Goal: Task Accomplishment & Management: Use online tool/utility

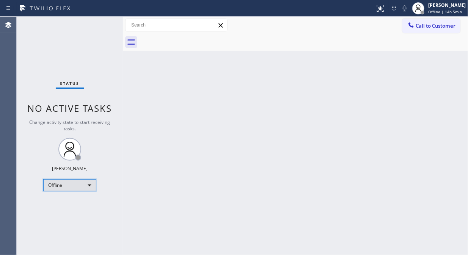
click at [77, 186] on div "Offline" at bounding box center [69, 185] width 53 height 12
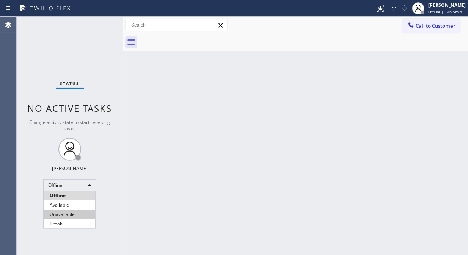
click at [71, 215] on li "Unavailable" at bounding box center [70, 214] width 52 height 9
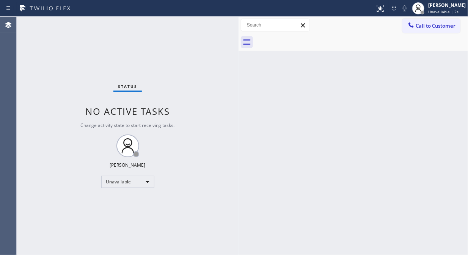
drag, startPoint x: 124, startPoint y: 59, endPoint x: 239, endPoint y: 96, distance: 121.3
click at [239, 96] on div at bounding box center [239, 136] width 0 height 239
click at [61, 98] on div "Status No active tasks Change activity state to start receiving tasks. [PERSON_…" at bounding box center [128, 136] width 222 height 239
click at [117, 180] on div "Unavailable" at bounding box center [127, 182] width 53 height 12
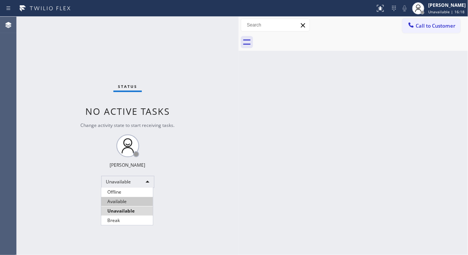
click at [119, 199] on li "Available" at bounding box center [127, 201] width 52 height 9
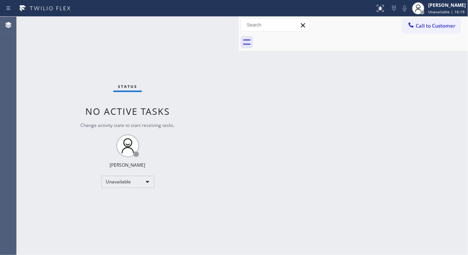
click at [181, 103] on div "Status No active tasks Change activity state to start receiving tasks. [PERSON_…" at bounding box center [128, 136] width 222 height 239
drag, startPoint x: 237, startPoint y: 58, endPoint x: 242, endPoint y: 60, distance: 4.4
click at [243, 60] on div at bounding box center [243, 136] width 0 height 239
click at [421, 32] on button "Call to Customer" at bounding box center [431, 26] width 58 height 14
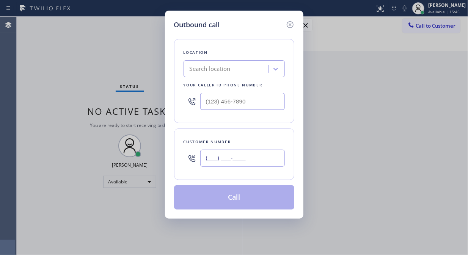
click at [206, 160] on input "(___) ___-____" at bounding box center [242, 158] width 85 height 17
paste input "949) 294-6720"
drag, startPoint x: 252, startPoint y: 157, endPoint x: 204, endPoint y: 160, distance: 47.9
click at [204, 160] on input "[PHONE_NUMBER]" at bounding box center [242, 158] width 85 height 17
click at [202, 157] on input "[PHONE_NUMBER]" at bounding box center [242, 158] width 85 height 17
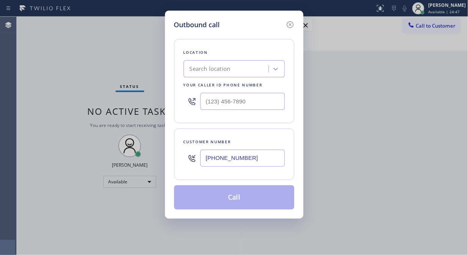
paste input "303-9473"
drag, startPoint x: 259, startPoint y: 155, endPoint x: 204, endPoint y: 155, distance: 54.6
click at [204, 155] on input "[PHONE_NUMBER]" at bounding box center [242, 158] width 85 height 17
drag, startPoint x: 248, startPoint y: 157, endPoint x: 207, endPoint y: 157, distance: 41.0
click at [207, 157] on input "[PHONE_NUMBER]" at bounding box center [242, 158] width 85 height 17
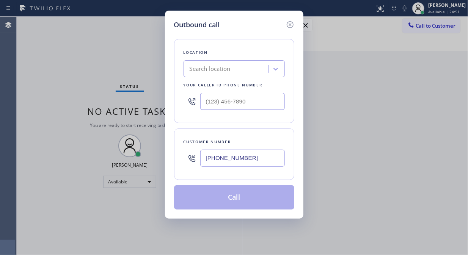
click at [253, 160] on input "[PHONE_NUMBER]" at bounding box center [242, 158] width 85 height 17
drag, startPoint x: 246, startPoint y: 157, endPoint x: 198, endPoint y: 156, distance: 48.6
click at [198, 156] on div "[PHONE_NUMBER]" at bounding box center [234, 158] width 101 height 25
type input "[PHONE_NUMBER]"
click at [356, 172] on div "Outbound call Location Search location Your caller id phone number Customer num…" at bounding box center [234, 127] width 468 height 255
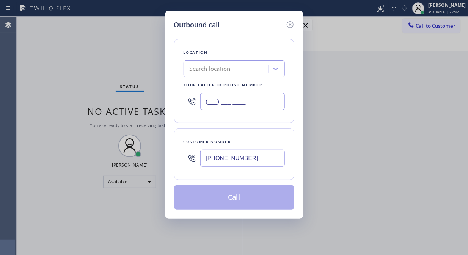
click at [206, 102] on input "(___) ___-____" at bounding box center [242, 101] width 85 height 17
paste input "855) 501-7800"
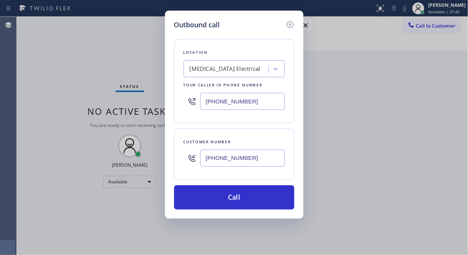
drag, startPoint x: 244, startPoint y: 101, endPoint x: 229, endPoint y: 104, distance: 14.7
click at [215, 104] on input "[PHONE_NUMBER]" at bounding box center [242, 101] width 85 height 17
drag, startPoint x: 259, startPoint y: 100, endPoint x: 198, endPoint y: 101, distance: 60.7
click at [198, 101] on div "[PHONE_NUMBER]" at bounding box center [234, 101] width 101 height 25
click at [202, 100] on input "[PHONE_NUMBER]" at bounding box center [242, 101] width 85 height 17
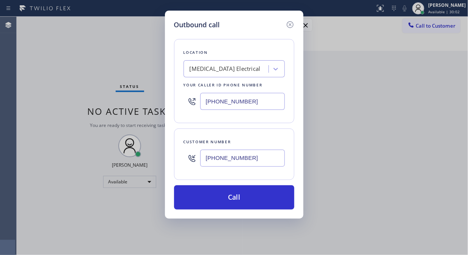
paste input "904-2265"
type input "[PHONE_NUMBER]"
drag, startPoint x: 253, startPoint y: 102, endPoint x: 203, endPoint y: 103, distance: 50.1
click at [203, 103] on input "[PHONE_NUMBER]" at bounding box center [242, 101] width 85 height 17
click at [288, 24] on icon at bounding box center [290, 24] width 9 height 9
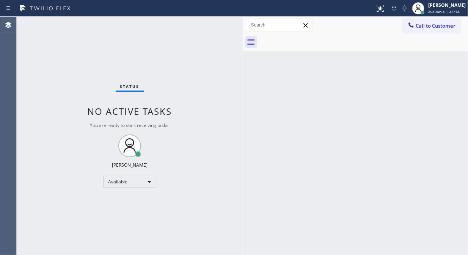
click at [412, 25] on icon at bounding box center [411, 24] width 5 height 5
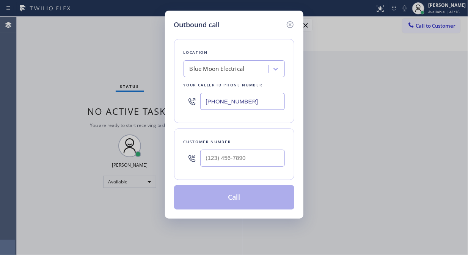
drag, startPoint x: 249, startPoint y: 99, endPoint x: 202, endPoint y: 99, distance: 47.4
click at [202, 99] on input "[PHONE_NUMBER]" at bounding box center [242, 101] width 85 height 17
click at [200, 162] on input "(___) ___-____" at bounding box center [242, 158] width 85 height 17
paste input "201) 989-8396"
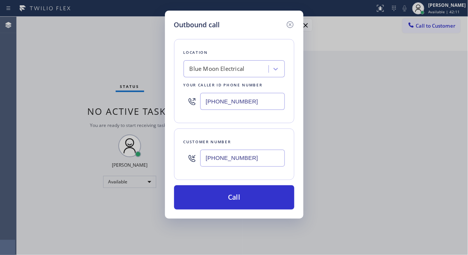
drag, startPoint x: 235, startPoint y: 159, endPoint x: 206, endPoint y: 158, distance: 28.8
click at [206, 158] on input "[PHONE_NUMBER]" at bounding box center [242, 158] width 85 height 17
drag, startPoint x: 247, startPoint y: 157, endPoint x: 206, endPoint y: 157, distance: 41.7
click at [206, 157] on input "[PHONE_NUMBER]" at bounding box center [242, 158] width 85 height 17
type input "[PHONE_NUMBER]"
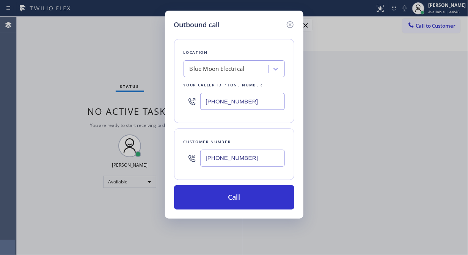
click at [202, 105] on input "[PHONE_NUMBER]" at bounding box center [242, 101] width 85 height 17
paste input "33) 692-2271"
type input "[PHONE_NUMBER]"
click at [213, 153] on input "[PHONE_NUMBER]" at bounding box center [242, 158] width 85 height 17
paste input "3) 105-081"
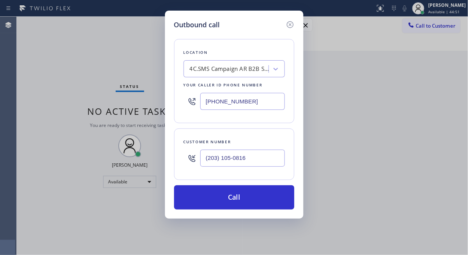
click at [203, 160] on input "(203) 105-0816" at bounding box center [242, 158] width 85 height 17
paste input "310) 508-1648"
type input "[PHONE_NUMBER]"
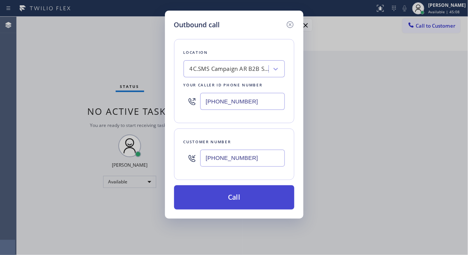
click at [245, 201] on button "Call" at bounding box center [234, 197] width 120 height 24
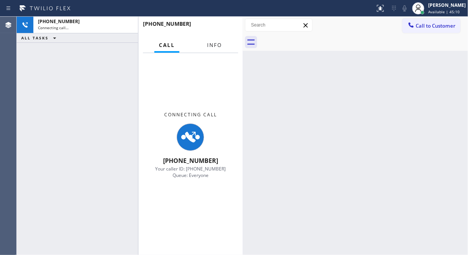
click at [214, 46] on span "Info" at bounding box center [214, 45] width 15 height 7
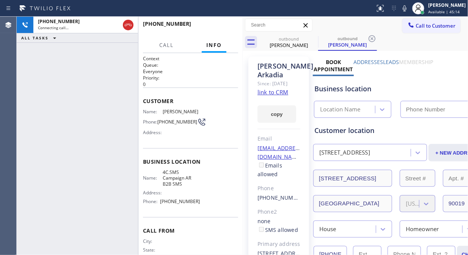
type input "[PHONE_NUMBER]"
click at [223, 25] on span "HANG UP" at bounding box center [220, 27] width 23 height 5
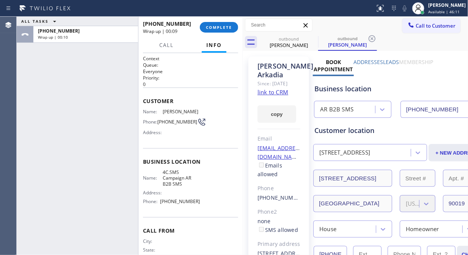
click at [52, 67] on div "ALL TASKS ALL TASKS ACTIVE TASKS TASKS IN WRAP UP [PHONE_NUMBER] Wrap up | 00:10" at bounding box center [77, 136] width 121 height 239
click at [223, 29] on span "COMPLETE" at bounding box center [219, 27] width 26 height 5
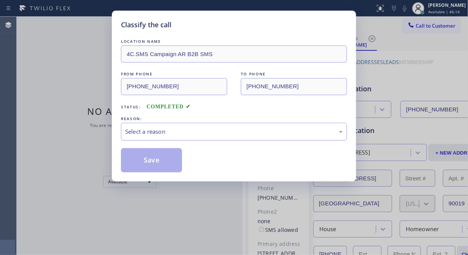
click at [211, 137] on div "Select a reason" at bounding box center [234, 132] width 226 height 18
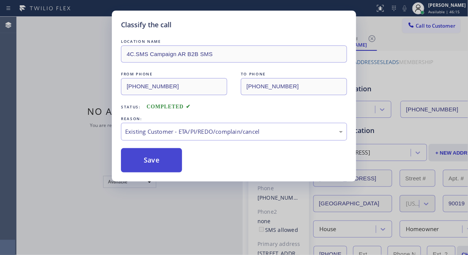
click at [164, 159] on button "Save" at bounding box center [151, 160] width 61 height 24
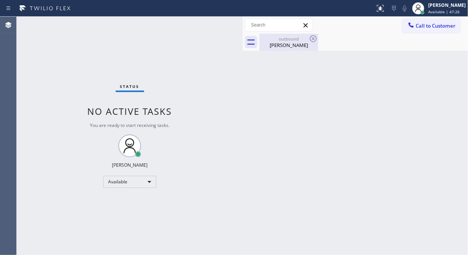
click at [298, 41] on div "outbound" at bounding box center [288, 39] width 57 height 6
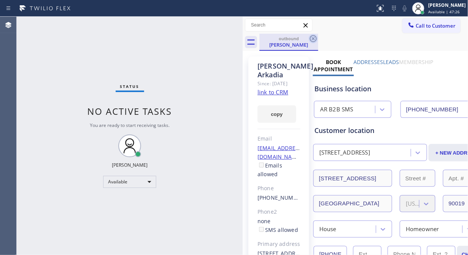
click at [316, 39] on icon at bounding box center [313, 38] width 7 height 7
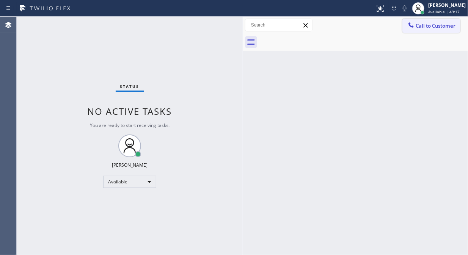
click at [412, 24] on icon at bounding box center [411, 25] width 8 height 8
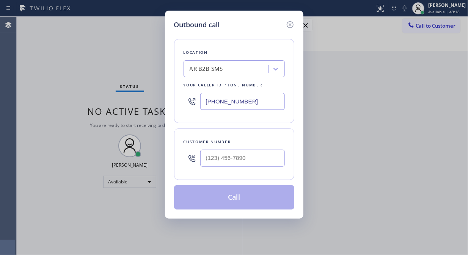
click at [209, 100] on input "[PHONE_NUMBER]" at bounding box center [242, 101] width 85 height 17
paste input "55) 731-4952"
type input "[PHONE_NUMBER]"
click at [208, 163] on input "(___) ___-____" at bounding box center [242, 158] width 85 height 17
paste input "808) 375-4260"
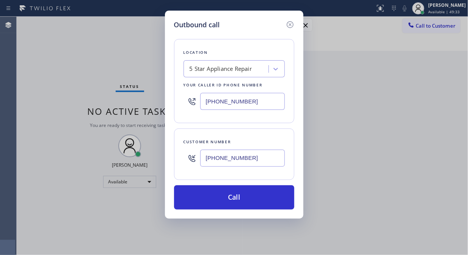
type input "[PHONE_NUMBER]"
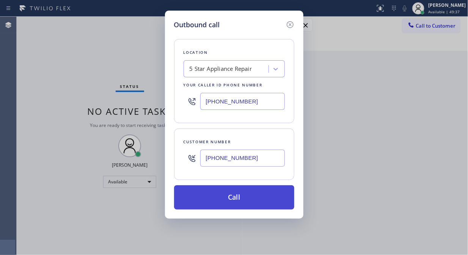
click at [228, 196] on button "Call" at bounding box center [234, 197] width 120 height 24
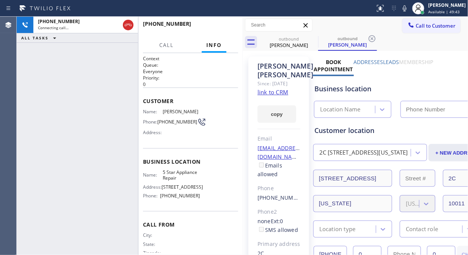
type input "[PHONE_NUMBER]"
click at [407, 10] on icon at bounding box center [405, 8] width 4 height 6
click at [407, 9] on icon at bounding box center [405, 8] width 4 height 6
click at [409, 9] on icon at bounding box center [404, 8] width 9 height 9
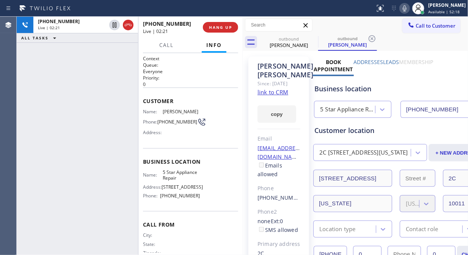
click at [409, 10] on icon at bounding box center [404, 8] width 9 height 9
click at [407, 10] on icon at bounding box center [405, 8] width 4 height 6
click at [407, 9] on icon at bounding box center [405, 8] width 4 height 6
click at [409, 9] on icon at bounding box center [404, 8] width 9 height 9
click at [409, 10] on icon at bounding box center [404, 8] width 9 height 9
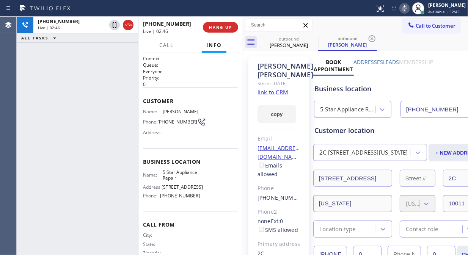
click at [409, 10] on icon at bounding box center [404, 8] width 9 height 9
click at [409, 9] on icon at bounding box center [404, 8] width 9 height 9
click at [230, 28] on span "HANG UP" at bounding box center [220, 27] width 23 height 5
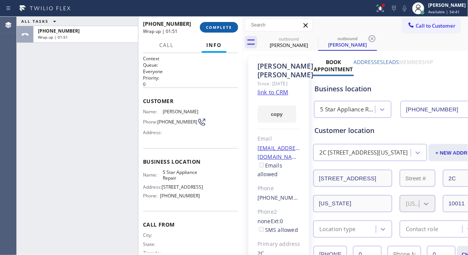
click at [217, 27] on span "COMPLETE" at bounding box center [219, 27] width 26 height 5
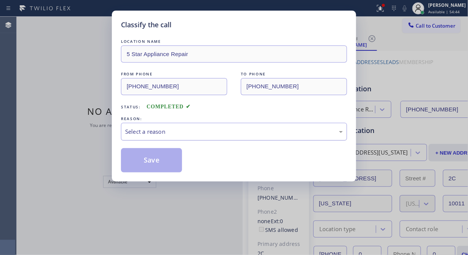
click at [182, 139] on div "Select a reason" at bounding box center [234, 132] width 226 height 18
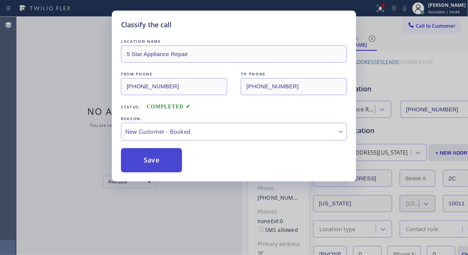
click at [158, 157] on button "Save" at bounding box center [151, 160] width 61 height 24
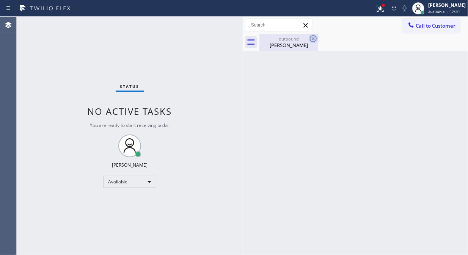
click at [290, 41] on div "outbound" at bounding box center [288, 39] width 57 height 6
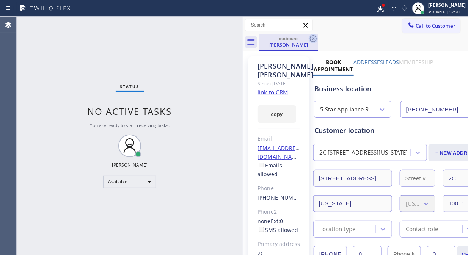
click at [316, 38] on icon at bounding box center [313, 38] width 7 height 7
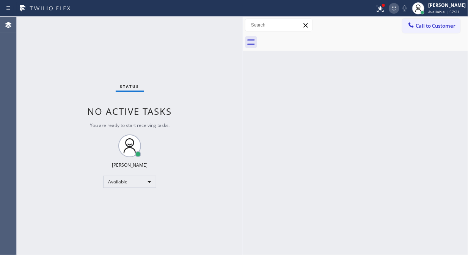
click at [399, 11] on icon at bounding box center [393, 8] width 9 height 9
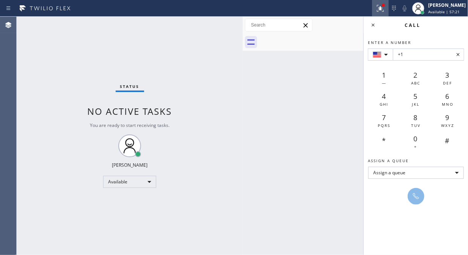
click at [381, 9] on icon at bounding box center [379, 7] width 5 height 5
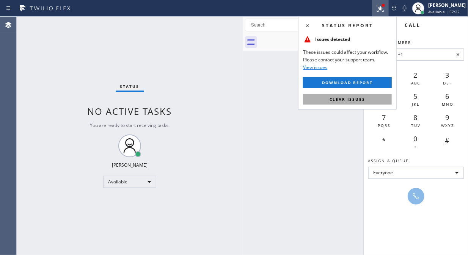
click at [372, 100] on button "Clear issues" at bounding box center [347, 99] width 89 height 11
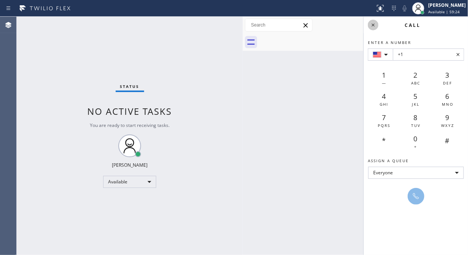
click at [373, 24] on icon at bounding box center [373, 24] width 9 height 9
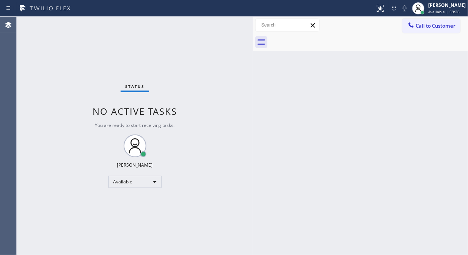
drag, startPoint x: 243, startPoint y: 44, endPoint x: 253, endPoint y: 48, distance: 10.9
click at [253, 48] on div at bounding box center [253, 136] width 0 height 239
drag, startPoint x: 85, startPoint y: 55, endPoint x: 119, endPoint y: 29, distance: 43.3
click at [85, 55] on div "Status No active tasks You are ready to start receiving tasks. [PERSON_NAME] Av…" at bounding box center [135, 136] width 236 height 239
drag, startPoint x: 82, startPoint y: 64, endPoint x: 116, endPoint y: 61, distance: 34.6
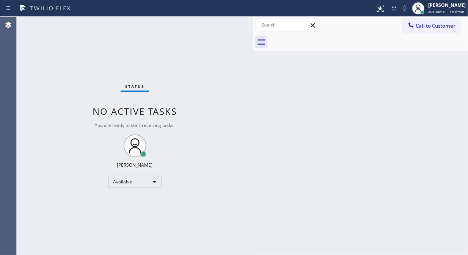
click at [82, 64] on div "Status No active tasks You are ready to start receiving tasks. [PERSON_NAME] Av…" at bounding box center [135, 136] width 236 height 239
click at [421, 32] on button "Call to Customer" at bounding box center [431, 26] width 58 height 14
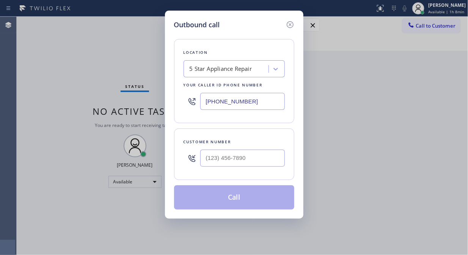
click at [217, 61] on div "5 Star Appliance Repair" at bounding box center [234, 68] width 101 height 17
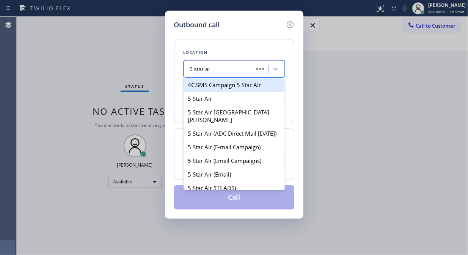
type input "5 star air"
click at [217, 82] on div "5 Star Air" at bounding box center [234, 85] width 101 height 14
type input "[PHONE_NUMBER]"
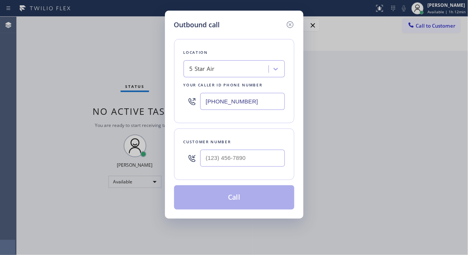
click at [81, 82] on div "Outbound call Location 5 Star Air Your caller id phone number [PHONE_NUMBER] Cu…" at bounding box center [234, 127] width 468 height 255
click at [203, 157] on input "(___) ___-____" at bounding box center [242, 158] width 85 height 17
paste input "617) 710-8253"
type input "[PHONE_NUMBER]"
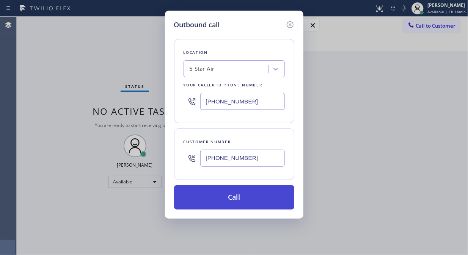
click at [253, 198] on button "Call" at bounding box center [234, 197] width 120 height 24
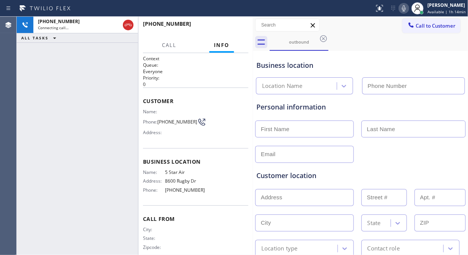
type input "[PHONE_NUMBER]"
click at [405, 9] on icon at bounding box center [404, 8] width 4 height 6
click at [405, 9] on icon at bounding box center [403, 8] width 9 height 9
click at [88, 75] on div "[PHONE_NUMBER] Live | 00:02 ALL TASKS ALL TASKS ACTIVE TASKS TASKS IN WRAP UP" at bounding box center [77, 136] width 121 height 239
click at [228, 27] on span "HANG UP" at bounding box center [230, 27] width 23 height 5
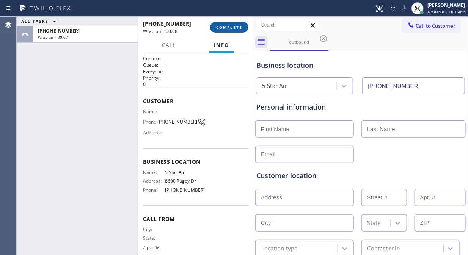
click at [212, 25] on button "COMPLETE" at bounding box center [229, 27] width 38 height 11
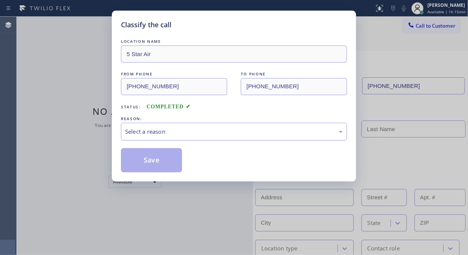
click at [226, 135] on div "Select a reason" at bounding box center [234, 131] width 218 height 9
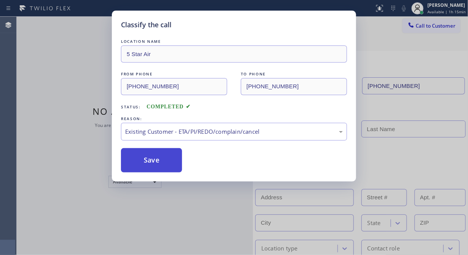
click at [167, 165] on button "Save" at bounding box center [151, 160] width 61 height 24
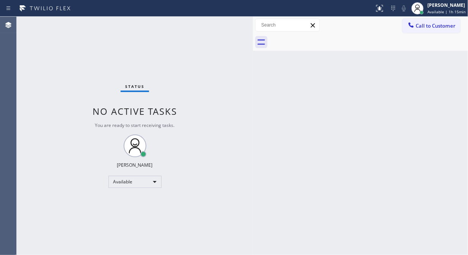
click at [419, 30] on button "Call to Customer" at bounding box center [431, 26] width 58 height 14
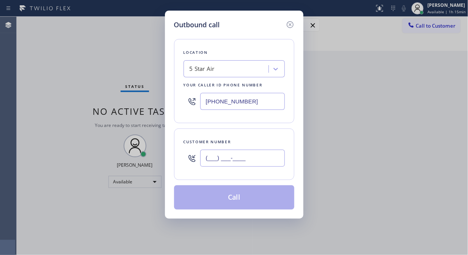
click at [245, 157] on input "(___) ___-____" at bounding box center [242, 158] width 85 height 17
paste input "323) 920-4231"
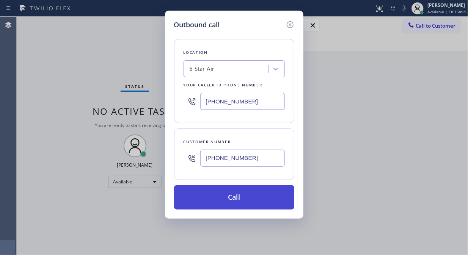
type input "[PHONE_NUMBER]"
click at [245, 192] on button "Call" at bounding box center [234, 197] width 120 height 24
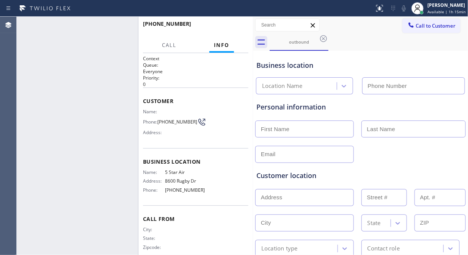
type input "[PHONE_NUMBER]"
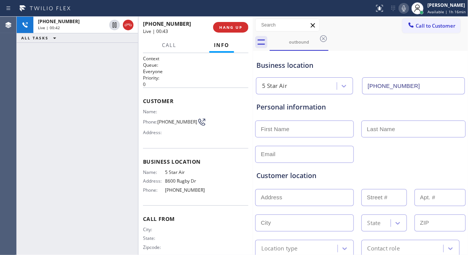
click at [174, 196] on div "Business location Name: 5 Star Air Address: [STREET_ADDRESS] Phone: [PHONE_NUMB…" at bounding box center [195, 176] width 105 height 57
click at [402, 6] on icon at bounding box center [403, 8] width 9 height 9
click at [402, 7] on icon at bounding box center [403, 8] width 9 height 9
click at [405, 9] on icon at bounding box center [404, 8] width 4 height 6
click at [405, 9] on icon at bounding box center [403, 8] width 9 height 9
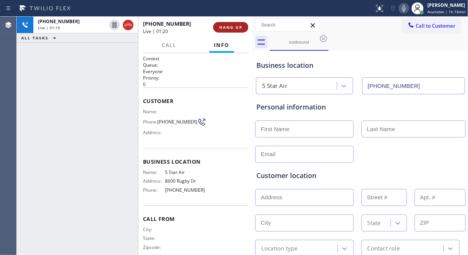
click at [222, 27] on span "HANG UP" at bounding box center [230, 27] width 23 height 5
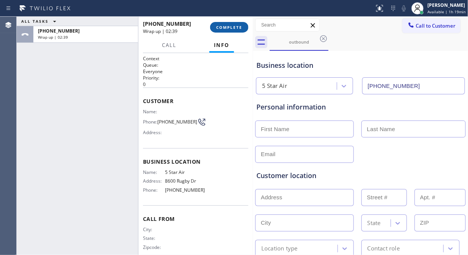
click at [225, 25] on span "COMPLETE" at bounding box center [229, 27] width 26 height 5
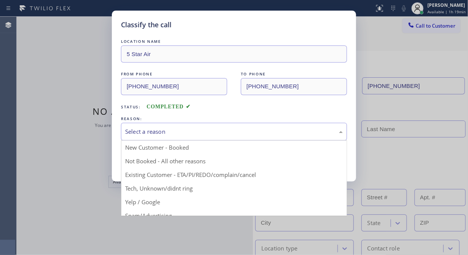
click at [229, 131] on div "Select a reason" at bounding box center [234, 131] width 218 height 9
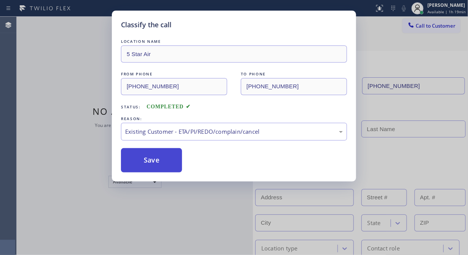
click at [173, 159] on button "Save" at bounding box center [151, 160] width 61 height 24
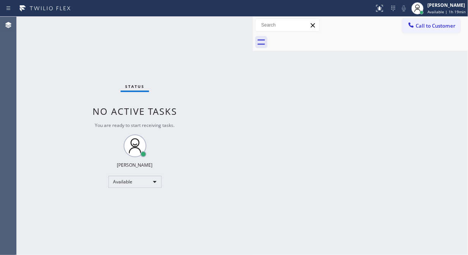
click at [421, 27] on span "Call to Customer" at bounding box center [436, 25] width 40 height 7
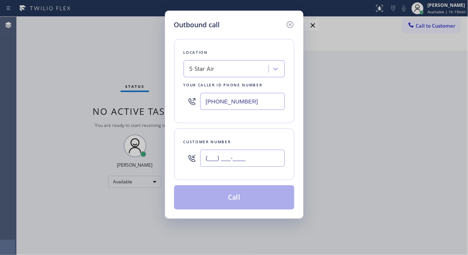
click at [218, 165] on input "(___) ___-____" at bounding box center [242, 158] width 85 height 17
paste input "424) 440-3654"
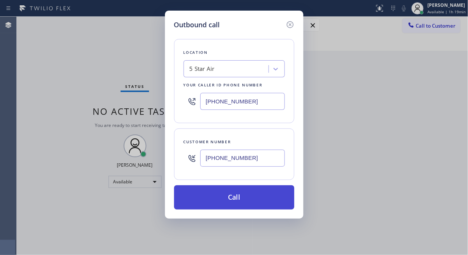
type input "[PHONE_NUMBER]"
click at [229, 204] on button "Call" at bounding box center [234, 197] width 120 height 24
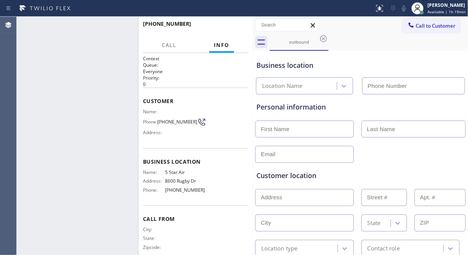
type input "[PHONE_NUMBER]"
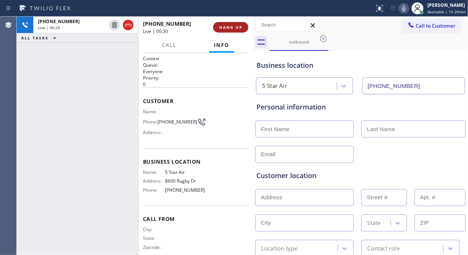
click at [215, 27] on button "HANG UP" at bounding box center [230, 27] width 35 height 11
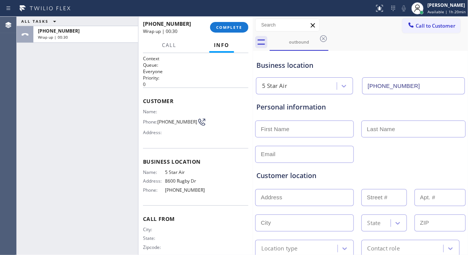
click at [228, 35] on div "[PHONE_NUMBER] Wrap up | 00:30 COMPLETE" at bounding box center [195, 27] width 105 height 20
click at [226, 28] on span "COMPLETE" at bounding box center [229, 27] width 26 height 5
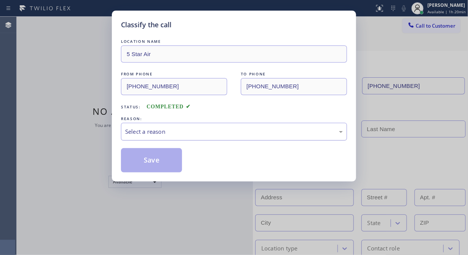
click at [239, 134] on div "Select a reason" at bounding box center [234, 131] width 218 height 9
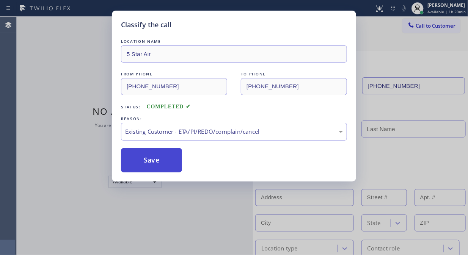
click at [171, 161] on button "Save" at bounding box center [151, 160] width 61 height 24
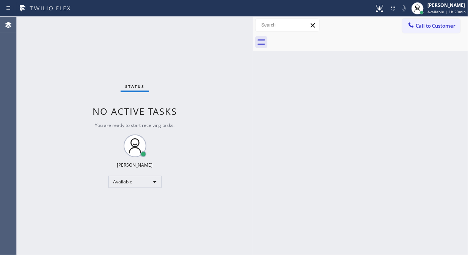
click at [421, 25] on span "Call to Customer" at bounding box center [436, 25] width 40 height 7
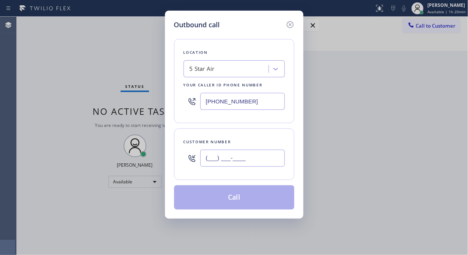
click at [240, 162] on input "(___) ___-____" at bounding box center [242, 158] width 85 height 17
paste input "323) 480-1232"
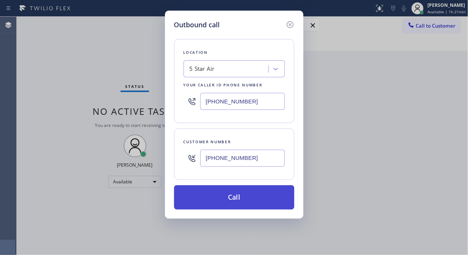
type input "[PHONE_NUMBER]"
click at [243, 195] on button "Call" at bounding box center [234, 197] width 120 height 24
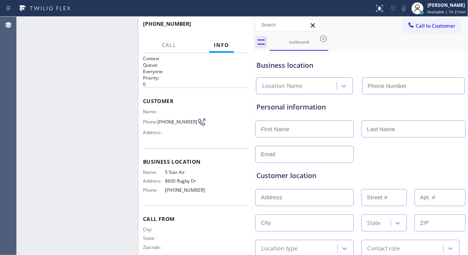
type input "[PHONE_NUMBER]"
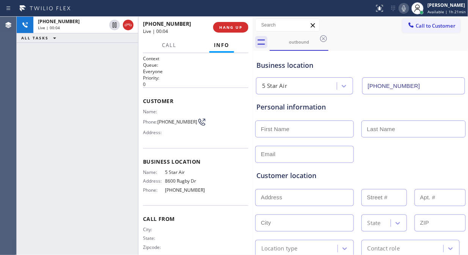
click at [361, 43] on div "outbound" at bounding box center [369, 42] width 198 height 17
click at [405, 10] on icon at bounding box center [404, 8] width 4 height 6
click at [406, 10] on icon at bounding box center [404, 8] width 4 height 6
click at [407, 9] on icon at bounding box center [403, 8] width 9 height 9
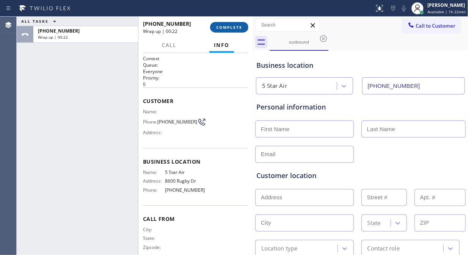
click at [233, 28] on span "COMPLETE" at bounding box center [229, 27] width 26 height 5
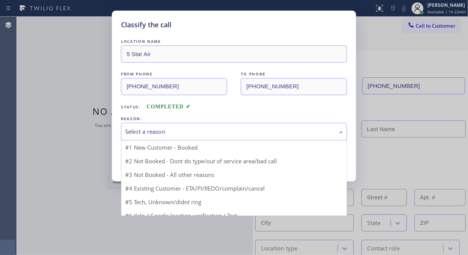
click at [242, 140] on div "Select a reason #1 New Customer - Booked #2 Not Booked - Dont do type/out of se…" at bounding box center [234, 132] width 226 height 18
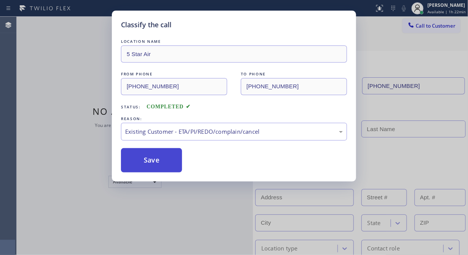
drag, startPoint x: 119, startPoint y: 162, endPoint x: 130, endPoint y: 161, distance: 11.0
click at [119, 161] on div "Classify the call LOCATION NAME 5 Star Air FROM PHONE [PHONE_NUMBER] TO PHONE […" at bounding box center [234, 96] width 244 height 171
click at [149, 161] on button "Save" at bounding box center [151, 160] width 61 height 24
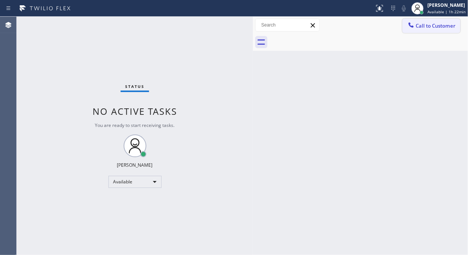
click at [421, 27] on span "Call to Customer" at bounding box center [436, 25] width 40 height 7
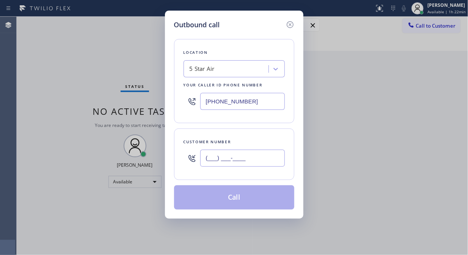
click at [242, 163] on input "(___) ___-____" at bounding box center [242, 158] width 85 height 17
paste input "323) 920-7847"
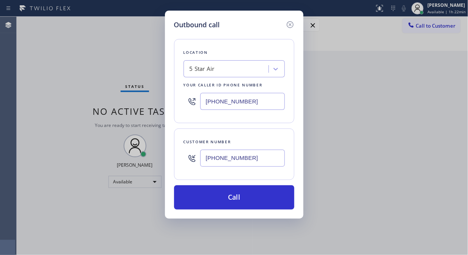
type input "[PHONE_NUMBER]"
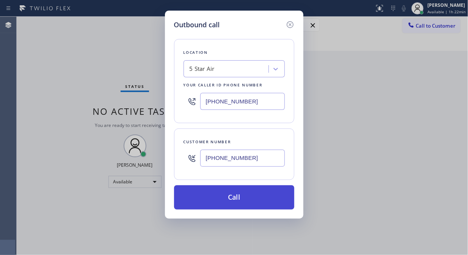
click at [266, 198] on button "Call" at bounding box center [234, 197] width 120 height 24
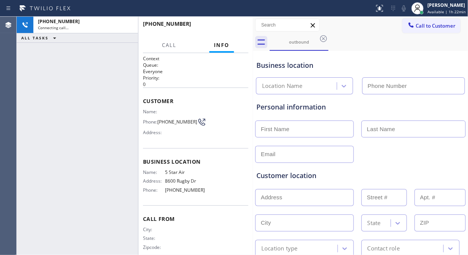
type input "[PHONE_NUMBER]"
click at [236, 27] on span "HANG UP" at bounding box center [230, 27] width 23 height 5
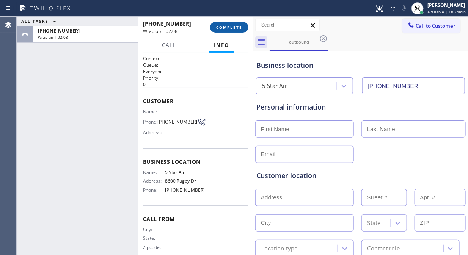
click at [218, 22] on button "COMPLETE" at bounding box center [229, 27] width 38 height 11
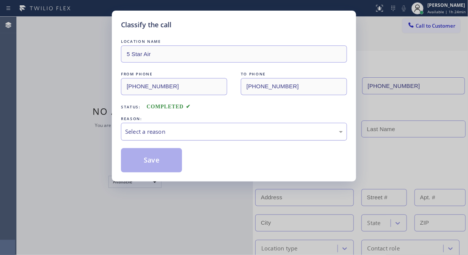
click at [232, 136] on div "Select a reason" at bounding box center [234, 131] width 218 height 9
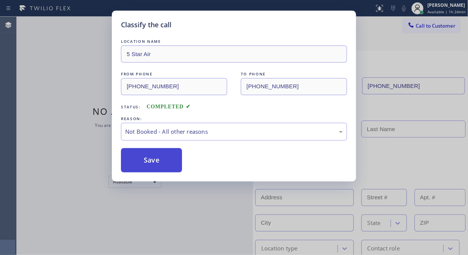
drag, startPoint x: 196, startPoint y: 162, endPoint x: 163, endPoint y: 162, distance: 32.6
click at [163, 162] on button "Save" at bounding box center [151, 160] width 61 height 24
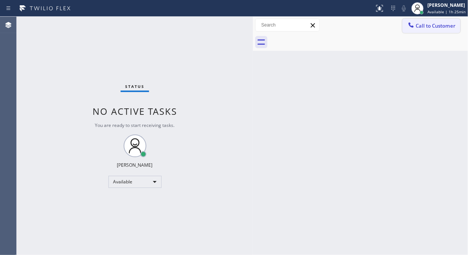
click at [421, 27] on span "Call to Customer" at bounding box center [436, 25] width 40 height 7
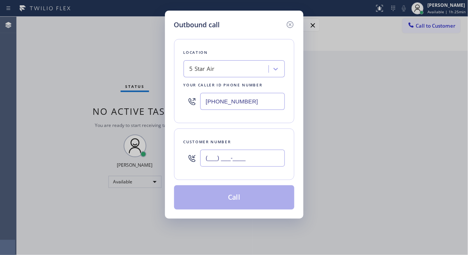
click at [228, 166] on input "(___) ___-____" at bounding box center [242, 158] width 85 height 17
paste input "213) 800-4911"
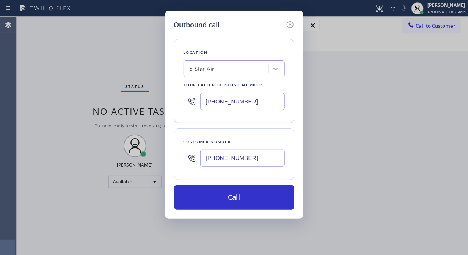
type input "[PHONE_NUMBER]"
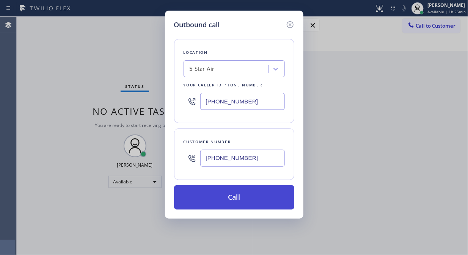
click at [258, 196] on button "Call" at bounding box center [234, 197] width 120 height 24
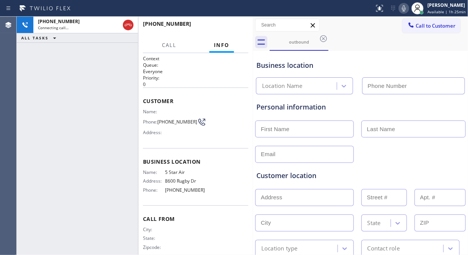
type input "[PHONE_NUMBER]"
click at [86, 82] on div "[PHONE_NUMBER] Live | 00:03 ALL TASKS ALL TASKS ACTIVE TASKS TASKS IN WRAP UP" at bounding box center [77, 136] width 121 height 239
click at [229, 27] on span "HANG UP" at bounding box center [230, 27] width 23 height 5
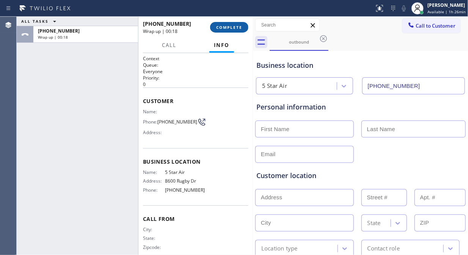
click at [229, 29] on span "COMPLETE" at bounding box center [229, 27] width 26 height 5
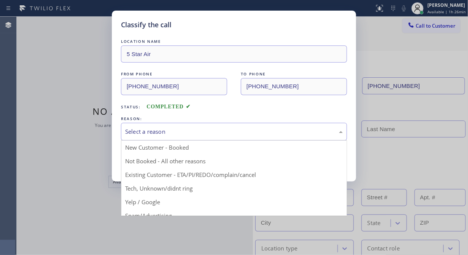
click at [234, 129] on div "Select a reason" at bounding box center [234, 131] width 218 height 9
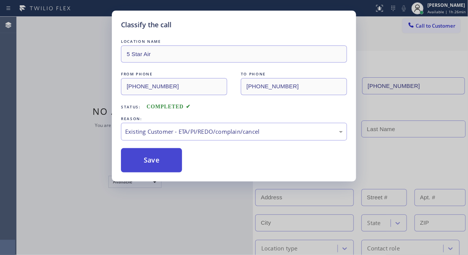
click at [176, 158] on button "Save" at bounding box center [151, 160] width 61 height 24
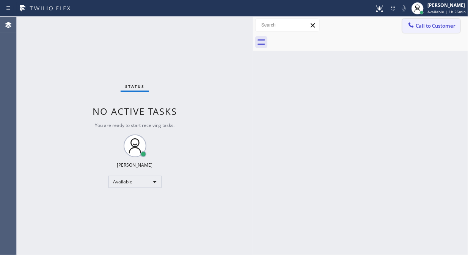
click at [412, 26] on icon at bounding box center [411, 24] width 5 height 5
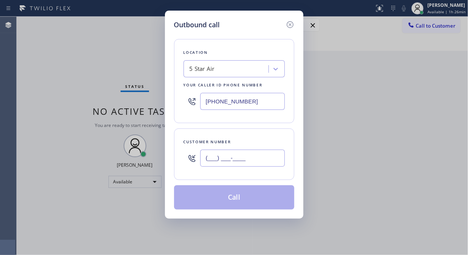
click at [245, 160] on input "(___) ___-____" at bounding box center [242, 158] width 85 height 17
paste input "936) 372-1516"
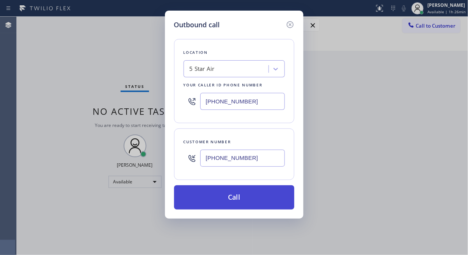
click at [264, 202] on button "Call" at bounding box center [234, 197] width 120 height 24
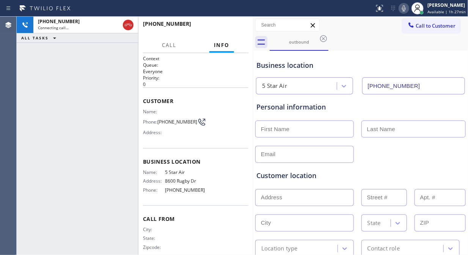
click at [404, 11] on icon at bounding box center [403, 8] width 9 height 9
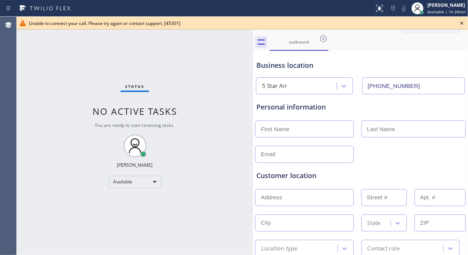
click at [421, 24] on icon at bounding box center [461, 23] width 3 height 3
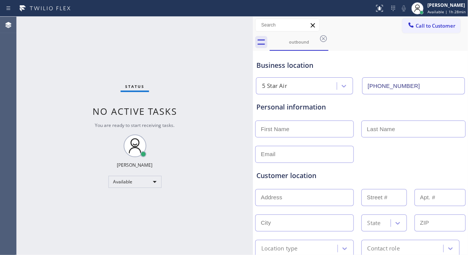
drag, startPoint x: 418, startPoint y: 21, endPoint x: 363, endPoint y: 56, distance: 64.8
click at [418, 22] on button "Call to Customer" at bounding box center [431, 26] width 58 height 14
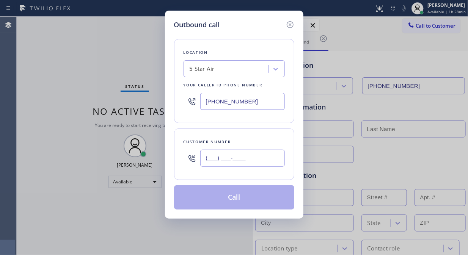
click at [241, 157] on input "(___) ___-____" at bounding box center [242, 158] width 85 height 17
paste input "323) 662-1528"
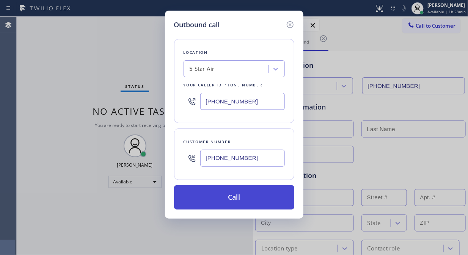
type input "[PHONE_NUMBER]"
click at [255, 196] on button "Call" at bounding box center [234, 197] width 120 height 24
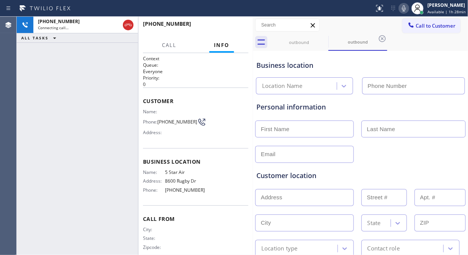
type input "[PHONE_NUMBER]"
click at [407, 7] on icon at bounding box center [403, 8] width 9 height 9
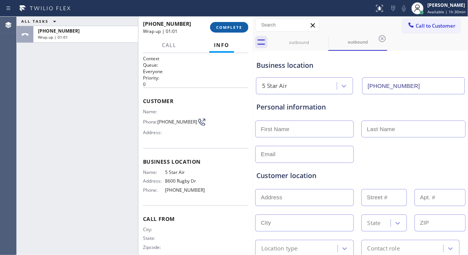
click at [225, 23] on button "COMPLETE" at bounding box center [229, 27] width 38 height 11
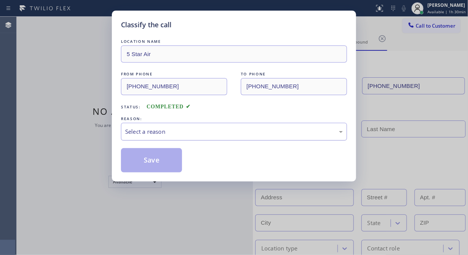
click at [231, 131] on div "Select a reason" at bounding box center [234, 131] width 218 height 9
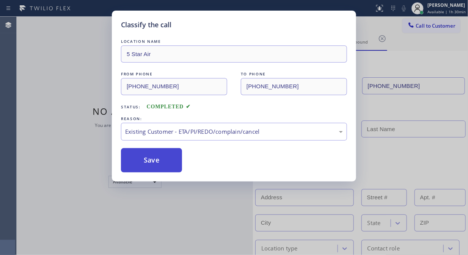
click at [164, 160] on button "Save" at bounding box center [151, 160] width 61 height 24
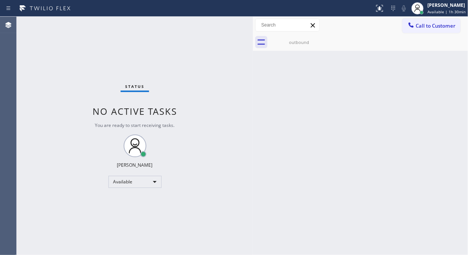
click at [421, 28] on span "Call to Customer" at bounding box center [436, 25] width 40 height 7
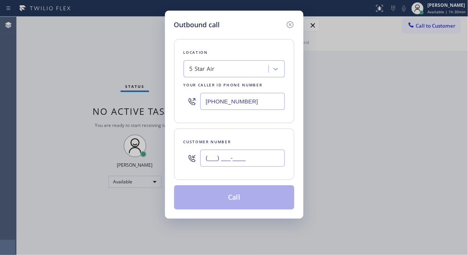
click at [266, 162] on input "(___) ___-____" at bounding box center [242, 158] width 85 height 17
paste input "323) 305-1636"
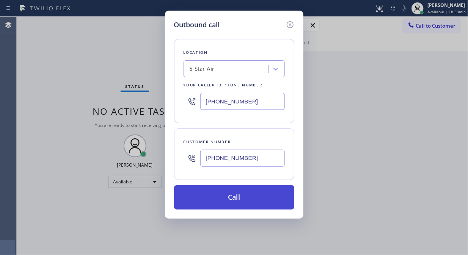
type input "[PHONE_NUMBER]"
click at [253, 199] on button "Call" at bounding box center [234, 197] width 120 height 24
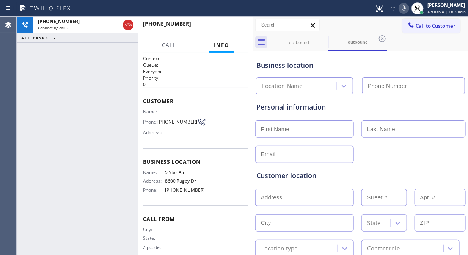
type input "[PHONE_NUMBER]"
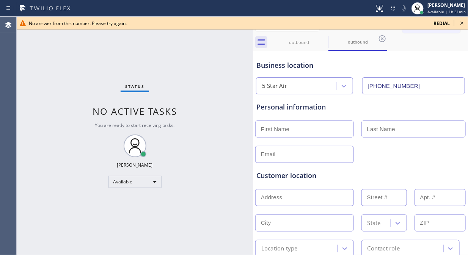
click at [421, 23] on icon at bounding box center [461, 23] width 9 height 9
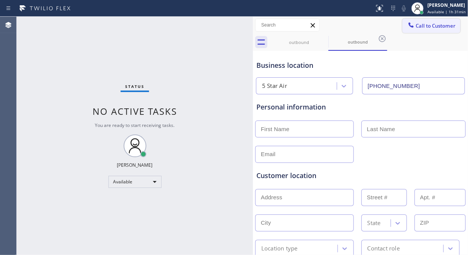
click at [421, 30] on button "Call to Customer" at bounding box center [431, 26] width 58 height 14
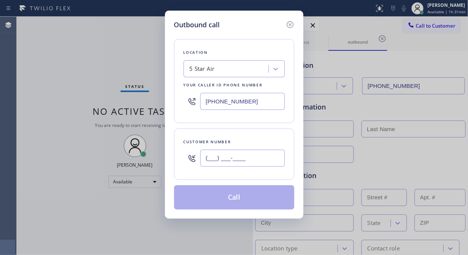
click at [221, 157] on input "(___) ___-____" at bounding box center [242, 158] width 85 height 17
paste input "818) 363-5500"
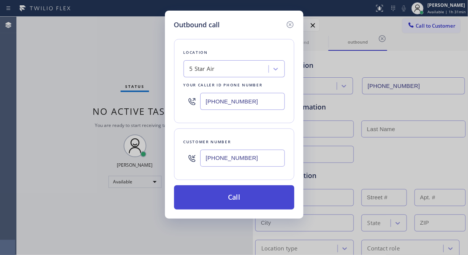
type input "[PHONE_NUMBER]"
click at [229, 198] on button "Call" at bounding box center [234, 197] width 120 height 24
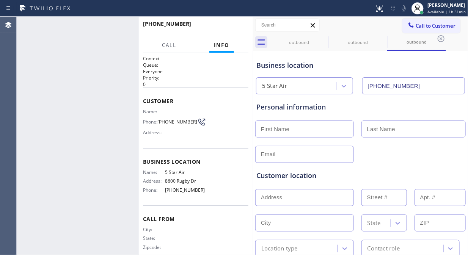
type input "[PHONE_NUMBER]"
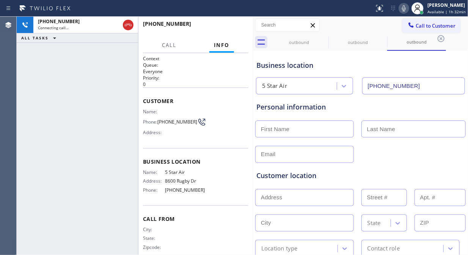
click at [403, 8] on icon at bounding box center [403, 8] width 9 height 9
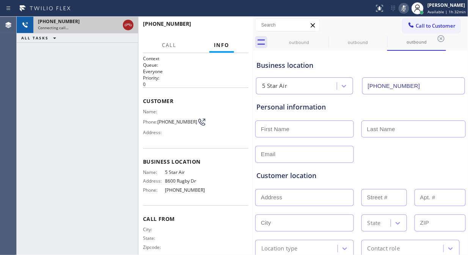
click at [127, 25] on icon at bounding box center [128, 24] width 9 height 9
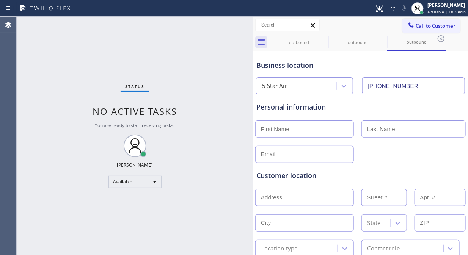
drag, startPoint x: 69, startPoint y: 65, endPoint x: 71, endPoint y: 59, distance: 6.0
click at [69, 65] on div "Status No active tasks You are ready to start receiving tasks. [PERSON_NAME] Av…" at bounding box center [135, 136] width 236 height 239
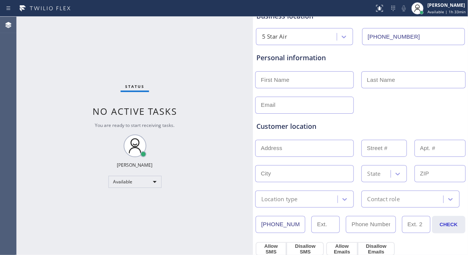
scroll to position [126, 0]
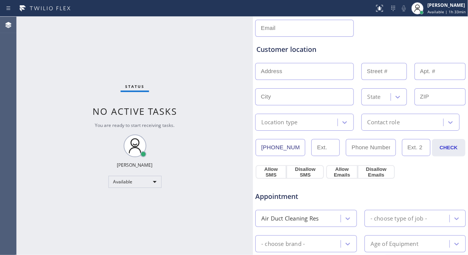
click at [291, 147] on input "[PHONE_NUMBER]" at bounding box center [281, 147] width 50 height 17
drag, startPoint x: 289, startPoint y: 148, endPoint x: 339, endPoint y: 151, distance: 50.5
click at [339, 151] on div "[PHONE_NUMBER]" at bounding box center [343, 147] width 175 height 17
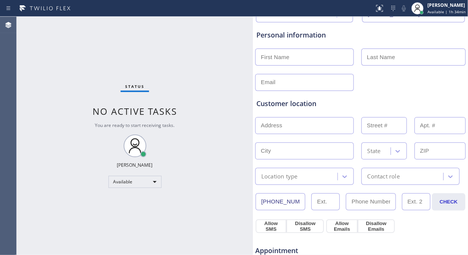
scroll to position [0, 0]
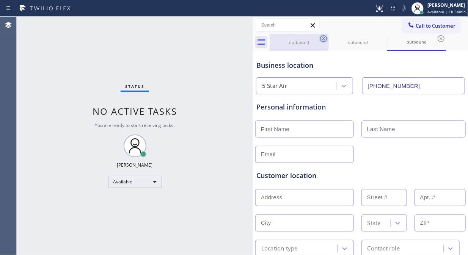
click at [326, 39] on icon at bounding box center [323, 38] width 7 height 7
click at [325, 39] on icon at bounding box center [323, 38] width 9 height 9
click at [0, 0] on icon at bounding box center [0, 0] width 0 height 0
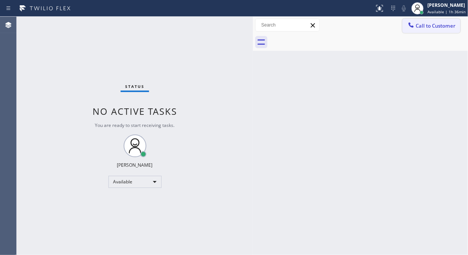
click at [414, 25] on icon at bounding box center [411, 25] width 8 height 8
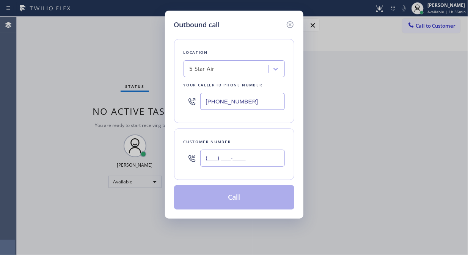
click at [232, 158] on input "(___) ___-____" at bounding box center [242, 158] width 85 height 17
paste input "800) 532-7592"
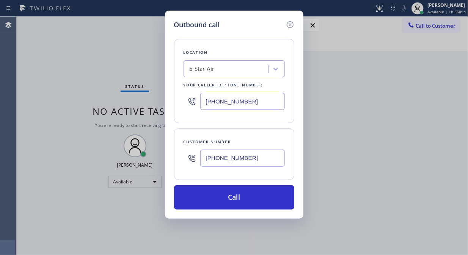
type input "[PHONE_NUMBER]"
click at [82, 61] on div "Outbound call Location 5 Star Air Your caller id phone number [PHONE_NUMBER] Cu…" at bounding box center [234, 127] width 468 height 255
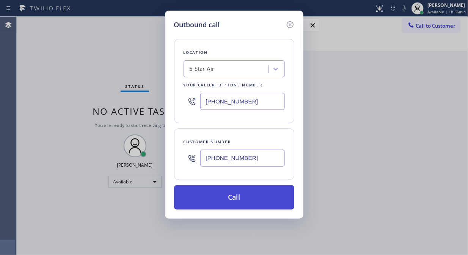
click at [221, 194] on button "Call" at bounding box center [234, 197] width 120 height 24
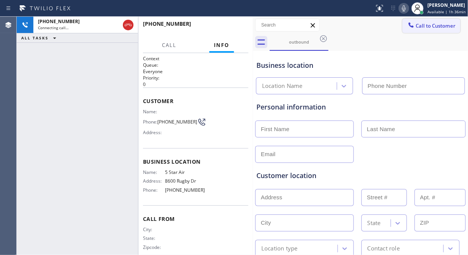
type input "[PHONE_NUMBER]"
click at [404, 7] on icon at bounding box center [403, 8] width 9 height 9
click at [222, 28] on span "HANG UP" at bounding box center [230, 27] width 23 height 5
click at [234, 27] on span "HANG UP" at bounding box center [230, 27] width 23 height 5
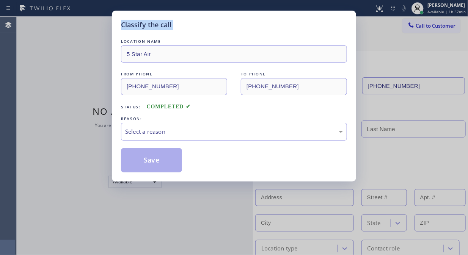
click at [234, 26] on div "Classify the call" at bounding box center [234, 25] width 226 height 10
drag, startPoint x: 227, startPoint y: 127, endPoint x: 227, endPoint y: 137, distance: 9.9
click at [227, 130] on div "Select a reason" at bounding box center [234, 132] width 226 height 18
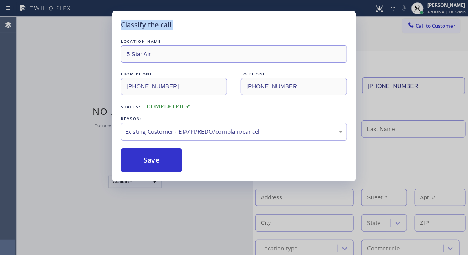
click at [194, 137] on div "Existing Customer - ETA/PI/REDO/complain/cancel" at bounding box center [234, 132] width 226 height 18
drag, startPoint x: 153, startPoint y: 158, endPoint x: 206, endPoint y: 102, distance: 77.0
click at [152, 158] on button "Save" at bounding box center [151, 160] width 61 height 24
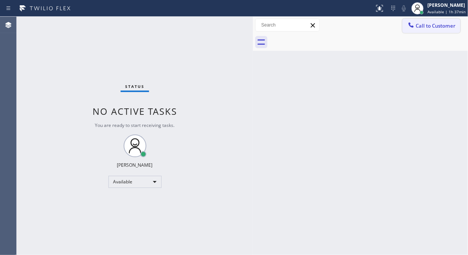
click at [413, 28] on icon at bounding box center [411, 25] width 8 height 8
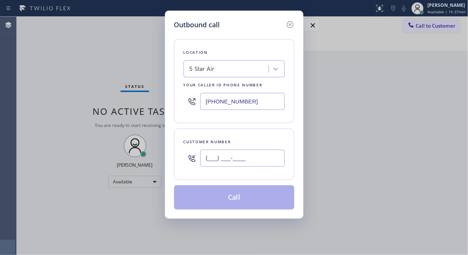
click at [262, 164] on input "(___) ___-____" at bounding box center [242, 158] width 85 height 17
paste input "213) 484-0250"
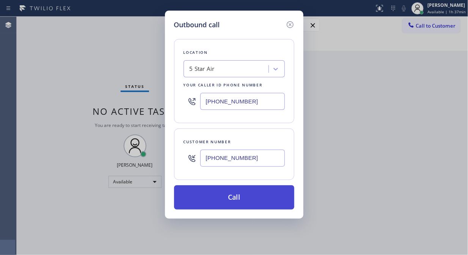
type input "[PHONE_NUMBER]"
click at [248, 203] on button "Call" at bounding box center [234, 197] width 120 height 24
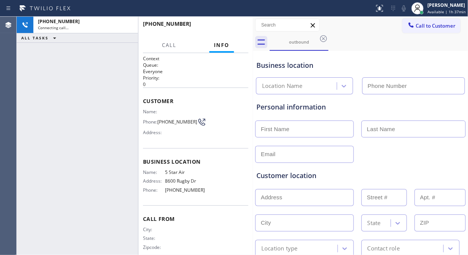
type input "[PHONE_NUMBER]"
click at [407, 9] on icon at bounding box center [403, 8] width 9 height 9
click at [403, 9] on icon at bounding box center [403, 8] width 9 height 9
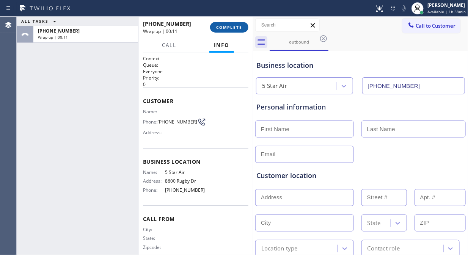
click at [221, 28] on span "COMPLETE" at bounding box center [229, 27] width 26 height 5
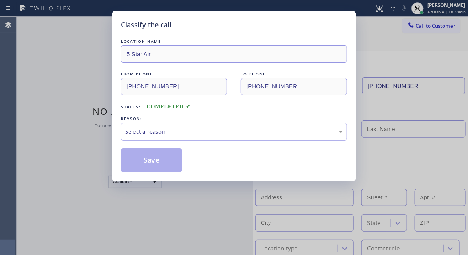
click at [238, 142] on div "LOCATION NAME 5 Star Air FROM PHONE [PHONE_NUMBER] TO PHONE [PHONE_NUMBER] Stat…" at bounding box center [234, 105] width 226 height 135
click at [237, 131] on div "Select a reason" at bounding box center [234, 131] width 218 height 9
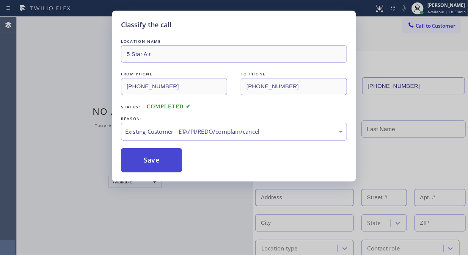
click at [177, 162] on button "Save" at bounding box center [151, 160] width 61 height 24
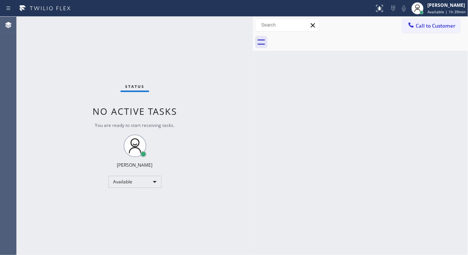
click at [419, 26] on span "Call to Customer" at bounding box center [436, 25] width 40 height 7
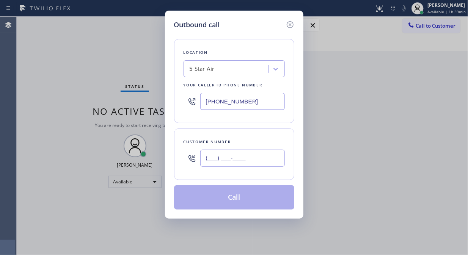
click at [233, 157] on input "(___) ___-____" at bounding box center [242, 158] width 85 height 17
paste input "323) 880-8184"
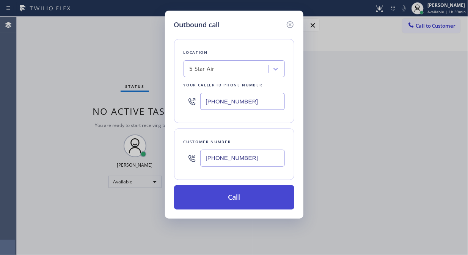
type input "[PHONE_NUMBER]"
click at [247, 199] on button "Call" at bounding box center [234, 197] width 120 height 24
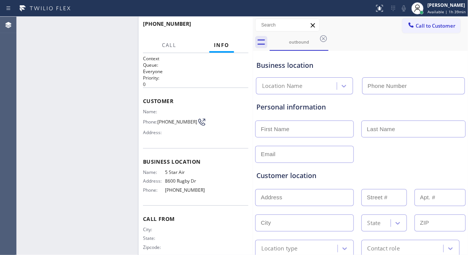
type input "[PHONE_NUMBER]"
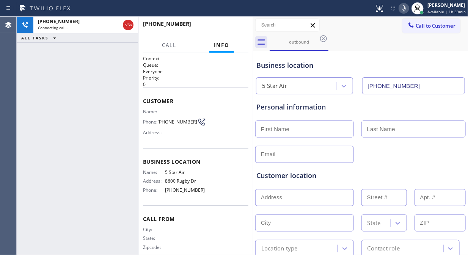
click at [406, 8] on icon at bounding box center [403, 8] width 9 height 9
click at [406, 8] on rect at bounding box center [403, 7] width 5 height 5
click at [406, 8] on icon at bounding box center [403, 8] width 9 height 9
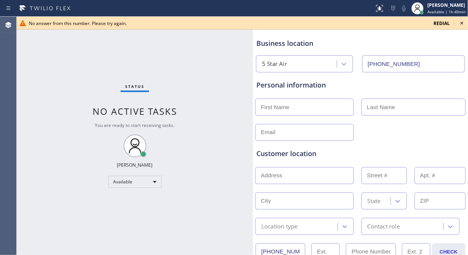
scroll to position [42, 0]
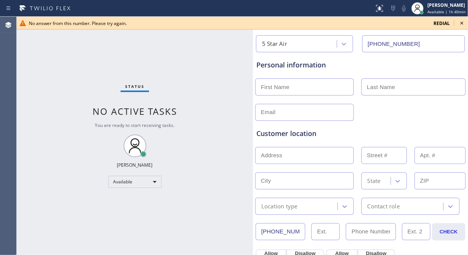
click at [421, 20] on icon at bounding box center [461, 23] width 9 height 9
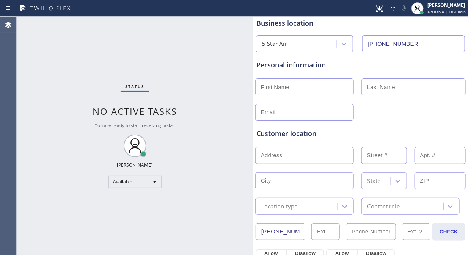
click at [421, 24] on div "Business location" at bounding box center [360, 23] width 208 height 10
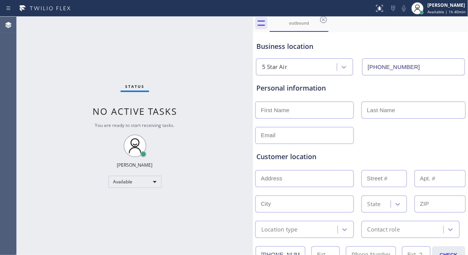
scroll to position [0, 0]
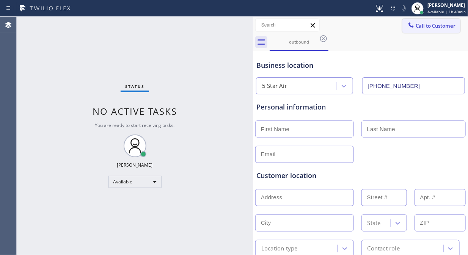
click at [421, 28] on span "Call to Customer" at bounding box center [436, 25] width 40 height 7
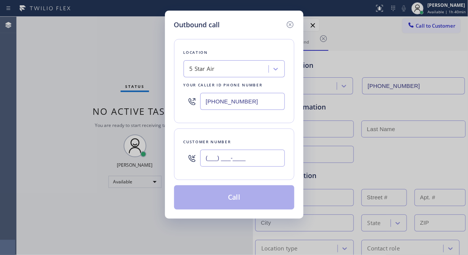
click at [240, 165] on input "(___) ___-____" at bounding box center [242, 158] width 85 height 17
paste input "310) 425-8357"
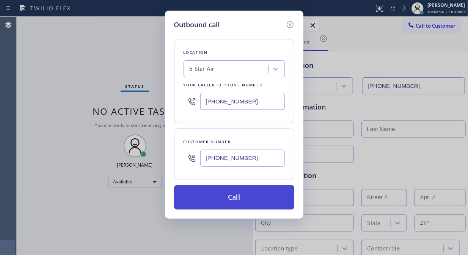
type input "[PHONE_NUMBER]"
click at [241, 203] on button "Call" at bounding box center [234, 197] width 120 height 24
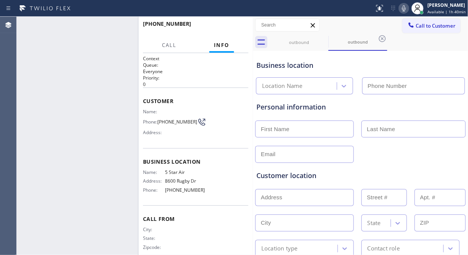
type input "[PHONE_NUMBER]"
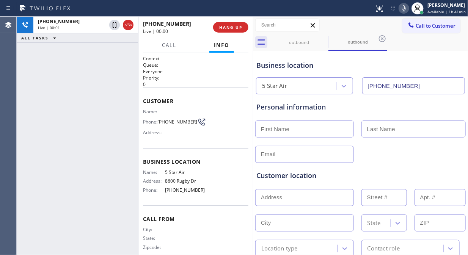
click at [86, 74] on div "[PHONE_NUMBER] Live | 00:01 ALL TASKS ALL TASKS ACTIVE TASKS TASKS IN WRAP UP" at bounding box center [77, 136] width 121 height 239
click at [229, 27] on span "HANG UP" at bounding box center [230, 27] width 23 height 5
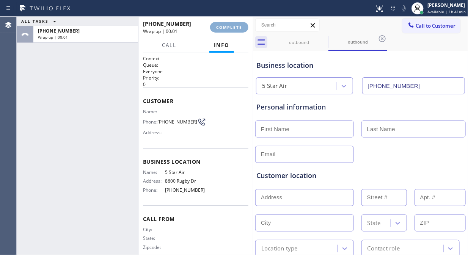
click at [229, 27] on span "COMPLETE" at bounding box center [229, 27] width 26 height 5
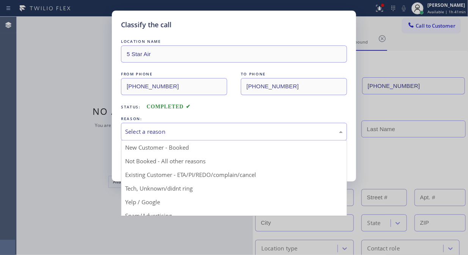
click at [246, 135] on div "Select a reason" at bounding box center [234, 131] width 218 height 9
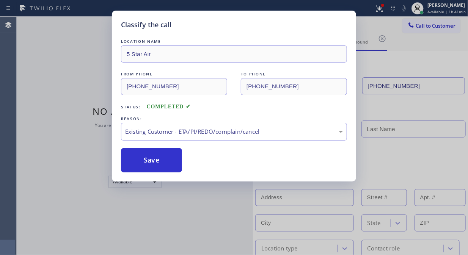
drag, startPoint x: 178, startPoint y: 161, endPoint x: 264, endPoint y: 75, distance: 121.2
click at [177, 160] on button "Save" at bounding box center [151, 160] width 61 height 24
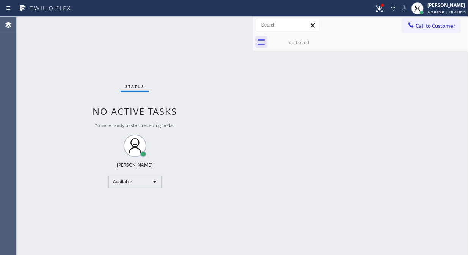
click at [291, 31] on div at bounding box center [287, 25] width 64 height 13
click at [295, 40] on div "outbound" at bounding box center [298, 42] width 57 height 6
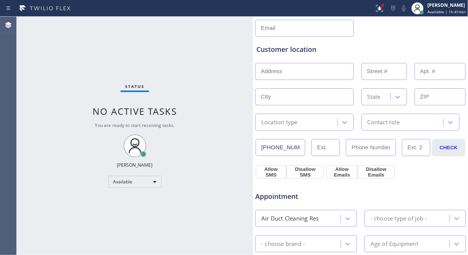
scroll to position [84, 0]
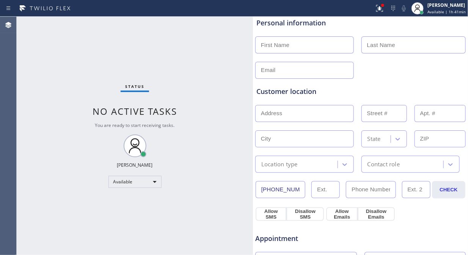
click at [287, 194] on input "[PHONE_NUMBER]" at bounding box center [281, 189] width 50 height 17
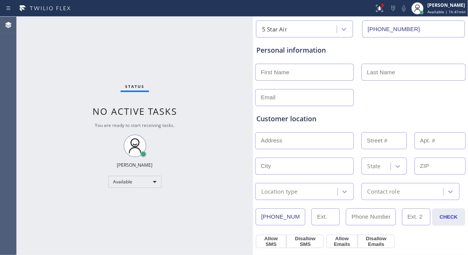
scroll to position [0, 0]
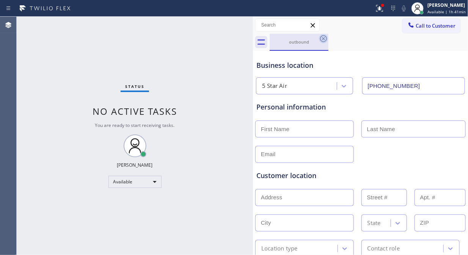
click at [323, 38] on icon at bounding box center [323, 38] width 9 height 9
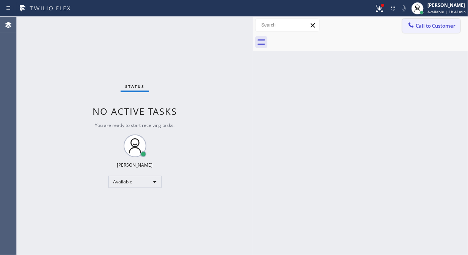
click at [421, 30] on button "Call to Customer" at bounding box center [431, 26] width 58 height 14
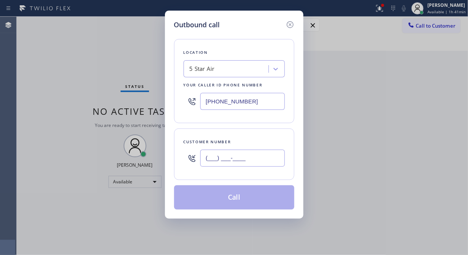
click at [261, 155] on input "(___) ___-____" at bounding box center [242, 158] width 85 height 17
paste input "747) 218-7880"
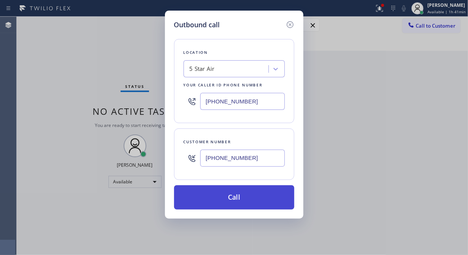
type input "[PHONE_NUMBER]"
click at [257, 195] on button "Call" at bounding box center [234, 197] width 120 height 24
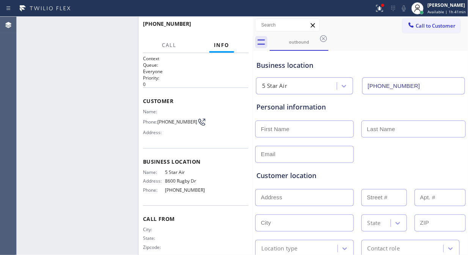
type input "[PHONE_NUMBER]"
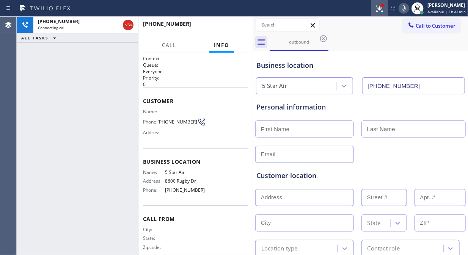
click at [378, 9] on icon at bounding box center [379, 8] width 9 height 9
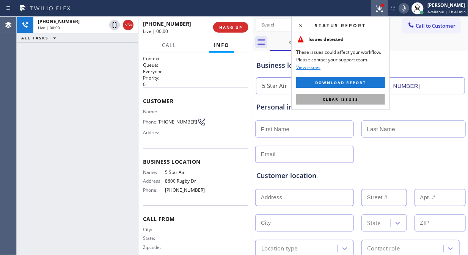
click at [344, 97] on span "Clear issues" at bounding box center [341, 99] width 36 height 5
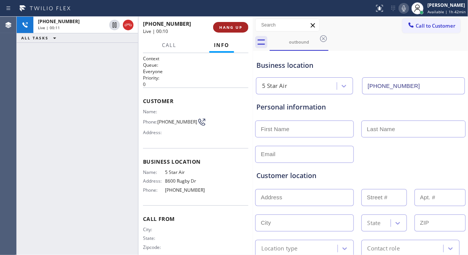
click at [230, 27] on span "HANG UP" at bounding box center [230, 27] width 23 height 5
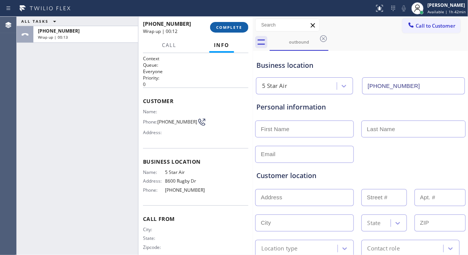
click at [239, 27] on span "COMPLETE" at bounding box center [229, 27] width 26 height 5
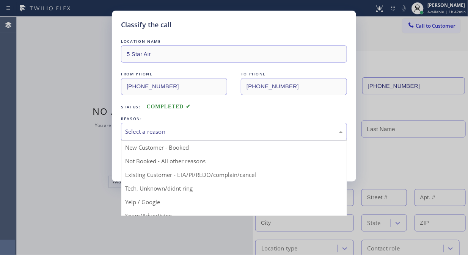
click at [236, 135] on div "Select a reason" at bounding box center [234, 131] width 218 height 9
drag, startPoint x: 228, startPoint y: 169, endPoint x: 223, endPoint y: 169, distance: 4.6
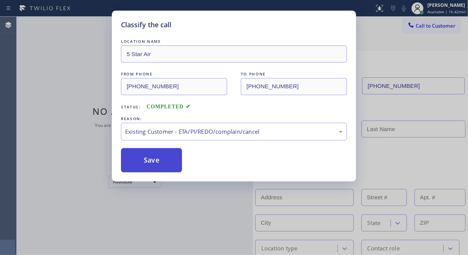
click at [159, 161] on button "Save" at bounding box center [151, 160] width 61 height 24
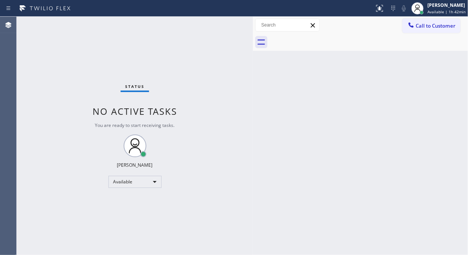
click at [421, 26] on span "Call to Customer" at bounding box center [436, 25] width 40 height 7
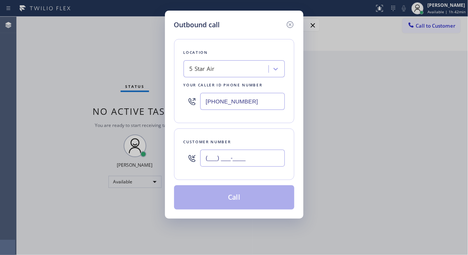
click at [255, 153] on input "(___) ___-____" at bounding box center [242, 158] width 85 height 17
paste input "323) 815-9930"
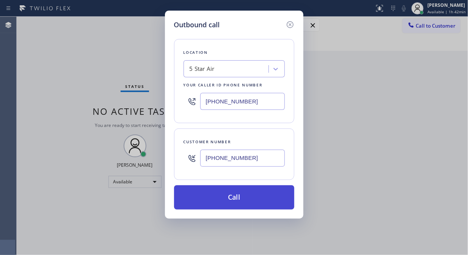
type input "[PHONE_NUMBER]"
click at [266, 198] on button "Call" at bounding box center [234, 197] width 120 height 24
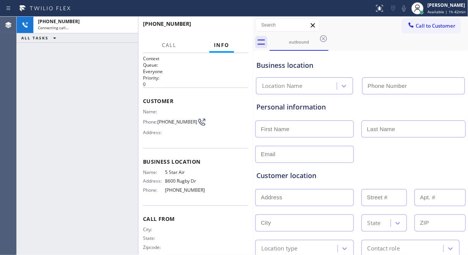
type input "[PHONE_NUMBER]"
click at [404, 6] on icon at bounding box center [403, 8] width 9 height 9
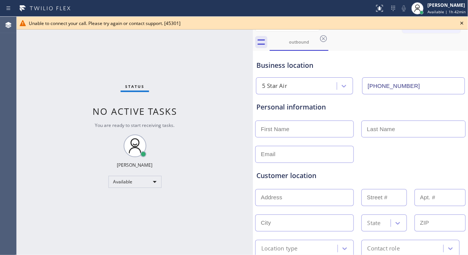
click at [421, 24] on icon at bounding box center [461, 23] width 3 height 3
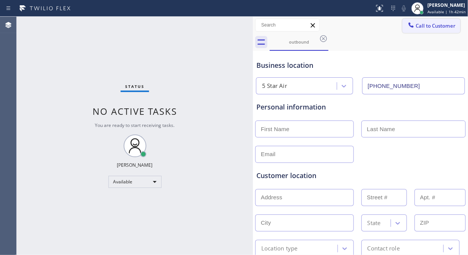
click at [411, 32] on button "Call to Customer" at bounding box center [431, 26] width 58 height 14
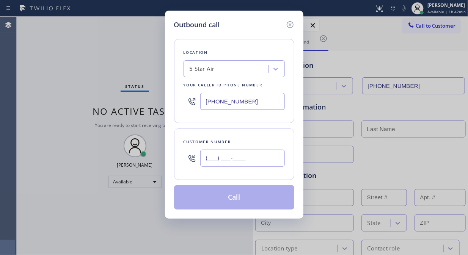
click at [257, 160] on input "(___) ___-____" at bounding box center [242, 158] width 85 height 17
paste input "213) 538-8045"
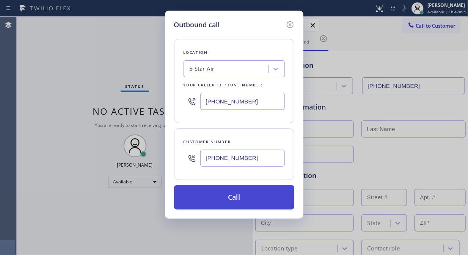
type input "[PHONE_NUMBER]"
click at [256, 200] on button "Call" at bounding box center [234, 197] width 120 height 24
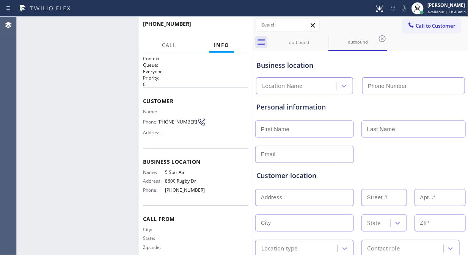
type input "[PHONE_NUMBER]"
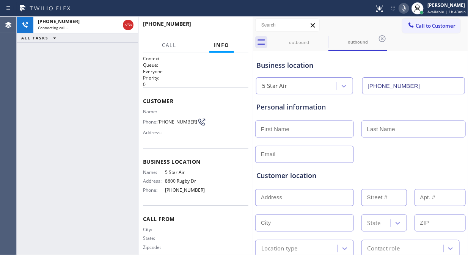
click at [405, 7] on icon at bounding box center [403, 8] width 9 height 9
click at [233, 29] on span "HANG UP" at bounding box center [230, 27] width 23 height 5
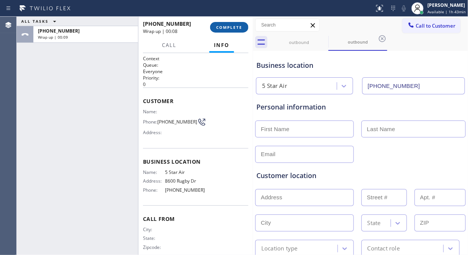
click at [239, 28] on span "COMPLETE" at bounding box center [229, 27] width 26 height 5
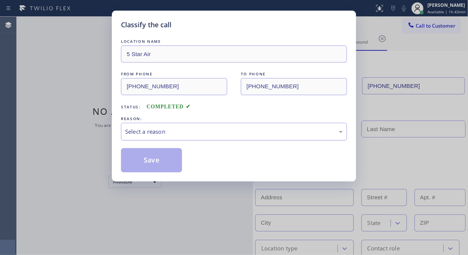
click at [237, 138] on div "Select a reason" at bounding box center [234, 132] width 226 height 18
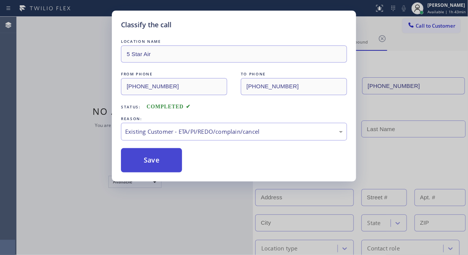
click at [175, 162] on button "Save" at bounding box center [151, 160] width 61 height 24
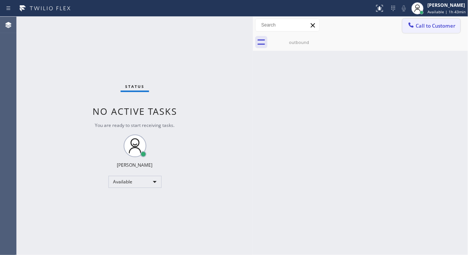
click at [421, 29] on span "Call to Customer" at bounding box center [436, 25] width 40 height 7
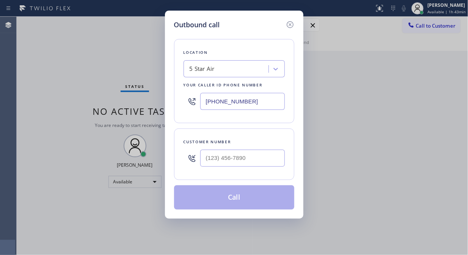
click at [248, 170] on div at bounding box center [242, 158] width 85 height 25
click at [247, 157] on input "(___) ___-____" at bounding box center [242, 158] width 85 height 17
paste input "323) 970-9707"
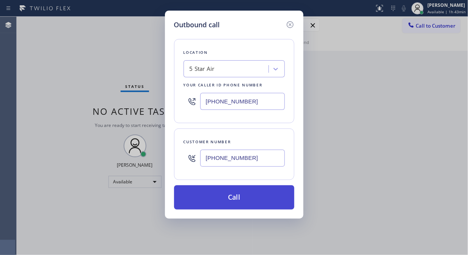
type input "[PHONE_NUMBER]"
drag, startPoint x: 250, startPoint y: 199, endPoint x: 281, endPoint y: 143, distance: 63.7
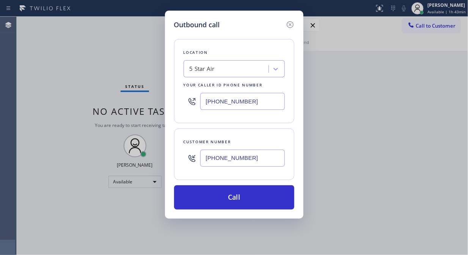
click at [250, 199] on button "Call" at bounding box center [234, 197] width 120 height 24
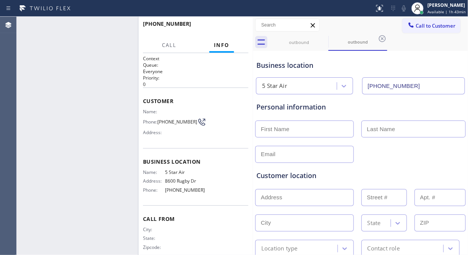
type input "[PHONE_NUMBER]"
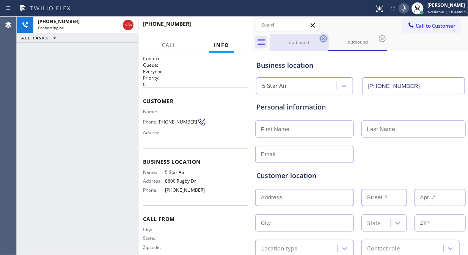
click at [323, 38] on icon at bounding box center [323, 38] width 7 height 7
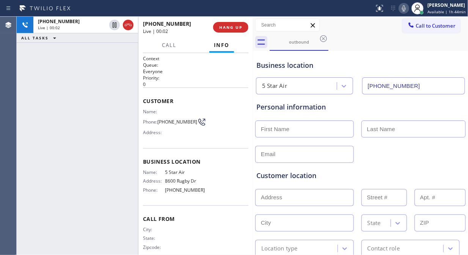
click at [234, 33] on div "[PHONE_NUMBER] Live | 00:02 HANG UP" at bounding box center [195, 27] width 105 height 20
click at [241, 25] on span "HANG UP" at bounding box center [230, 27] width 23 height 5
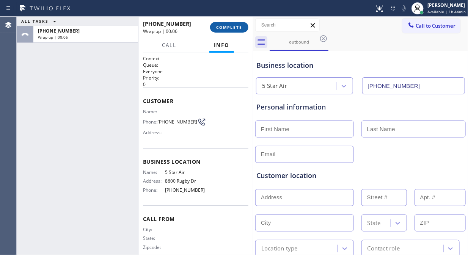
click at [243, 27] on button "COMPLETE" at bounding box center [229, 27] width 38 height 11
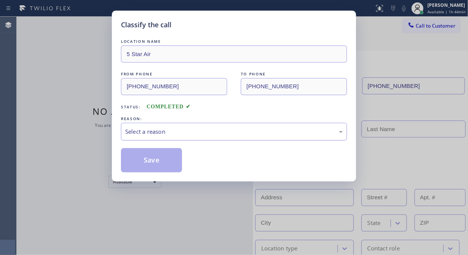
click at [201, 129] on div "Select a reason" at bounding box center [234, 131] width 218 height 9
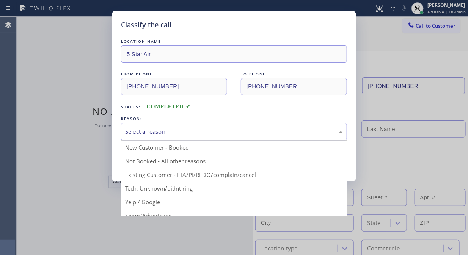
drag, startPoint x: 188, startPoint y: 156, endPoint x: 178, endPoint y: 160, distance: 10.4
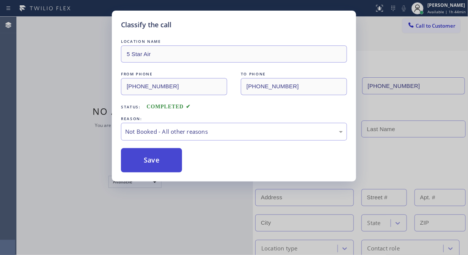
click at [157, 165] on button "Save" at bounding box center [151, 160] width 61 height 24
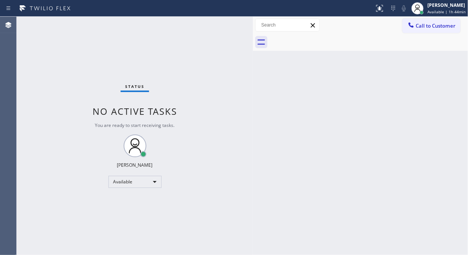
click at [421, 27] on span "Call to Customer" at bounding box center [436, 25] width 40 height 7
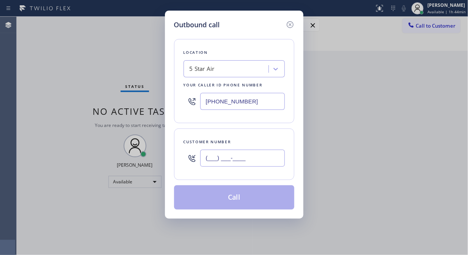
click at [247, 158] on input "(___) ___-____" at bounding box center [242, 158] width 85 height 17
paste input "323) 250-2128"
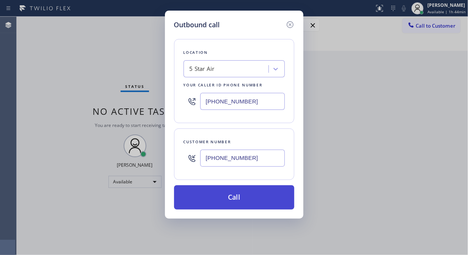
type input "[PHONE_NUMBER]"
click at [256, 196] on button "Call" at bounding box center [234, 197] width 120 height 24
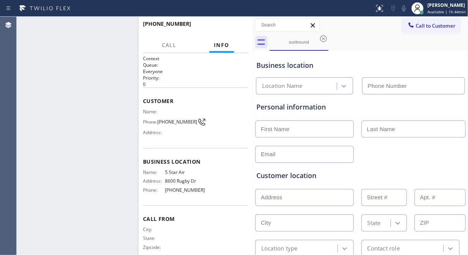
type input "[PHONE_NUMBER]"
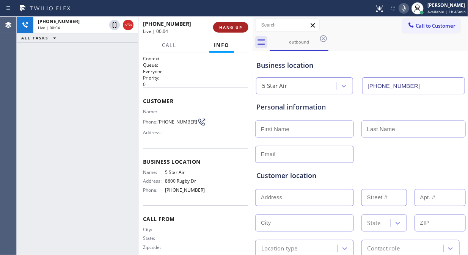
click at [232, 27] on span "HANG UP" at bounding box center [230, 27] width 23 height 5
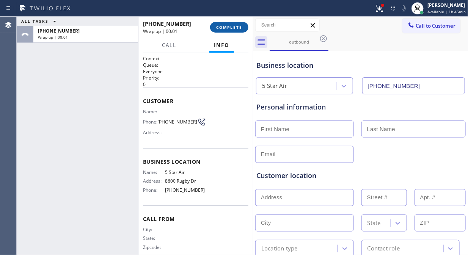
click at [232, 26] on span "COMPLETE" at bounding box center [229, 27] width 26 height 5
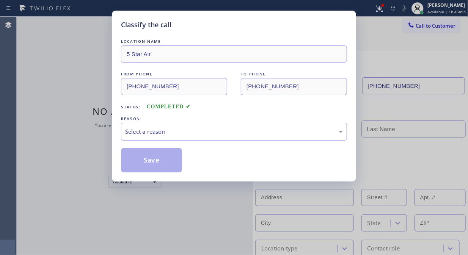
click at [214, 135] on div "Select a reason" at bounding box center [234, 131] width 218 height 9
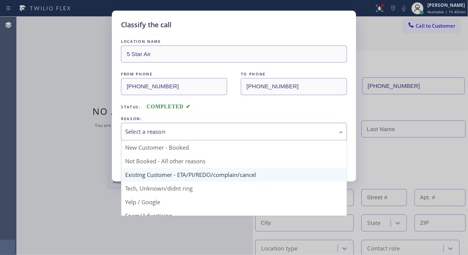
drag, startPoint x: 215, startPoint y: 173, endPoint x: 179, endPoint y: 160, distance: 38.3
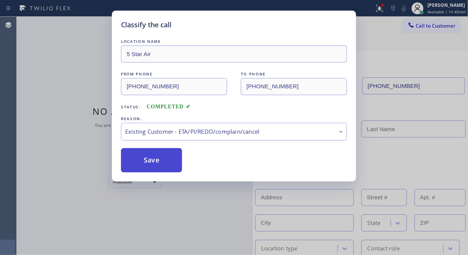
click at [177, 160] on button "Save" at bounding box center [151, 160] width 61 height 24
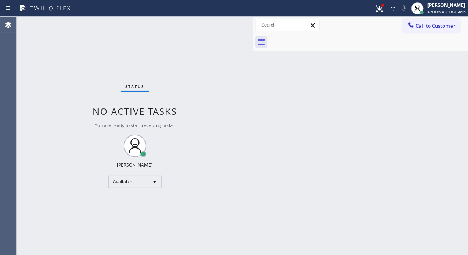
click at [421, 25] on span "Call to Customer" at bounding box center [436, 25] width 40 height 7
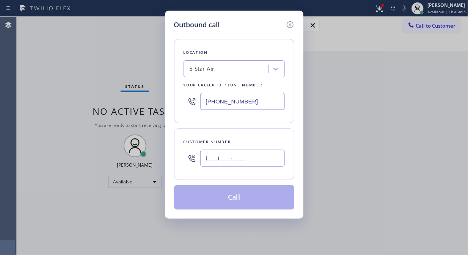
click at [234, 158] on input "(___) ___-____" at bounding box center [242, 158] width 85 height 17
paste input "323) 660-7331"
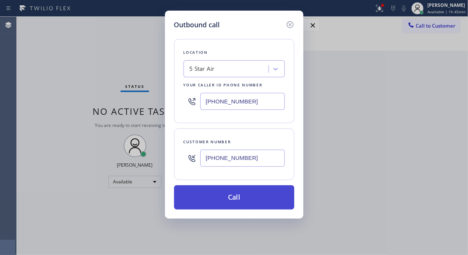
type input "[PHONE_NUMBER]"
click at [245, 195] on button "Call" at bounding box center [234, 197] width 120 height 24
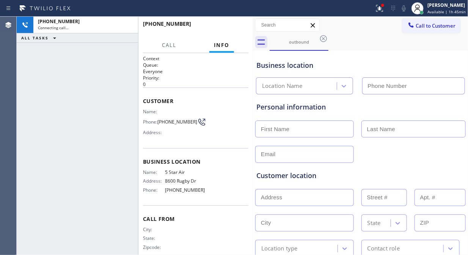
type input "[PHONE_NUMBER]"
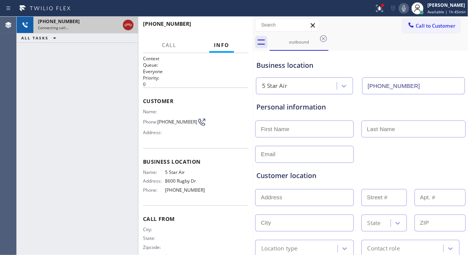
click at [132, 26] on icon at bounding box center [128, 24] width 9 height 9
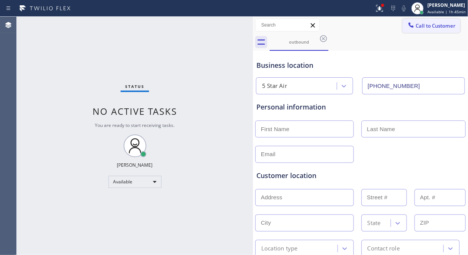
click at [407, 23] on icon at bounding box center [411, 25] width 8 height 8
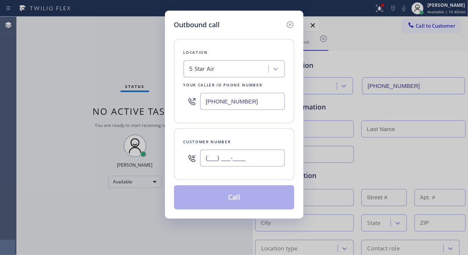
click at [211, 157] on input "(___) ___-____" at bounding box center [242, 158] width 85 height 17
paste input "323) 660-7331"
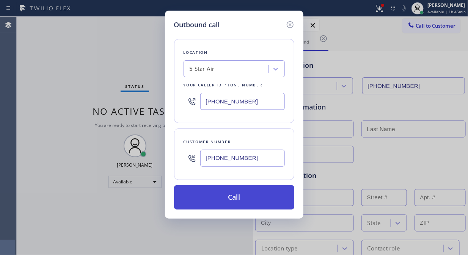
click at [236, 197] on button "Call" at bounding box center [234, 197] width 120 height 24
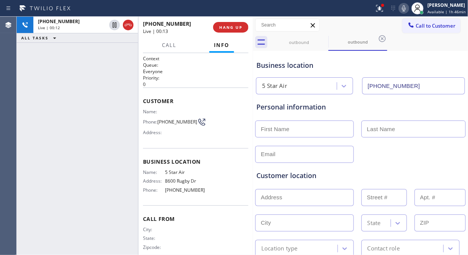
click at [404, 9] on icon at bounding box center [404, 8] width 4 height 6
click at [405, 9] on icon at bounding box center [403, 8] width 9 height 9
click at [407, 5] on icon at bounding box center [403, 8] width 9 height 9
click at [406, 7] on icon at bounding box center [403, 8] width 9 height 9
click at [406, 8] on icon at bounding box center [403, 8] width 9 height 9
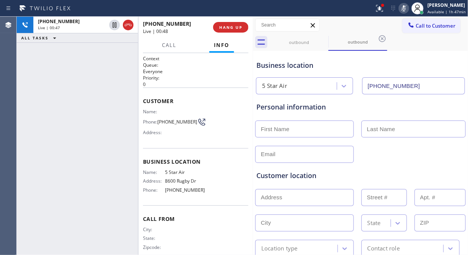
click at [406, 8] on icon at bounding box center [404, 8] width 4 height 6
click at [406, 5] on icon at bounding box center [404, 8] width 4 height 6
click at [406, 8] on icon at bounding box center [404, 8] width 4 height 6
click at [404, 6] on icon at bounding box center [403, 8] width 9 height 9
click at [406, 7] on icon at bounding box center [403, 8] width 9 height 9
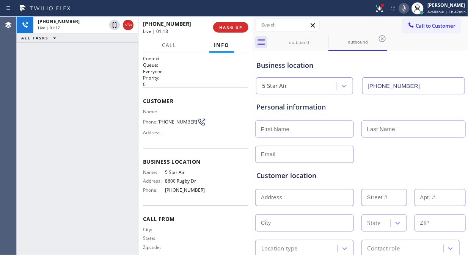
click at [342, 25] on div "Call to Customer Outbound call Location 5 Star Air Your caller id phone number …" at bounding box center [360, 25] width 215 height 13
click at [404, 9] on icon at bounding box center [403, 8] width 9 height 9
click at [405, 8] on rect at bounding box center [403, 7] width 5 height 5
click at [228, 27] on span "HANG UP" at bounding box center [230, 27] width 23 height 5
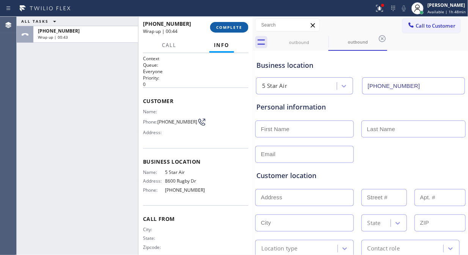
click at [226, 28] on span "COMPLETE" at bounding box center [229, 27] width 26 height 5
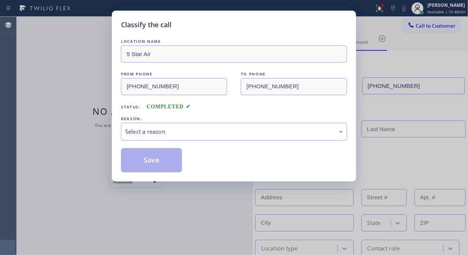
click at [230, 136] on div "Select a reason" at bounding box center [234, 131] width 218 height 9
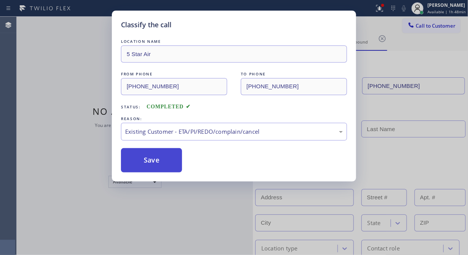
drag, startPoint x: 147, startPoint y: 160, endPoint x: 152, endPoint y: 160, distance: 4.9
click at [147, 160] on button "Save" at bounding box center [151, 160] width 61 height 24
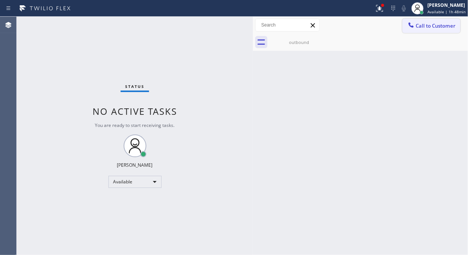
click at [421, 25] on span "Call to Customer" at bounding box center [436, 25] width 40 height 7
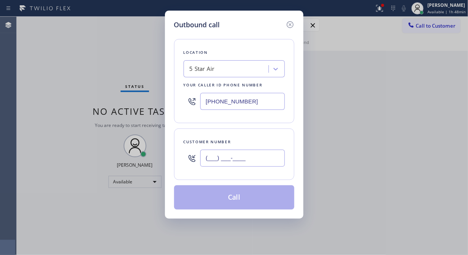
click at [264, 156] on input "(___) ___-____" at bounding box center [242, 158] width 85 height 17
paste input "032) 344-2046"
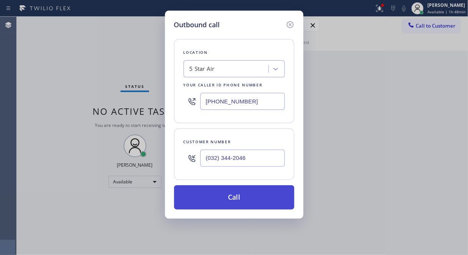
type input "(032) 344-2046"
click at [256, 202] on button "Call" at bounding box center [234, 197] width 120 height 24
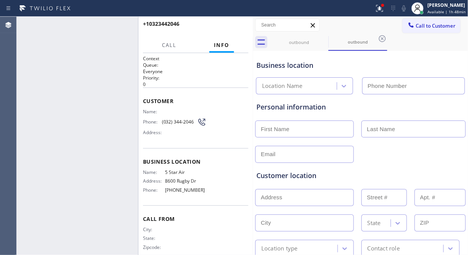
type input "[PHONE_NUMBER]"
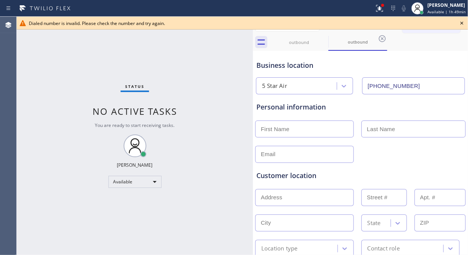
click at [421, 21] on icon at bounding box center [461, 23] width 9 height 9
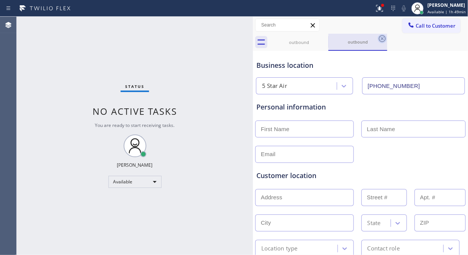
click at [385, 38] on icon at bounding box center [382, 38] width 7 height 7
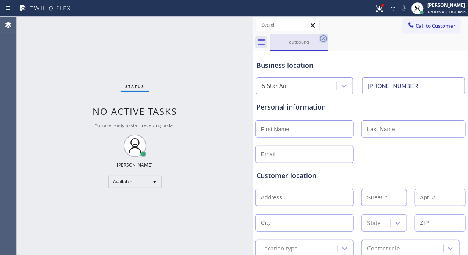
click at [323, 39] on icon at bounding box center [323, 38] width 7 height 7
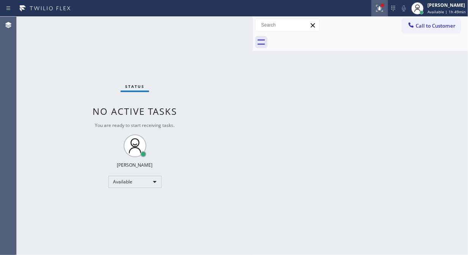
click at [382, 13] on icon at bounding box center [379, 8] width 9 height 9
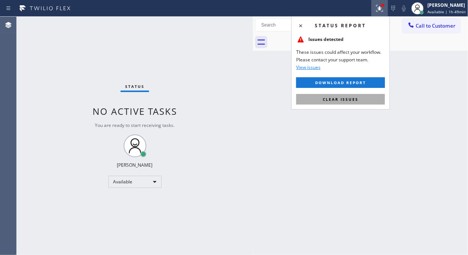
click at [365, 97] on button "Clear issues" at bounding box center [340, 99] width 89 height 11
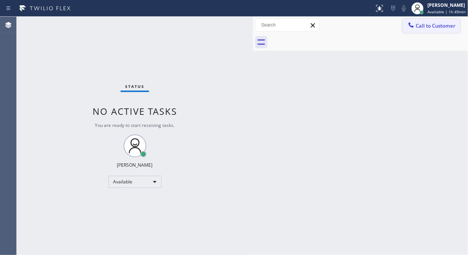
click at [420, 27] on span "Call to Customer" at bounding box center [436, 25] width 40 height 7
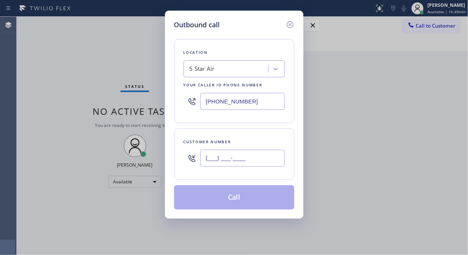
click at [235, 156] on input "(___) ___-____" at bounding box center [242, 158] width 85 height 17
paste input "213) 369-9710"
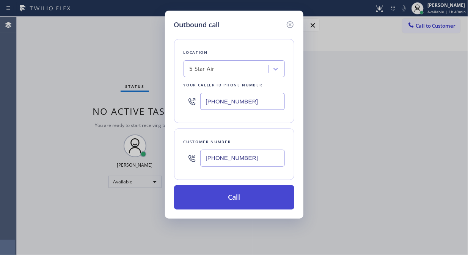
type input "[PHONE_NUMBER]"
click at [243, 198] on button "Call" at bounding box center [234, 197] width 120 height 24
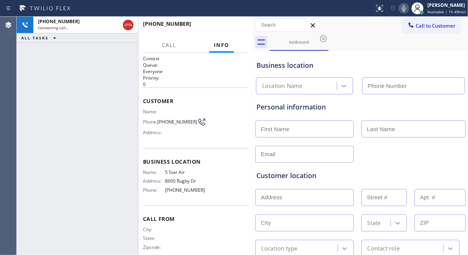
type input "[PHONE_NUMBER]"
click at [234, 25] on span "HANG UP" at bounding box center [230, 27] width 23 height 5
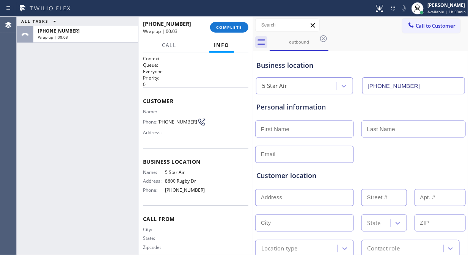
drag, startPoint x: 84, startPoint y: 85, endPoint x: 123, endPoint y: 63, distance: 45.0
click at [85, 85] on div "ALL TASKS ALL TASKS ACTIVE TASKS TASKS IN WRAP UP [PHONE_NUMBER] Wrap up | 00:03" at bounding box center [77, 136] width 121 height 239
click at [239, 30] on span "COMPLETE" at bounding box center [229, 27] width 26 height 5
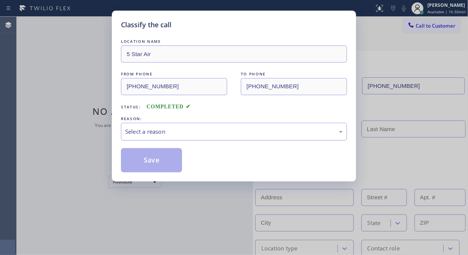
click at [224, 134] on div "Select a reason" at bounding box center [234, 131] width 218 height 9
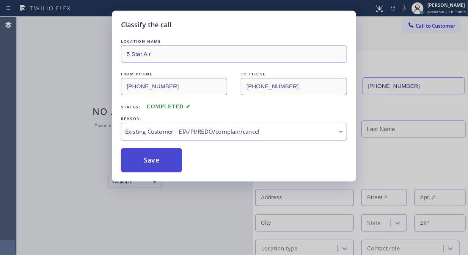
drag, startPoint x: 141, startPoint y: 163, endPoint x: 289, endPoint y: 92, distance: 164.3
click at [142, 163] on button "Save" at bounding box center [151, 160] width 61 height 24
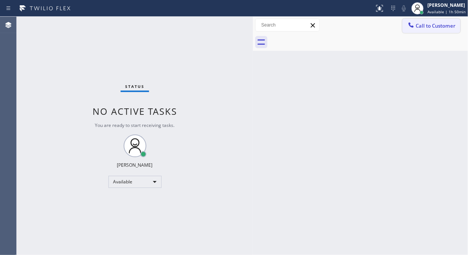
click at [421, 27] on span "Call to Customer" at bounding box center [436, 25] width 40 height 7
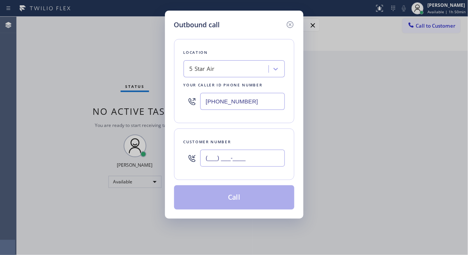
click at [212, 159] on input "(___) ___-____" at bounding box center [242, 158] width 85 height 17
paste input "818) 426-5054"
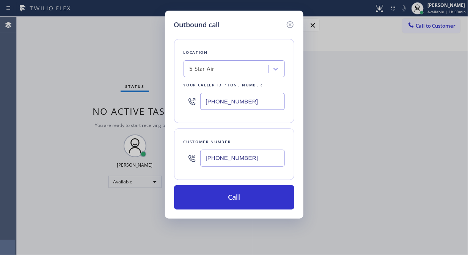
click at [205, 162] on input "[PHONE_NUMBER]" at bounding box center [242, 158] width 85 height 17
paste input "201) 841-5739"
type input "[PHONE_NUMBER]"
click at [204, 106] on input "[PHONE_NUMBER]" at bounding box center [242, 101] width 85 height 17
paste input "44) 819-5467"
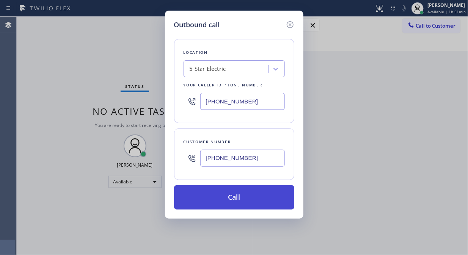
type input "[PHONE_NUMBER]"
click at [242, 199] on button "Call" at bounding box center [234, 197] width 120 height 24
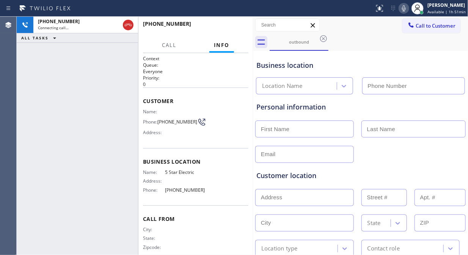
click at [406, 9] on icon at bounding box center [404, 8] width 4 height 6
type input "[PHONE_NUMBER]"
click at [406, 9] on icon at bounding box center [404, 8] width 4 height 6
click at [407, 6] on icon at bounding box center [403, 8] width 9 height 9
click at [407, 6] on rect at bounding box center [403, 7] width 5 height 5
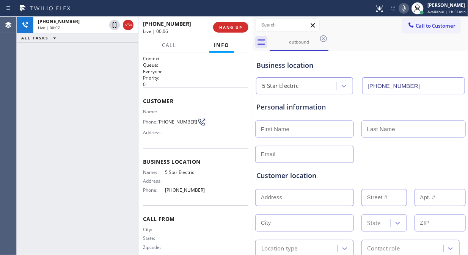
click at [407, 6] on icon at bounding box center [403, 8] width 9 height 9
click at [407, 6] on rect at bounding box center [403, 7] width 5 height 5
click at [404, 9] on icon at bounding box center [403, 8] width 9 height 9
click at [406, 8] on rect at bounding box center [403, 7] width 5 height 5
click at [61, 70] on div "[PHONE_NUMBER] Live | 00:37 ALL TASKS ALL TASKS ACTIVE TASKS TASKS IN WRAP UP" at bounding box center [77, 136] width 121 height 239
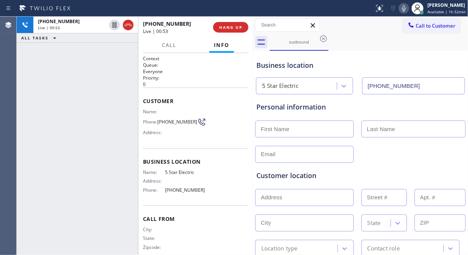
click at [349, 11] on div at bounding box center [187, 8] width 368 height 12
click at [406, 11] on icon at bounding box center [403, 8] width 9 height 9
click at [405, 8] on icon at bounding box center [403, 8] width 9 height 9
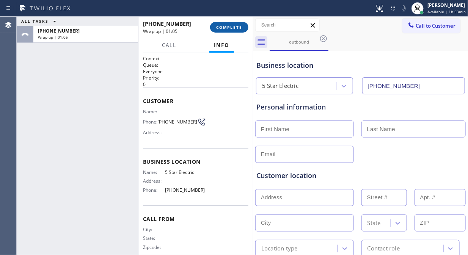
click at [231, 29] on span "COMPLETE" at bounding box center [229, 27] width 26 height 5
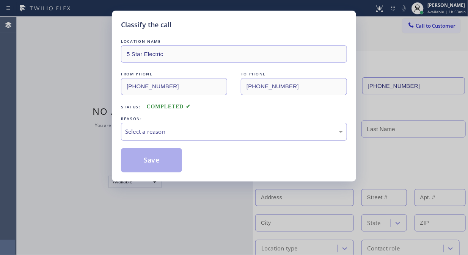
click at [224, 130] on div "Select a reason" at bounding box center [234, 131] width 218 height 9
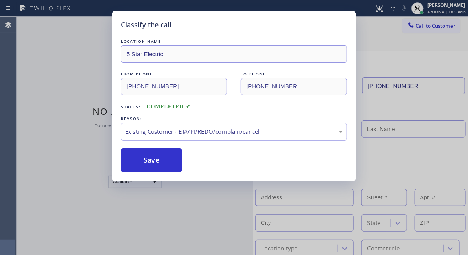
drag, startPoint x: 160, startPoint y: 156, endPoint x: 198, endPoint y: 4, distance: 157.2
click at [160, 157] on button "Save" at bounding box center [151, 160] width 61 height 24
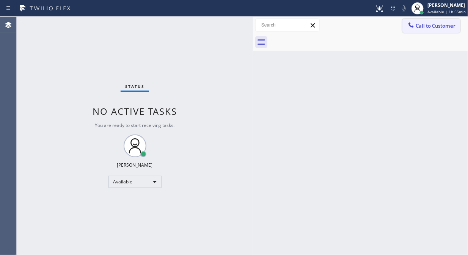
click at [421, 27] on span "Call to Customer" at bounding box center [436, 25] width 40 height 7
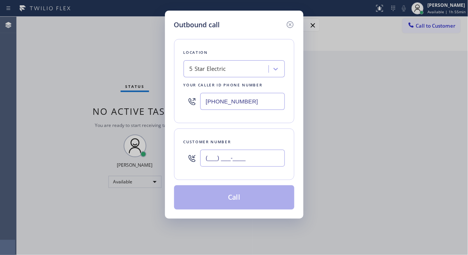
click at [233, 162] on input "(___) ___-____" at bounding box center [242, 158] width 85 height 17
paste input "818) 426-5054"
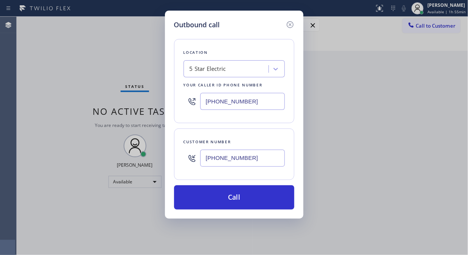
type input "[PHONE_NUMBER]"
click at [118, 69] on div "Outbound call Location 5 Star Electric Your caller id phone number [PHONE_NUMBE…" at bounding box center [234, 127] width 468 height 255
click at [243, 72] on div "5 Star Electric" at bounding box center [227, 69] width 83 height 13
type input "5 Star air"
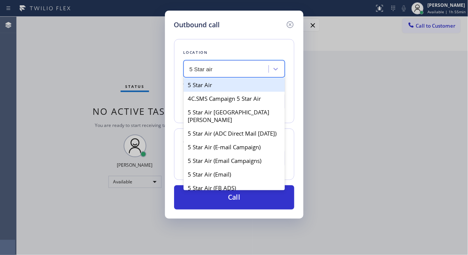
click at [242, 88] on div "5 Star Air" at bounding box center [234, 85] width 101 height 14
type input "[PHONE_NUMBER]"
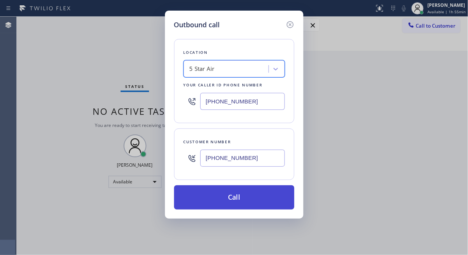
click at [273, 200] on button "Call" at bounding box center [234, 197] width 120 height 24
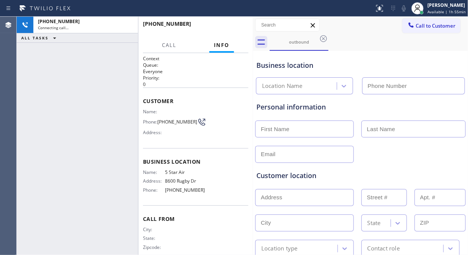
type input "[PHONE_NUMBER]"
click at [405, 8] on icon at bounding box center [403, 8] width 9 height 9
click at [406, 9] on icon at bounding box center [403, 8] width 9 height 9
click at [234, 28] on span "HANG UP" at bounding box center [230, 27] width 23 height 5
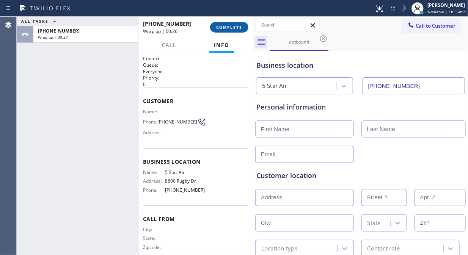
click at [223, 28] on span "COMPLETE" at bounding box center [229, 27] width 26 height 5
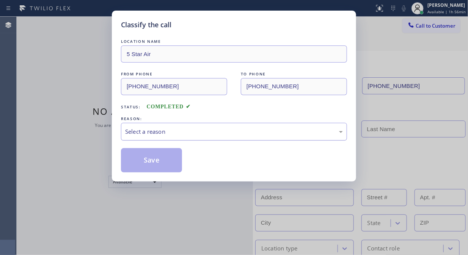
click at [219, 135] on div "Select a reason" at bounding box center [234, 131] width 218 height 9
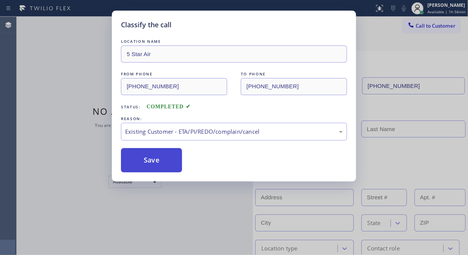
click at [138, 159] on button "Save" at bounding box center [151, 160] width 61 height 24
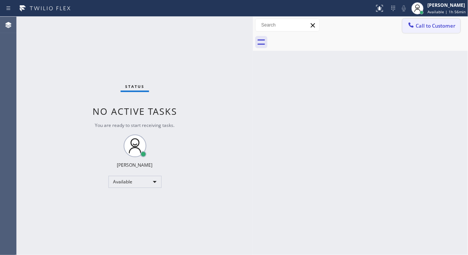
click at [421, 29] on button "Call to Customer" at bounding box center [431, 26] width 58 height 14
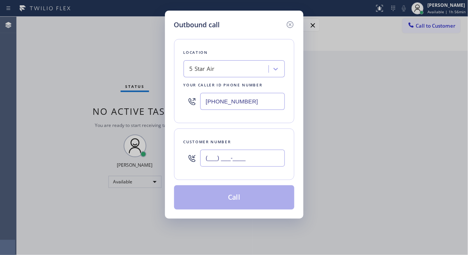
click at [212, 164] on input "(___) ___-____" at bounding box center [242, 158] width 85 height 17
paste input "800) 880-1882"
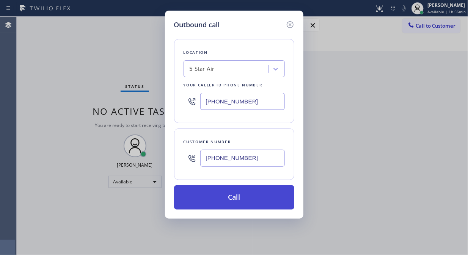
type input "[PHONE_NUMBER]"
click at [259, 204] on button "Call" at bounding box center [234, 197] width 120 height 24
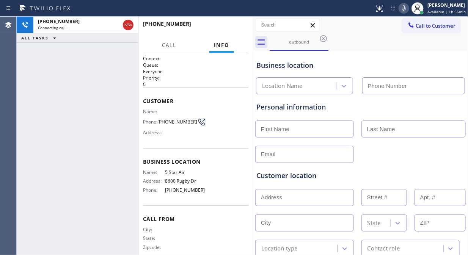
type input "[PHONE_NUMBER]"
click at [405, 10] on icon at bounding box center [403, 8] width 9 height 9
click at [234, 27] on span "HANG UP" at bounding box center [230, 27] width 23 height 5
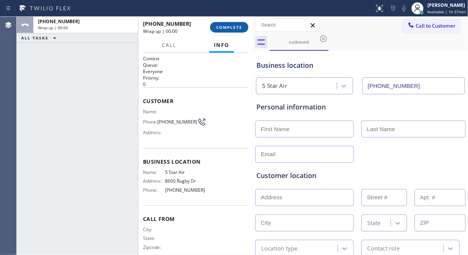
click at [234, 27] on span "COMPLETE" at bounding box center [229, 27] width 26 height 5
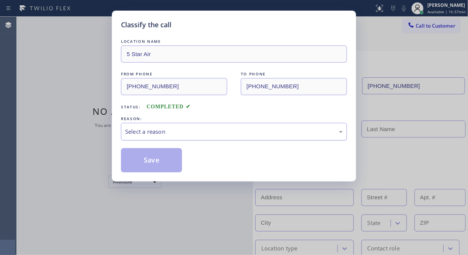
drag, startPoint x: 254, startPoint y: 132, endPoint x: 252, endPoint y: 138, distance: 6.7
click at [254, 132] on div "Select a reason" at bounding box center [234, 131] width 218 height 9
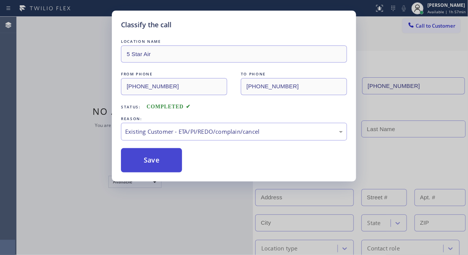
click at [170, 162] on button "Save" at bounding box center [151, 160] width 61 height 24
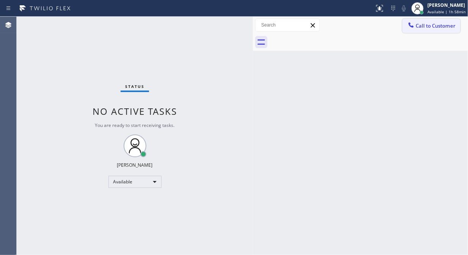
click at [421, 29] on span "Call to Customer" at bounding box center [436, 25] width 40 height 7
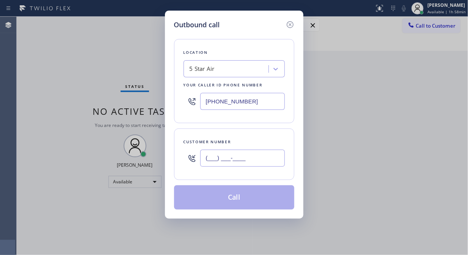
click at [215, 162] on input "(___) ___-____" at bounding box center [242, 158] width 85 height 17
paste input "323) 461-6050"
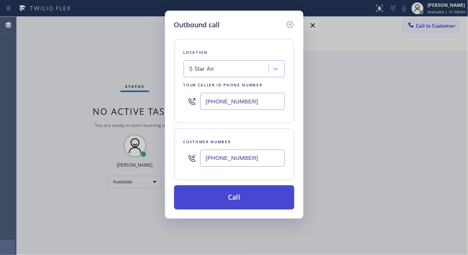
type input "[PHONE_NUMBER]"
click at [241, 198] on button "Call" at bounding box center [234, 197] width 120 height 24
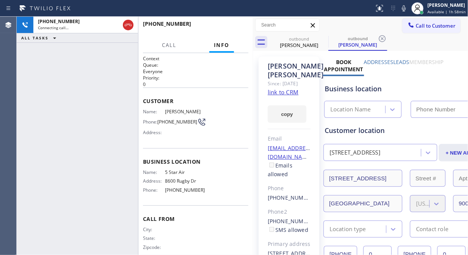
click at [282, 92] on link "link to CRM" at bounding box center [283, 92] width 31 height 8
type input "[PHONE_NUMBER]"
click at [406, 8] on icon at bounding box center [403, 8] width 9 height 9
click at [233, 29] on span "HANG UP" at bounding box center [230, 27] width 23 height 5
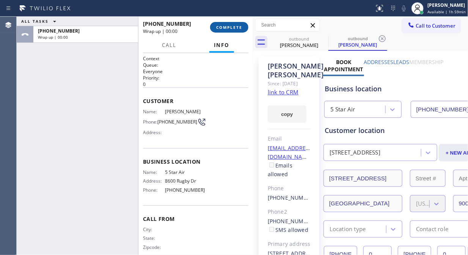
click at [233, 29] on span "COMPLETE" at bounding box center [229, 27] width 26 height 5
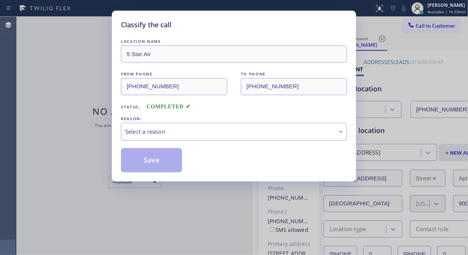
click at [226, 134] on div "Select a reason" at bounding box center [234, 131] width 218 height 9
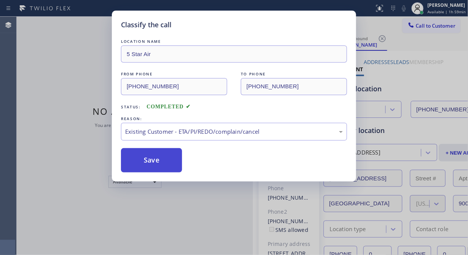
click at [146, 160] on button "Save" at bounding box center [151, 160] width 61 height 24
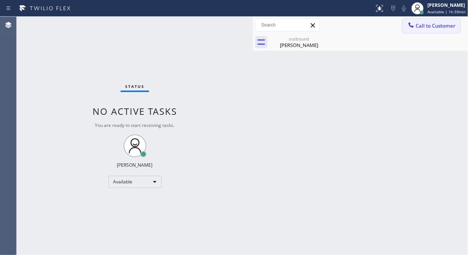
click at [421, 27] on span "Call to Customer" at bounding box center [436, 25] width 40 height 7
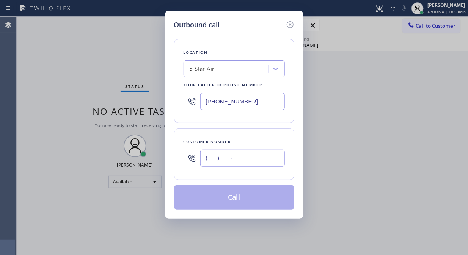
click at [209, 161] on input "(___) ___-____" at bounding box center [242, 158] width 85 height 17
paste input "818) 620-7461"
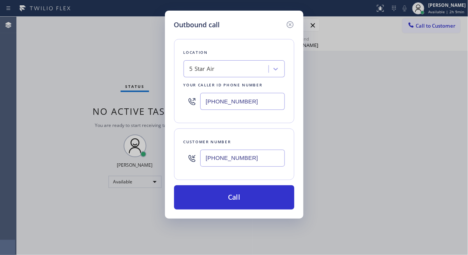
click at [206, 161] on input "[PHONE_NUMBER]" at bounding box center [242, 158] width 85 height 17
paste input "text"
type input "[PHONE_NUMBER]"
click at [290, 88] on div "Location 5 Star Air Your caller id phone number [PHONE_NUMBER]" at bounding box center [234, 81] width 120 height 84
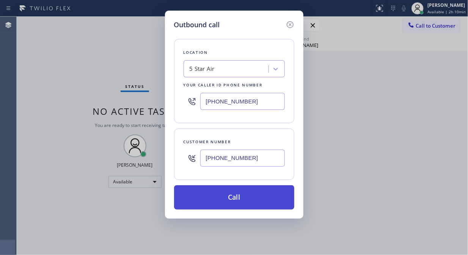
click at [256, 201] on button "Call" at bounding box center [234, 197] width 120 height 24
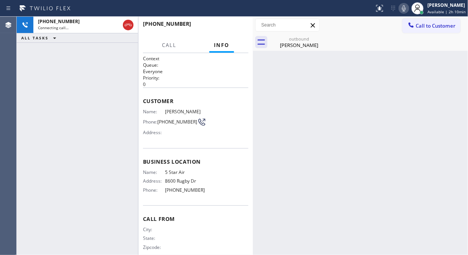
click at [406, 10] on icon at bounding box center [404, 8] width 4 height 6
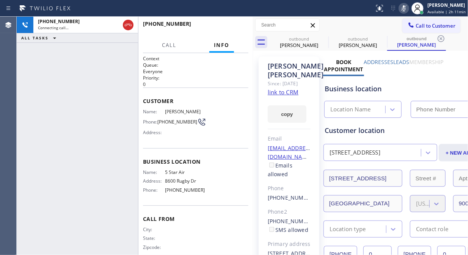
type input "[PHONE_NUMBER]"
click at [407, 8] on icon at bounding box center [403, 8] width 9 height 9
click at [406, 9] on icon at bounding box center [403, 8] width 9 height 9
click at [406, 9] on icon at bounding box center [404, 8] width 4 height 6
click at [405, 8] on icon at bounding box center [403, 8] width 9 height 9
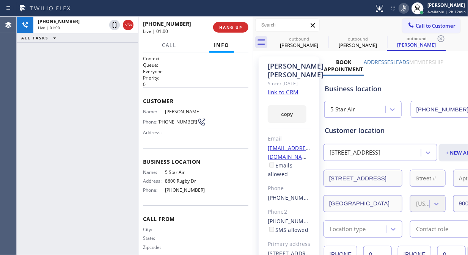
click at [405, 8] on icon at bounding box center [403, 8] width 9 height 9
click at [405, 8] on icon at bounding box center [404, 8] width 4 height 6
click at [405, 8] on icon at bounding box center [403, 8] width 9 height 9
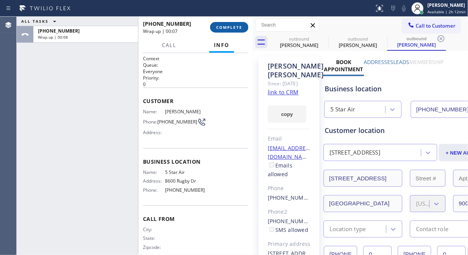
click at [227, 28] on span "COMPLETE" at bounding box center [229, 27] width 26 height 5
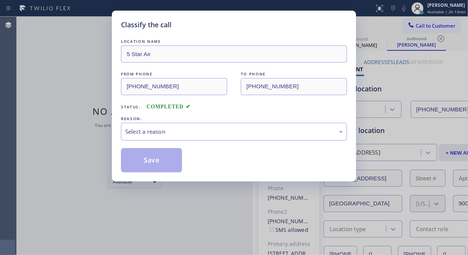
click at [180, 133] on div "Select a reason" at bounding box center [234, 131] width 218 height 9
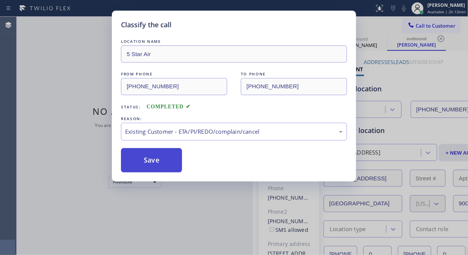
click at [159, 164] on button "Save" at bounding box center [151, 160] width 61 height 24
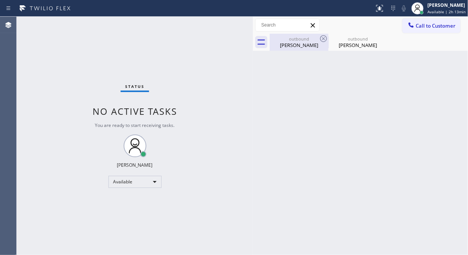
drag, startPoint x: 305, startPoint y: 46, endPoint x: 317, endPoint y: 39, distance: 13.9
click at [307, 44] on div "[PERSON_NAME]" at bounding box center [298, 45] width 57 height 7
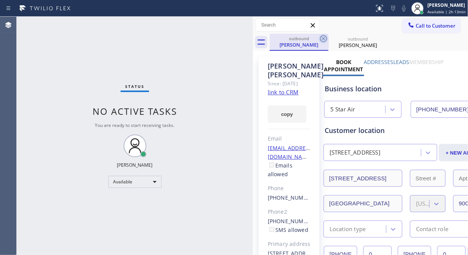
click at [325, 36] on icon at bounding box center [323, 38] width 9 height 9
click at [325, 36] on div "outbound [PERSON_NAME]" at bounding box center [369, 42] width 198 height 17
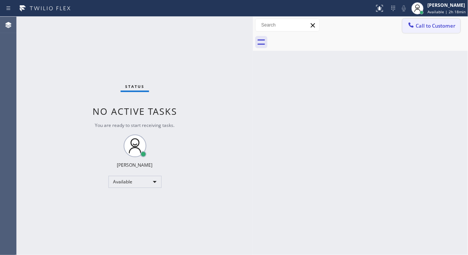
click at [421, 23] on span "Call to Customer" at bounding box center [436, 25] width 40 height 7
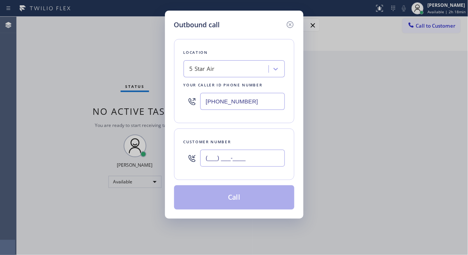
click at [226, 155] on input "(___) ___-____" at bounding box center [242, 158] width 85 height 17
paste input "424) 325-9929"
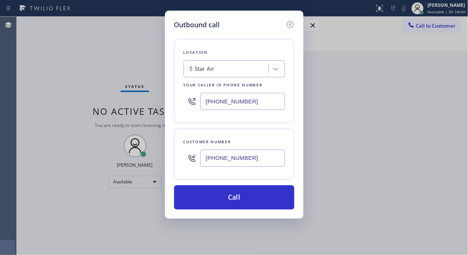
type input "[PHONE_NUMBER]"
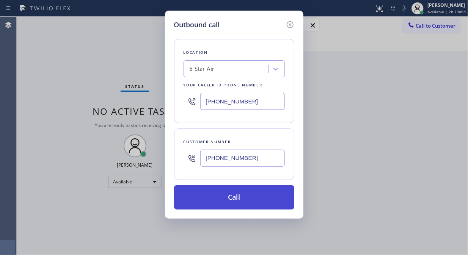
click at [251, 194] on button "Call" at bounding box center [234, 197] width 120 height 24
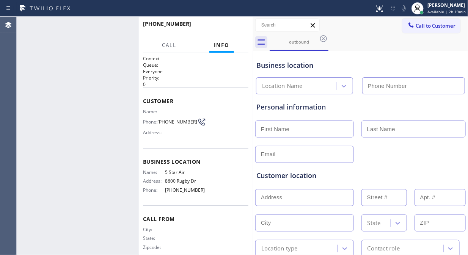
type input "[PHONE_NUMBER]"
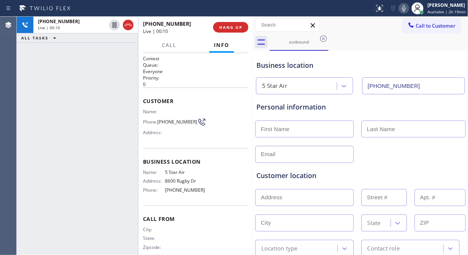
click at [228, 31] on button "HANG UP" at bounding box center [230, 27] width 35 height 11
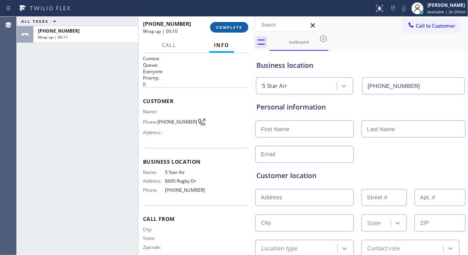
click at [231, 27] on span "COMPLETE" at bounding box center [229, 27] width 26 height 5
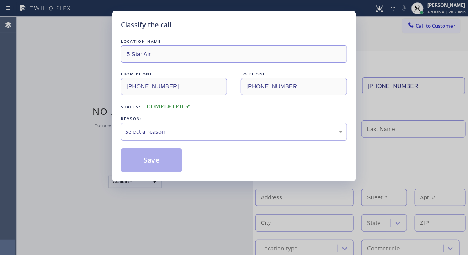
click at [225, 129] on div "Select a reason" at bounding box center [234, 131] width 218 height 9
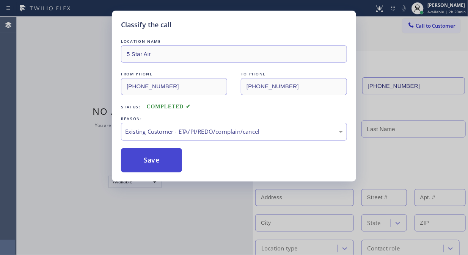
click at [154, 159] on button "Save" at bounding box center [151, 160] width 61 height 24
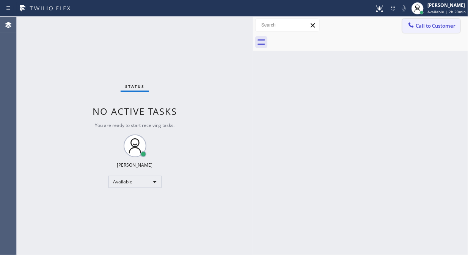
click at [421, 26] on span "Call to Customer" at bounding box center [436, 25] width 40 height 7
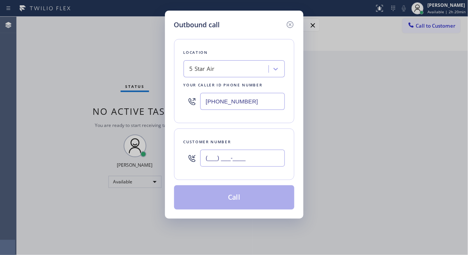
click at [240, 152] on input "(___) ___-____" at bounding box center [242, 158] width 85 height 17
paste input "617) 710-8253"
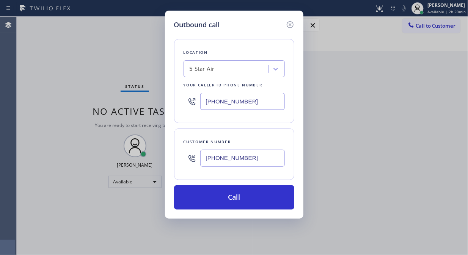
click at [72, 20] on div "Outbound call Location 5 Star Air Your caller id phone number [PHONE_NUMBER] Cu…" at bounding box center [234, 127] width 468 height 255
click at [204, 158] on input "[PHONE_NUMBER]" at bounding box center [242, 158] width 85 height 17
paste input "text"
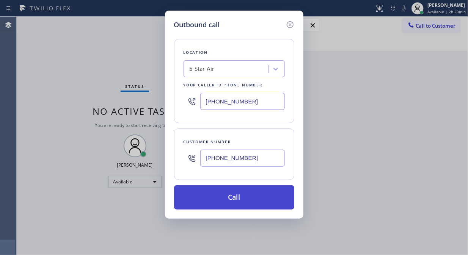
type input "[PHONE_NUMBER]"
click at [253, 205] on button "Call" at bounding box center [234, 197] width 120 height 24
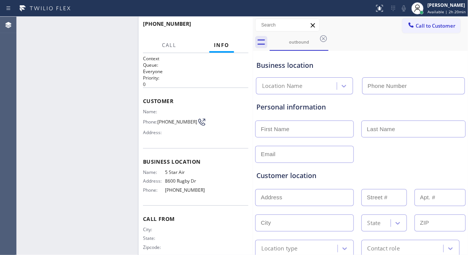
type input "[PHONE_NUMBER]"
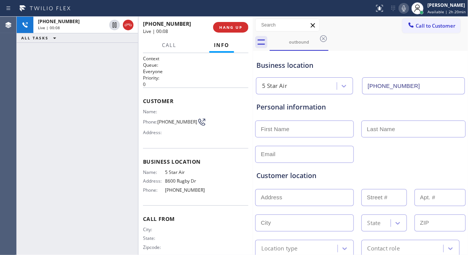
click at [382, 38] on div "outbound" at bounding box center [369, 42] width 198 height 17
click at [228, 29] on span "HANG UP" at bounding box center [230, 27] width 23 height 5
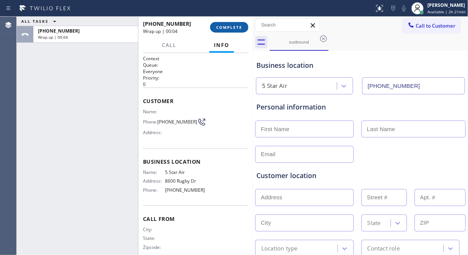
click at [218, 25] on span "COMPLETE" at bounding box center [229, 27] width 26 height 5
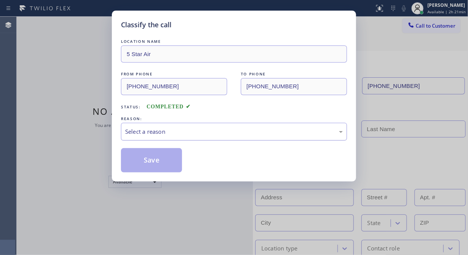
click at [242, 137] on div "Select a reason" at bounding box center [234, 132] width 226 height 18
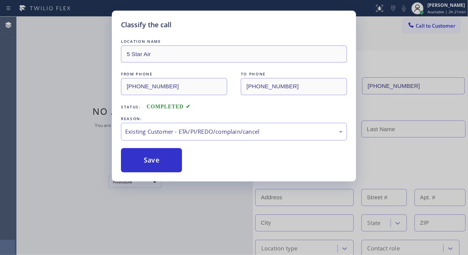
drag, startPoint x: 148, startPoint y: 157, endPoint x: 333, endPoint y: 27, distance: 225.1
click at [149, 156] on button "Save" at bounding box center [151, 160] width 61 height 24
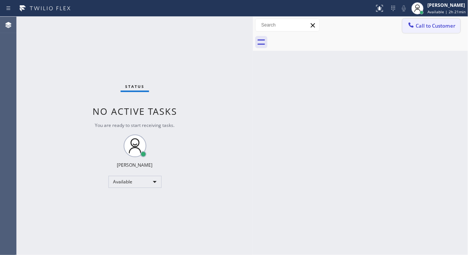
click at [421, 31] on button "Call to Customer" at bounding box center [431, 26] width 58 height 14
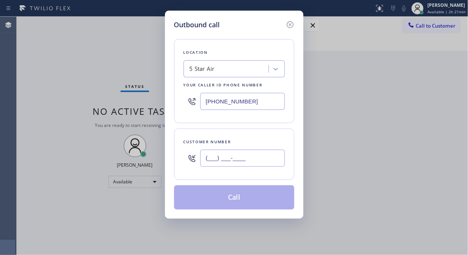
click at [224, 158] on input "(___) ___-____" at bounding box center [242, 158] width 85 height 17
paste input "818) 259-0690"
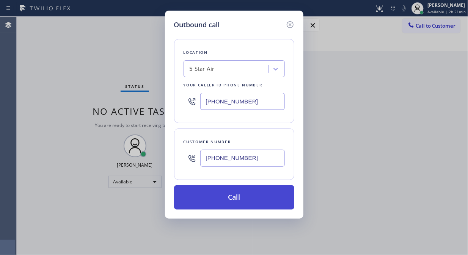
type input "[PHONE_NUMBER]"
click at [230, 197] on button "Call" at bounding box center [234, 197] width 120 height 24
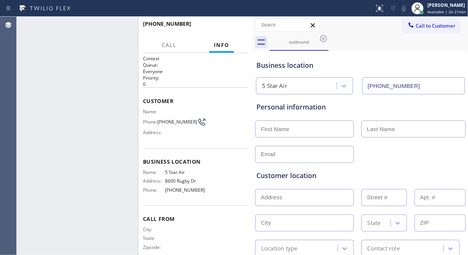
type input "[PHONE_NUMBER]"
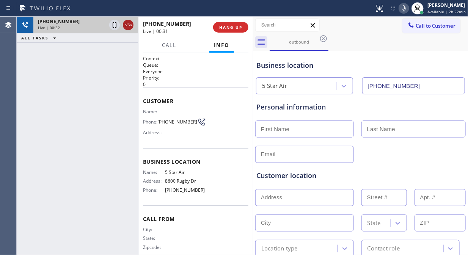
click at [126, 25] on icon at bounding box center [128, 24] width 9 height 9
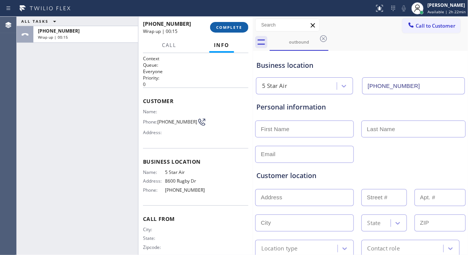
click at [218, 25] on span "COMPLETE" at bounding box center [229, 27] width 26 height 5
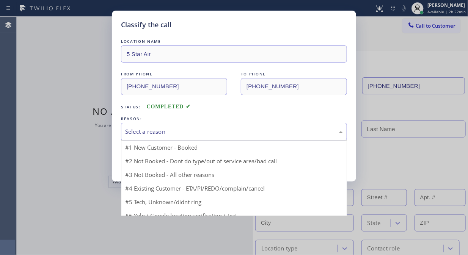
click at [234, 130] on div "Select a reason" at bounding box center [234, 131] width 218 height 9
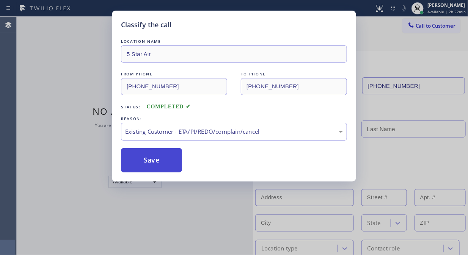
drag, startPoint x: 226, startPoint y: 173, endPoint x: 164, endPoint y: 162, distance: 63.2
click at [161, 162] on button "Save" at bounding box center [151, 160] width 61 height 24
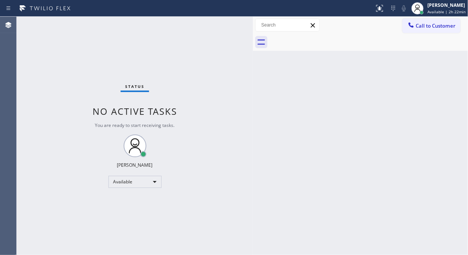
click at [421, 24] on span "Call to Customer" at bounding box center [436, 25] width 40 height 7
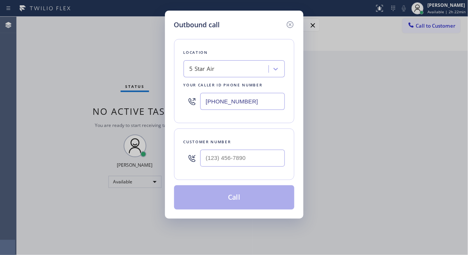
click at [279, 168] on div at bounding box center [242, 158] width 85 height 25
click at [276, 157] on input "(___) ___-____" at bounding box center [242, 158] width 85 height 17
paste input "323) 438-9004"
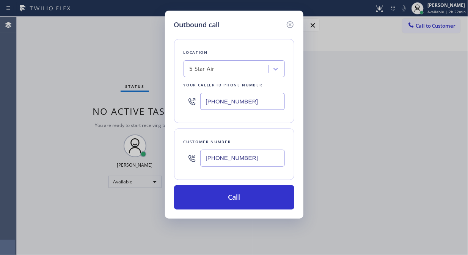
type input "[PHONE_NUMBER]"
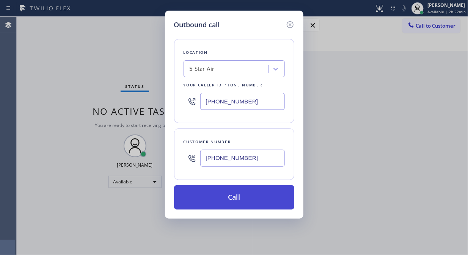
click at [226, 201] on button "Call" at bounding box center [234, 197] width 120 height 24
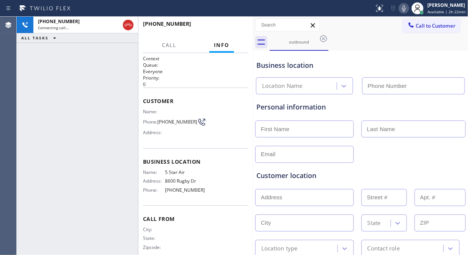
click at [404, 8] on icon at bounding box center [403, 8] width 9 height 9
type input "[PHONE_NUMBER]"
click at [325, 37] on icon at bounding box center [323, 38] width 9 height 9
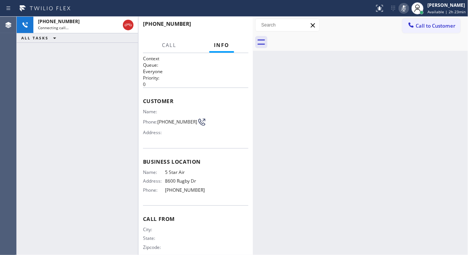
click at [363, 36] on div at bounding box center [369, 42] width 198 height 17
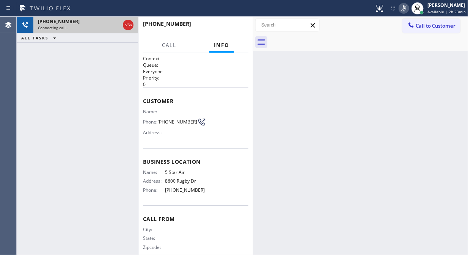
click at [89, 23] on div "[PHONE_NUMBER]" at bounding box center [79, 21] width 82 height 6
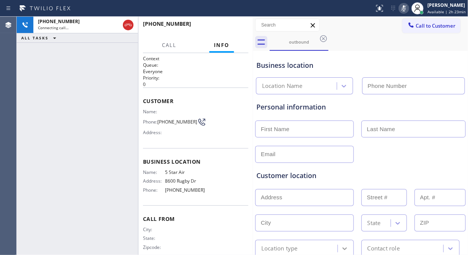
type input "[PHONE_NUMBER]"
click at [107, 83] on div "[PHONE_NUMBER] Connecting call… ALL TASKS ALL TASKS ACTIVE TASKS TASKS IN WRAP …" at bounding box center [77, 136] width 121 height 239
click at [406, 9] on icon at bounding box center [403, 8] width 9 height 9
click at [229, 24] on button "HANG UP" at bounding box center [230, 27] width 35 height 11
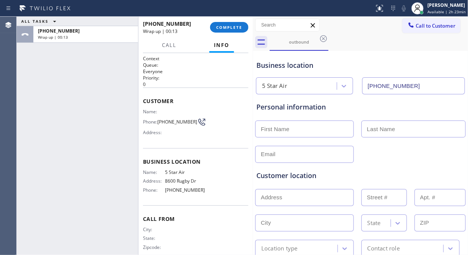
click at [96, 71] on div "ALL TASKS ALL TASKS ACTIVE TASKS TASKS IN WRAP UP [PHONE_NUMBER] Wrap up | 00:13" at bounding box center [77, 136] width 121 height 239
click at [224, 32] on button "COMPLETE" at bounding box center [229, 27] width 38 height 11
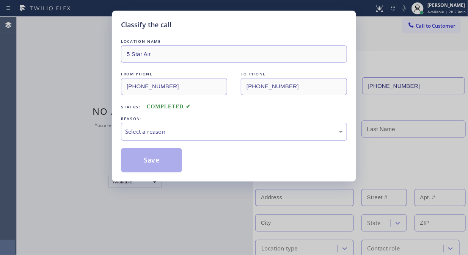
click at [232, 136] on div "Select a reason" at bounding box center [234, 131] width 218 height 9
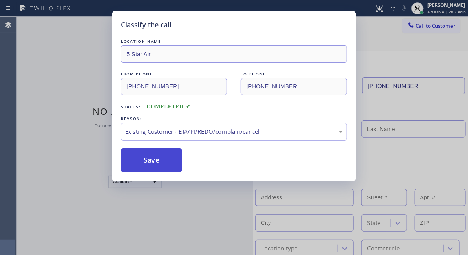
click at [168, 158] on button "Save" at bounding box center [151, 160] width 61 height 24
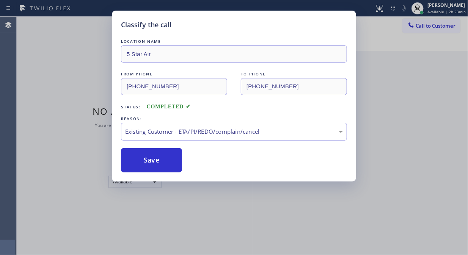
click at [419, 28] on div "Classify the call LOCATION NAME 5 Star Air FROM PHONE [PHONE_NUMBER] TO PHONE […" at bounding box center [234, 127] width 468 height 255
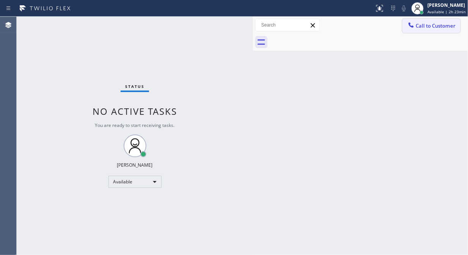
click at [421, 27] on span "Call to Customer" at bounding box center [436, 25] width 40 height 7
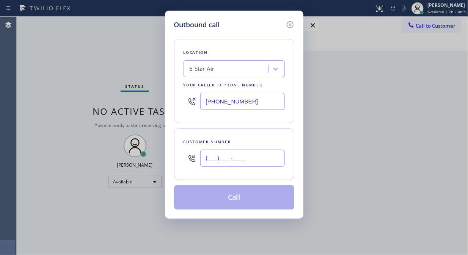
click at [256, 161] on input "(___) ___-____" at bounding box center [242, 158] width 85 height 17
paste input "323) 870-5511"
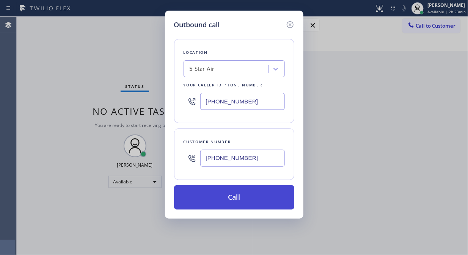
type input "[PHONE_NUMBER]"
click at [263, 200] on button "Call" at bounding box center [234, 197] width 120 height 24
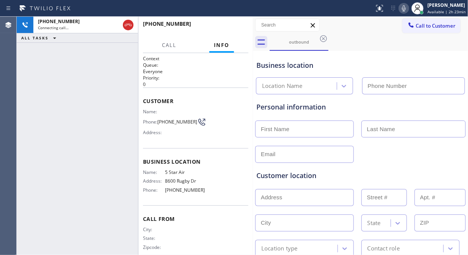
type input "[PHONE_NUMBER]"
click at [404, 9] on icon at bounding box center [403, 8] width 9 height 9
click at [405, 6] on icon at bounding box center [403, 8] width 9 height 9
click at [229, 27] on span "HANG UP" at bounding box center [230, 27] width 23 height 5
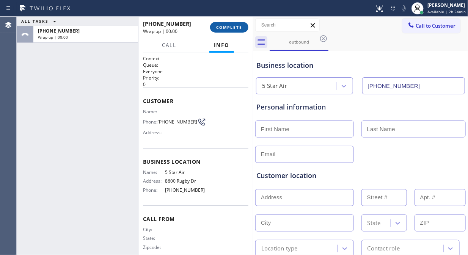
click at [229, 27] on span "COMPLETE" at bounding box center [229, 27] width 26 height 5
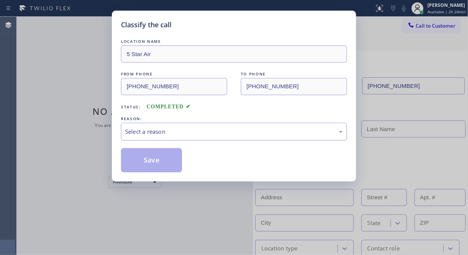
click at [229, 132] on div "Select a reason" at bounding box center [234, 131] width 218 height 9
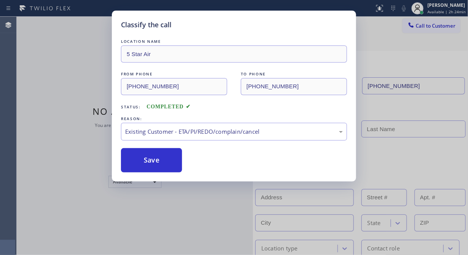
click at [149, 158] on button "Save" at bounding box center [151, 160] width 61 height 24
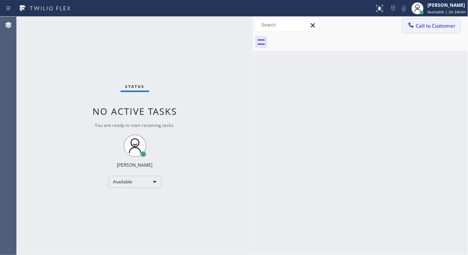
click at [421, 25] on span "Call to Customer" at bounding box center [436, 25] width 40 height 7
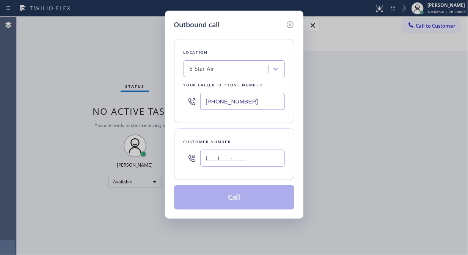
click at [233, 166] on input "(___) ___-____" at bounding box center [242, 158] width 85 height 17
paste input "323) 438-9004"
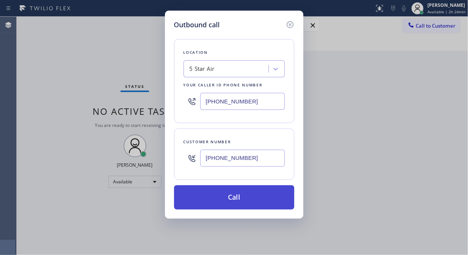
type input "[PHONE_NUMBER]"
click at [241, 198] on button "Call" at bounding box center [234, 197] width 120 height 24
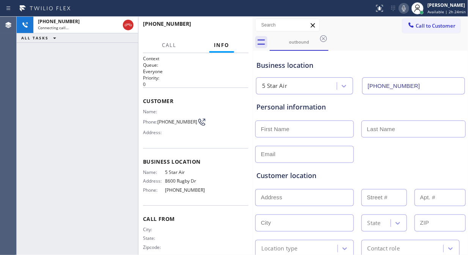
type input "[PHONE_NUMBER]"
click at [406, 9] on icon at bounding box center [403, 8] width 9 height 9
click at [230, 27] on span "HANG UP" at bounding box center [230, 27] width 23 height 5
click at [231, 25] on span "HANG UP" at bounding box center [230, 27] width 23 height 5
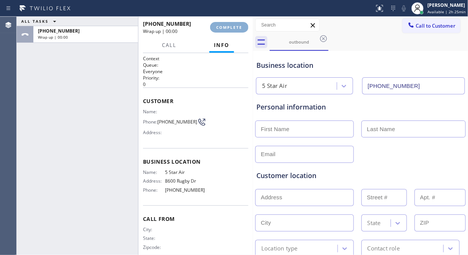
click at [231, 25] on span "COMPLETE" at bounding box center [229, 27] width 26 height 5
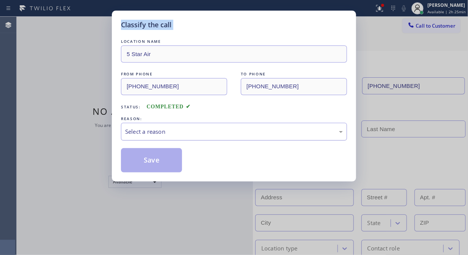
click at [237, 133] on div "Select a reason" at bounding box center [234, 131] width 218 height 9
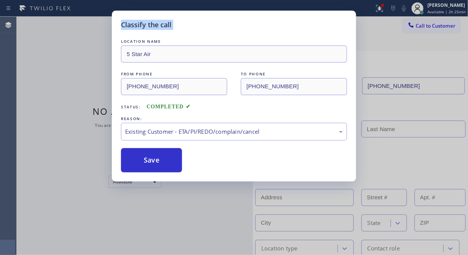
drag, startPoint x: 165, startPoint y: 164, endPoint x: 293, endPoint y: 7, distance: 202.2
click at [167, 162] on button "Save" at bounding box center [151, 160] width 61 height 24
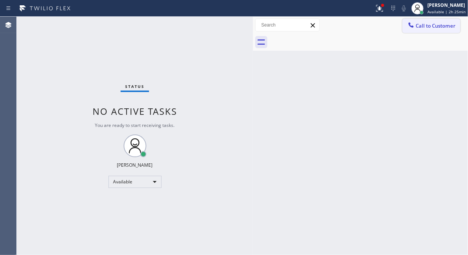
click at [421, 29] on span "Call to Customer" at bounding box center [436, 25] width 40 height 7
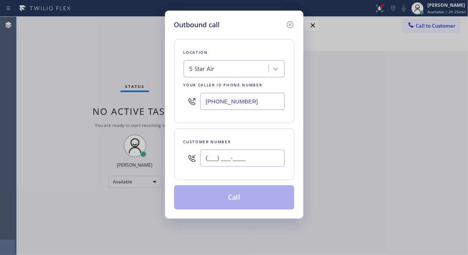
click at [220, 160] on input "(___) ___-____" at bounding box center [242, 158] width 85 height 17
paste input "323) 870-5511"
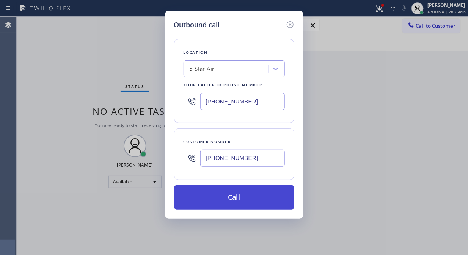
type input "[PHONE_NUMBER]"
click at [253, 200] on button "Call" at bounding box center [234, 197] width 120 height 24
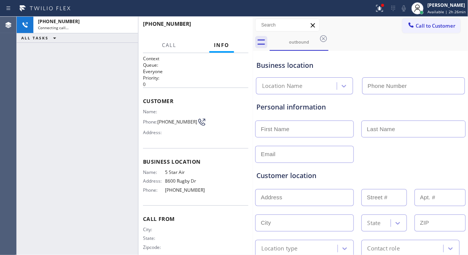
type input "[PHONE_NUMBER]"
click at [406, 11] on icon at bounding box center [404, 8] width 4 height 6
click at [378, 62] on div "Business location" at bounding box center [360, 65] width 208 height 10
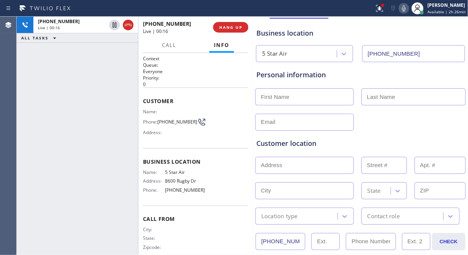
scroll to position [42, 0]
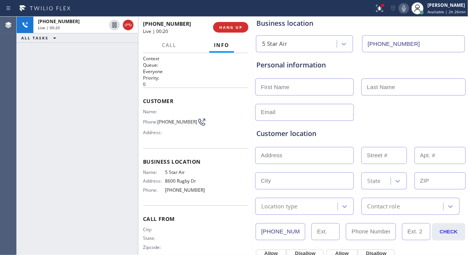
click at [405, 11] on icon at bounding box center [404, 8] width 4 height 6
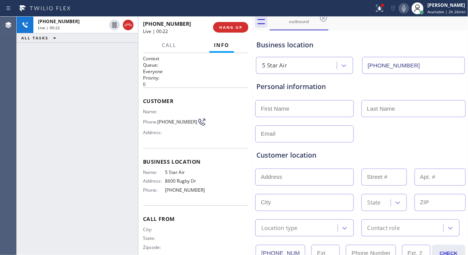
scroll to position [0, 0]
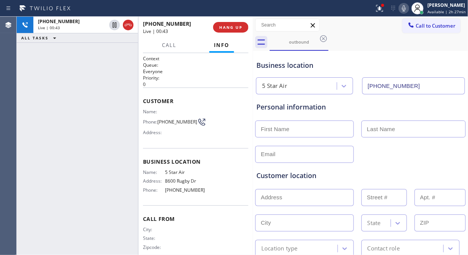
click at [405, 9] on icon at bounding box center [403, 8] width 9 height 9
click at [229, 28] on span "HANG UP" at bounding box center [230, 27] width 23 height 5
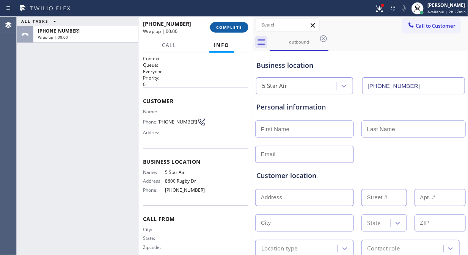
click at [230, 28] on span "COMPLETE" at bounding box center [229, 27] width 26 height 5
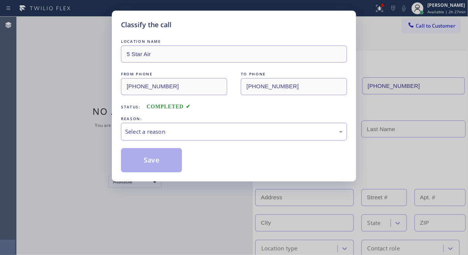
click at [240, 134] on div "Select a reason" at bounding box center [234, 131] width 218 height 9
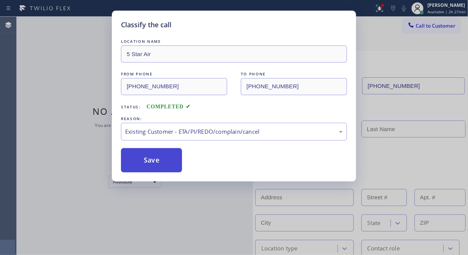
click at [166, 160] on button "Save" at bounding box center [151, 160] width 61 height 24
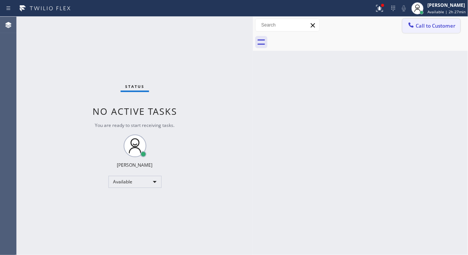
click at [421, 24] on span "Call to Customer" at bounding box center [436, 25] width 40 height 7
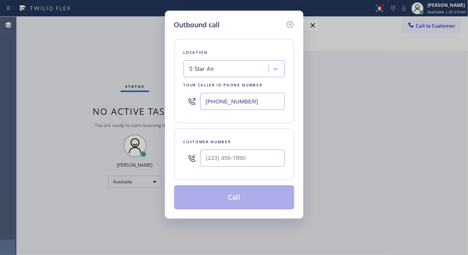
click at [226, 170] on div at bounding box center [242, 158] width 85 height 25
click at [220, 160] on input "(___) ___-____" at bounding box center [242, 158] width 85 height 17
paste input "323) 998-0499"
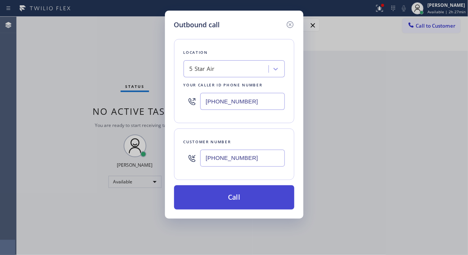
type input "[PHONE_NUMBER]"
click at [239, 199] on button "Call" at bounding box center [234, 197] width 120 height 24
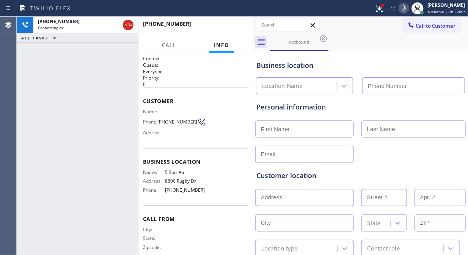
type input "[PHONE_NUMBER]"
click at [223, 27] on span "HANG UP" at bounding box center [230, 27] width 23 height 5
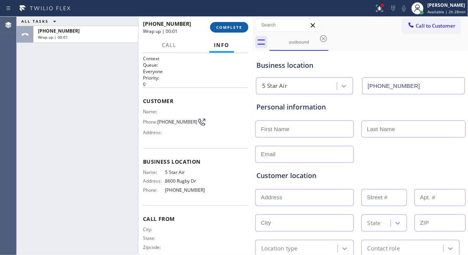
click at [228, 28] on span "COMPLETE" at bounding box center [229, 27] width 26 height 5
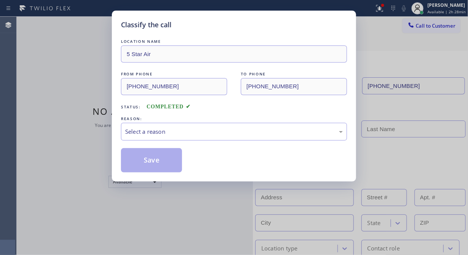
click at [233, 122] on div "REASON:" at bounding box center [234, 119] width 226 height 8
click at [249, 133] on div "Select a reason" at bounding box center [234, 131] width 218 height 9
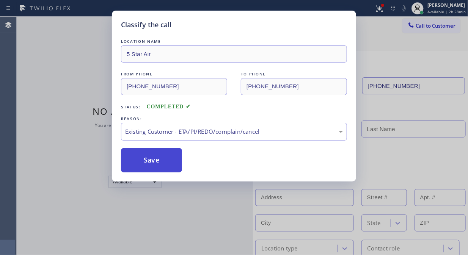
click at [153, 164] on button "Save" at bounding box center [151, 160] width 61 height 24
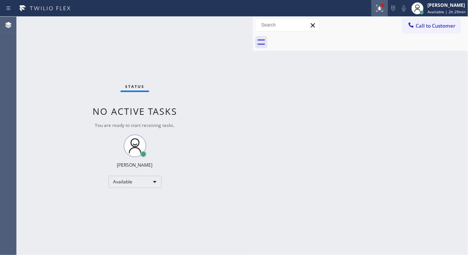
click at [382, 9] on icon at bounding box center [379, 8] width 7 height 7
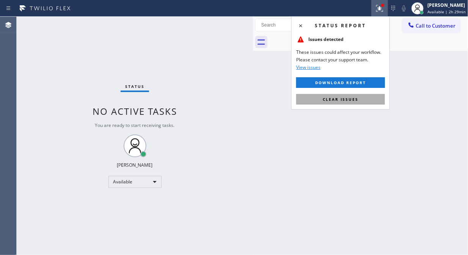
click at [348, 99] on span "Clear issues" at bounding box center [341, 99] width 36 height 5
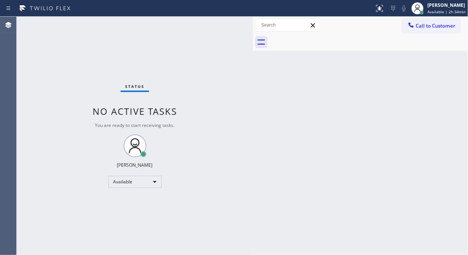
drag, startPoint x: 54, startPoint y: 88, endPoint x: 56, endPoint y: 84, distance: 4.8
click at [54, 88] on div "Status No active tasks You are ready to start receiving tasks. [PERSON_NAME] Av…" at bounding box center [135, 136] width 236 height 239
click at [39, 47] on div "Status No active tasks You are ready to start receiving tasks. [PERSON_NAME] Av…" at bounding box center [135, 136] width 236 height 239
drag, startPoint x: 431, startPoint y: 28, endPoint x: 427, endPoint y: 28, distance: 4.6
click at [421, 28] on span "Call to Customer" at bounding box center [436, 25] width 40 height 7
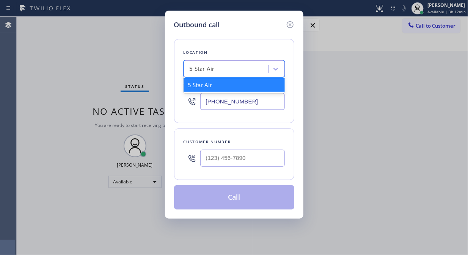
click at [215, 67] on div "5 Star Air" at bounding box center [227, 69] width 83 height 13
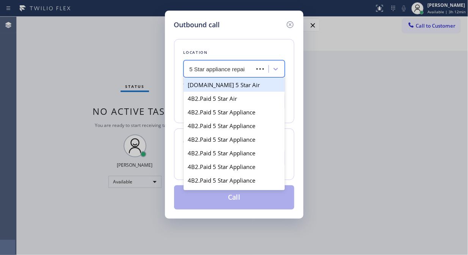
type input "5 Star appliance repair"
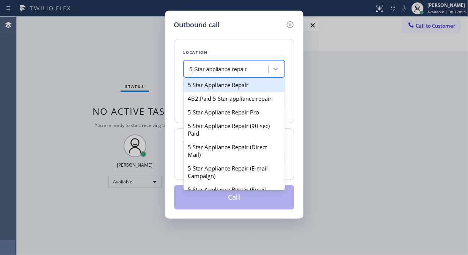
click at [232, 85] on div "5 Star Appliance Repair" at bounding box center [234, 85] width 101 height 14
type input "[PHONE_NUMBER]"
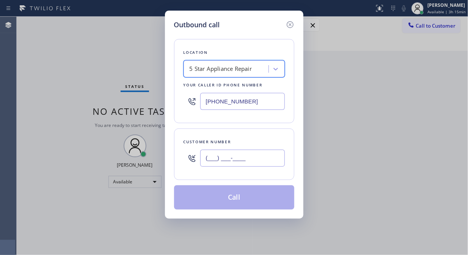
click at [207, 159] on input "(___) ___-____" at bounding box center [242, 158] width 85 height 17
paste input "760) 994-8991"
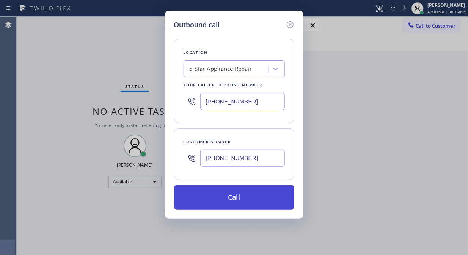
type input "[PHONE_NUMBER]"
click at [234, 198] on button "Call" at bounding box center [234, 197] width 120 height 24
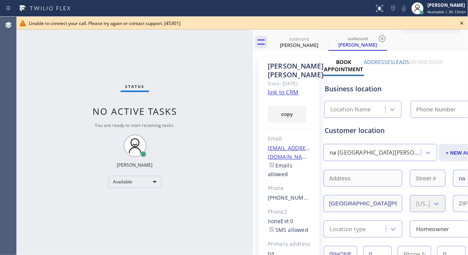
type input "[PHONE_NUMBER]"
click at [421, 23] on icon at bounding box center [461, 23] width 9 height 9
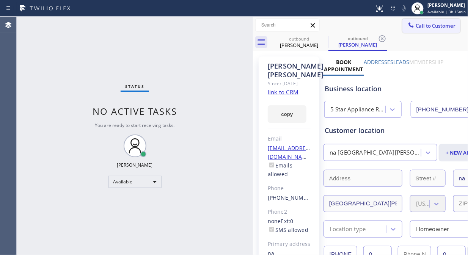
click at [419, 31] on button "Call to Customer" at bounding box center [431, 26] width 58 height 14
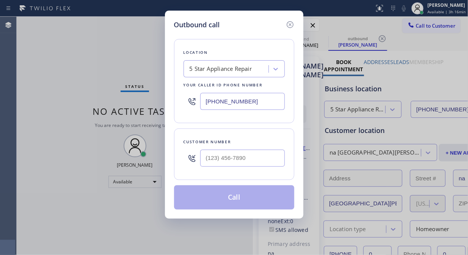
click at [186, 69] on div "5 Star Appliance Repair" at bounding box center [227, 69] width 83 height 13
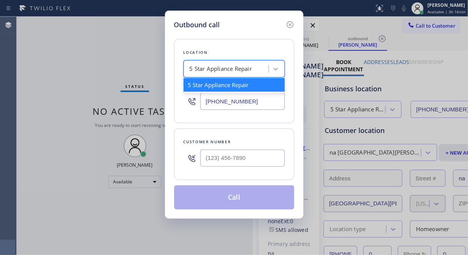
paste input "High Q Appliance SD"
type input "High Q Appliance SD"
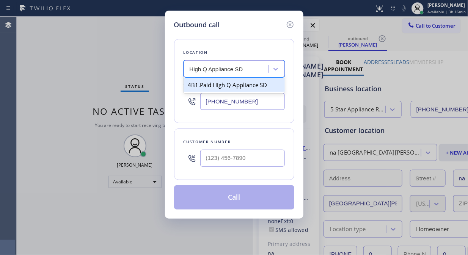
click at [219, 86] on div "4B1.Paid High Q Appliance SD" at bounding box center [234, 85] width 101 height 14
type input "[PHONE_NUMBER]"
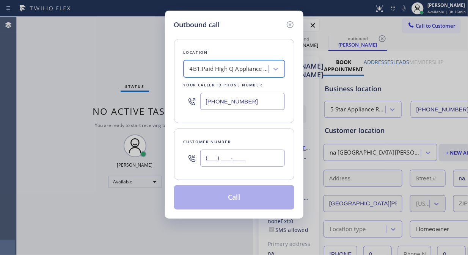
click at [203, 159] on input "(___) ___-____" at bounding box center [242, 158] width 85 height 17
paste input "760) 994-8991"
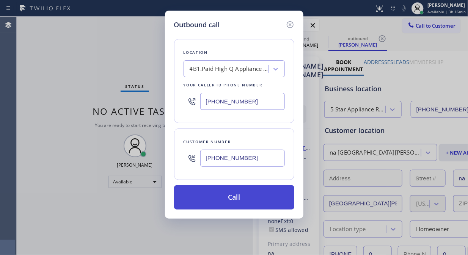
type input "[PHONE_NUMBER]"
click at [240, 198] on button "Call" at bounding box center [234, 197] width 120 height 24
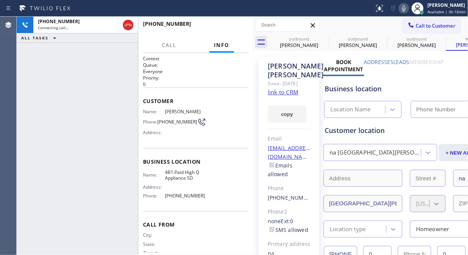
type input "[PHONE_NUMBER]"
click at [406, 8] on icon at bounding box center [403, 8] width 9 height 9
click at [230, 28] on span "HANG UP" at bounding box center [230, 27] width 23 height 5
click at [232, 29] on span "HANG UP" at bounding box center [230, 27] width 23 height 5
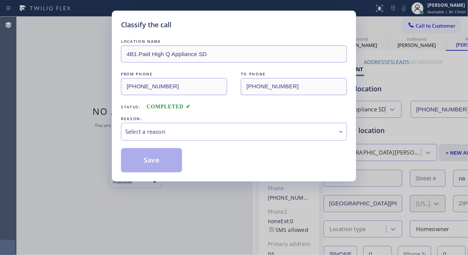
click at [232, 29] on div "Classify the call LOCATION NAME 4C.SMS Campaign AR B2B SMS FROM PHONE [PHONE_NU…" at bounding box center [242, 136] width 451 height 239
click at [217, 134] on div "Select a reason" at bounding box center [234, 131] width 218 height 9
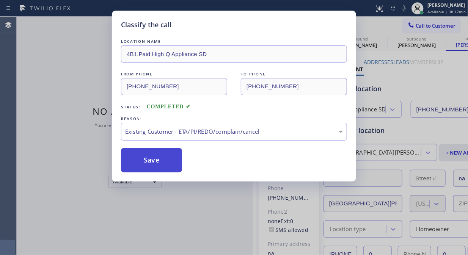
click at [153, 168] on button "Save" at bounding box center [151, 160] width 61 height 24
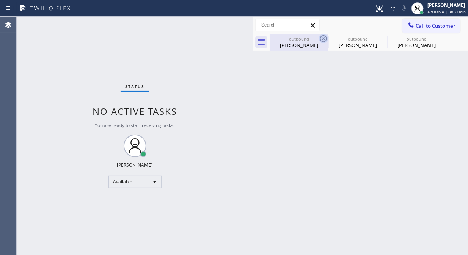
click at [322, 42] on icon at bounding box center [323, 38] width 7 height 7
click at [0, 0] on icon at bounding box center [0, 0] width 0 height 0
click at [322, 42] on div "outbound [PERSON_NAME] outbound [PERSON_NAME] outbound [PERSON_NAME]" at bounding box center [369, 42] width 198 height 17
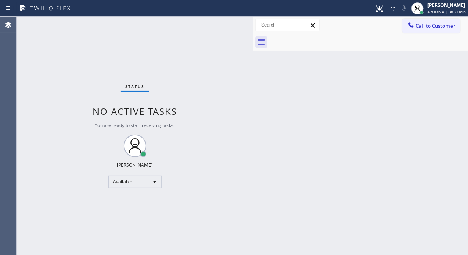
click at [31, 65] on div "Status No active tasks You are ready to start receiving tasks. [PERSON_NAME] Av…" at bounding box center [135, 136] width 236 height 239
click at [421, 31] on button "Call to Customer" at bounding box center [431, 26] width 58 height 14
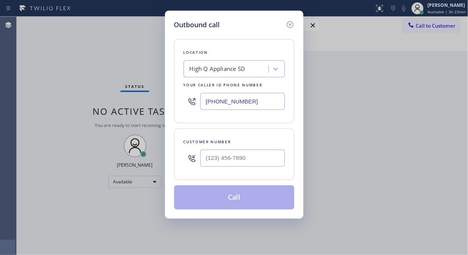
click at [228, 70] on div "High Q Appliance SD" at bounding box center [218, 69] width 56 height 9
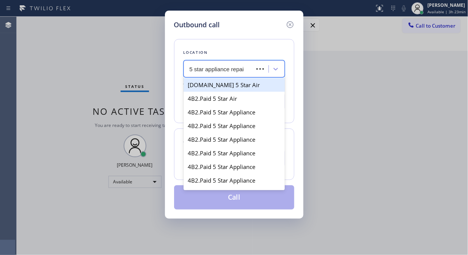
type input "5 star appliance repair"
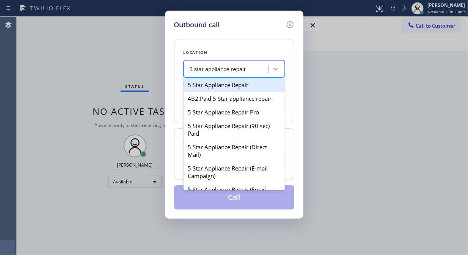
click at [230, 84] on div "5 Star Appliance Repair" at bounding box center [234, 85] width 101 height 14
type input "[PHONE_NUMBER]"
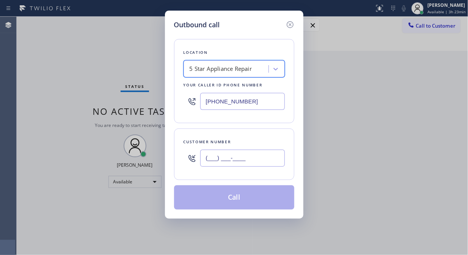
click at [207, 156] on input "(___) ___-____" at bounding box center [242, 158] width 85 height 17
paste input "805) 215-8962"
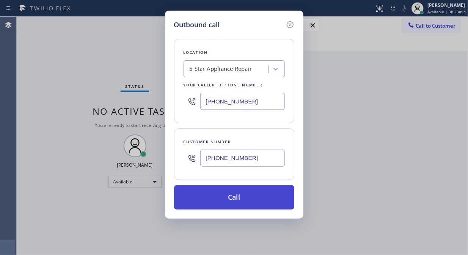
type input "[PHONE_NUMBER]"
click at [239, 199] on button "Call" at bounding box center [234, 197] width 120 height 24
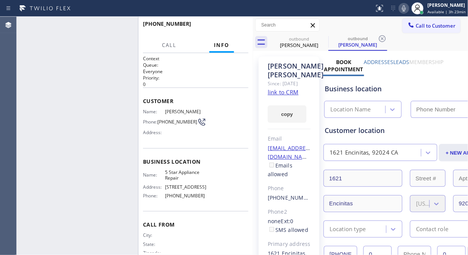
type input "[PHONE_NUMBER]"
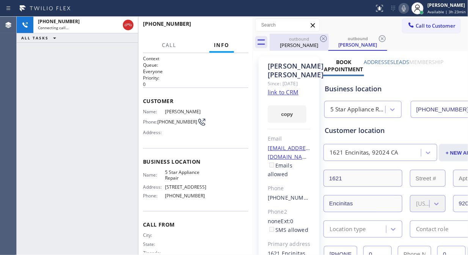
click at [317, 44] on div "[PERSON_NAME]" at bounding box center [298, 45] width 57 height 7
click at [325, 35] on icon at bounding box center [323, 38] width 9 height 9
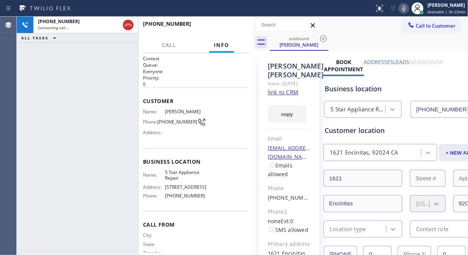
click at [403, 9] on icon at bounding box center [403, 8] width 9 height 9
click at [404, 8] on icon at bounding box center [403, 8] width 9 height 9
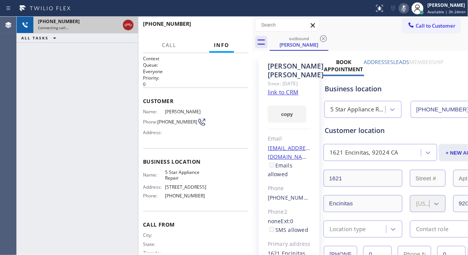
click at [126, 25] on icon at bounding box center [128, 24] width 9 height 9
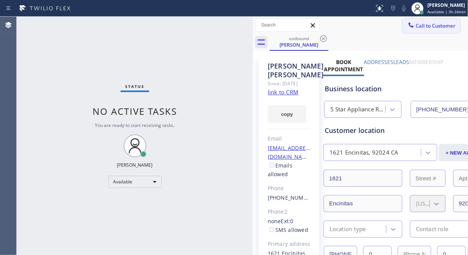
click at [421, 29] on span "Call to Customer" at bounding box center [436, 25] width 40 height 7
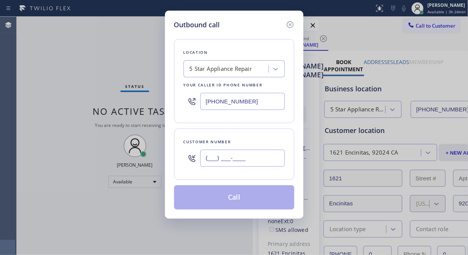
click at [212, 161] on input "(___) ___-____" at bounding box center [242, 158] width 85 height 17
paste input "928) 279-4500"
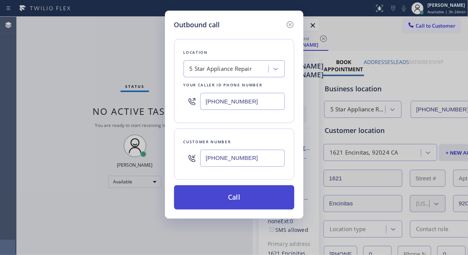
type input "[PHONE_NUMBER]"
click at [229, 201] on button "Call" at bounding box center [234, 197] width 120 height 24
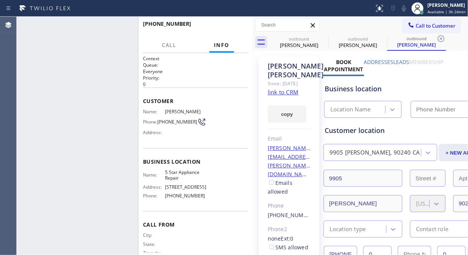
type input "[PHONE_NUMBER]"
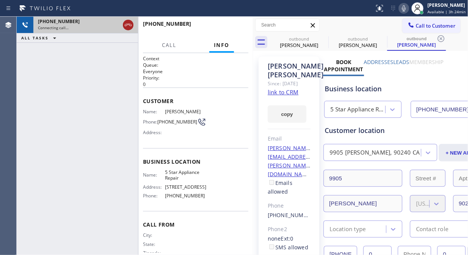
click at [124, 25] on icon at bounding box center [128, 24] width 9 height 9
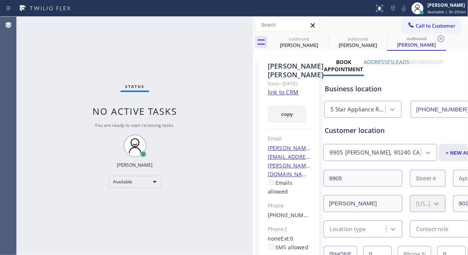
click at [35, 52] on div "Status No active tasks You are ready to start receiving tasks. [PERSON_NAME] Av…" at bounding box center [135, 136] width 236 height 239
click at [421, 28] on span "Call to Customer" at bounding box center [436, 25] width 40 height 7
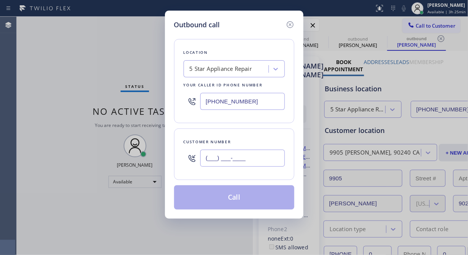
click at [205, 160] on input "(___) ___-____" at bounding box center [242, 158] width 85 height 17
paste input "310) 854-2169"
type input "[PHONE_NUMBER]"
click at [254, 200] on button "Call" at bounding box center [234, 197] width 120 height 24
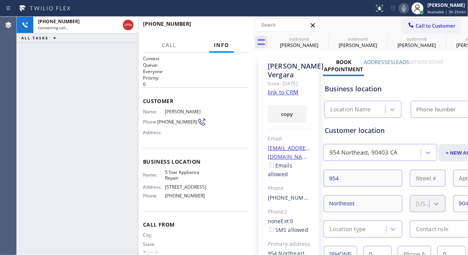
type input "[PHONE_NUMBER]"
click at [321, 37] on icon at bounding box center [323, 38] width 9 height 9
click at [378, 37] on icon at bounding box center [382, 38] width 9 height 9
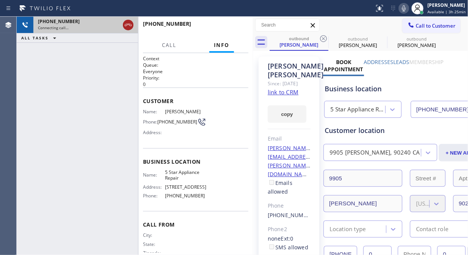
click at [129, 24] on icon at bounding box center [128, 24] width 9 height 9
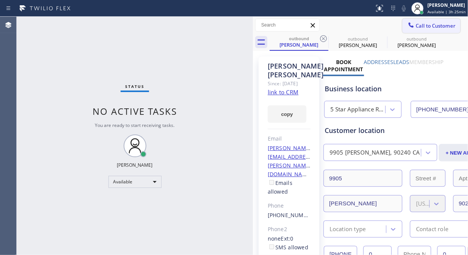
click at [421, 28] on span "Call to Customer" at bounding box center [436, 25] width 40 height 7
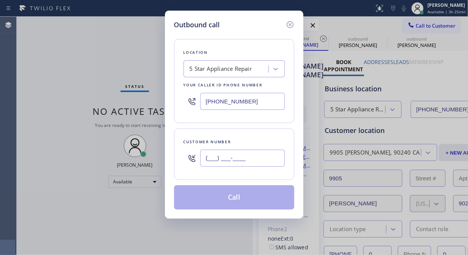
click at [210, 160] on input "(___) ___-____" at bounding box center [242, 158] width 85 height 17
paste input "650) 823-2502"
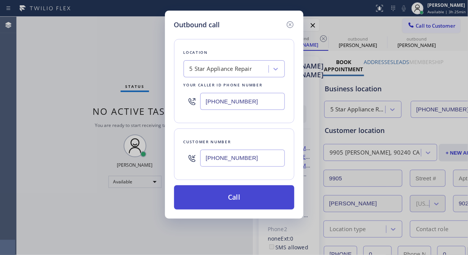
type input "[PHONE_NUMBER]"
click at [237, 196] on button "Call" at bounding box center [234, 197] width 120 height 24
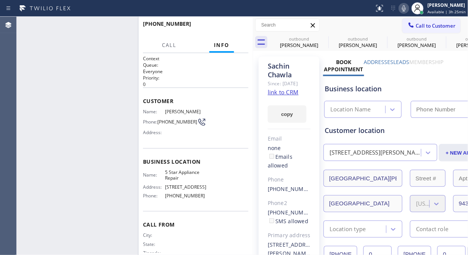
type input "[PHONE_NUMBER]"
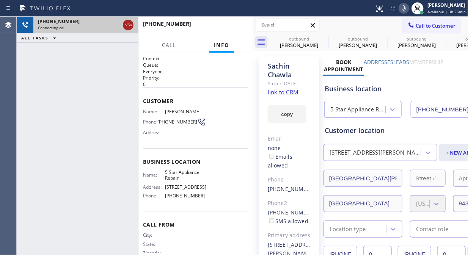
click at [127, 25] on icon at bounding box center [128, 24] width 9 height 9
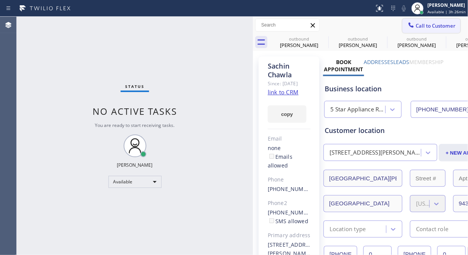
click at [421, 28] on span "Call to Customer" at bounding box center [436, 25] width 40 height 7
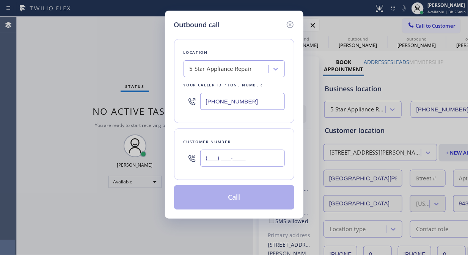
click at [210, 155] on input "(___) ___-____" at bounding box center [242, 158] width 85 height 17
paste input "310) 457-3690"
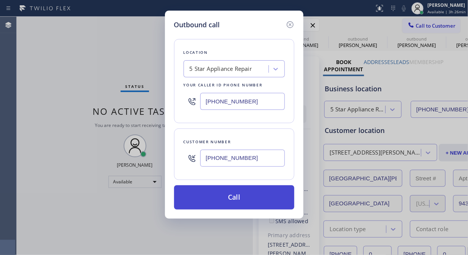
type input "[PHONE_NUMBER]"
click at [236, 201] on button "Call" at bounding box center [234, 197] width 120 height 24
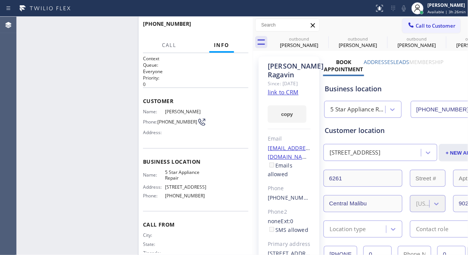
type input "[PHONE_NUMBER]"
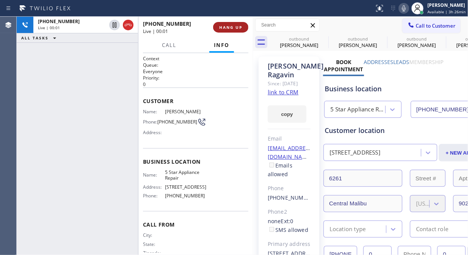
click at [226, 27] on span "HANG UP" at bounding box center [230, 27] width 23 height 5
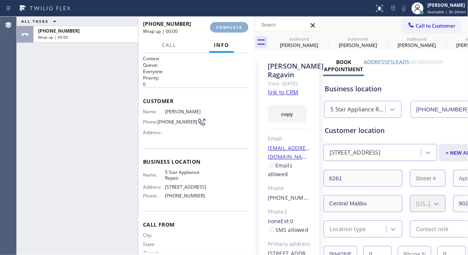
click at [226, 28] on span "COMPLETE" at bounding box center [229, 27] width 26 height 5
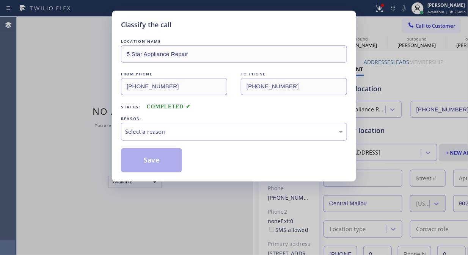
click at [226, 28] on div "Classify the call" at bounding box center [234, 25] width 226 height 10
drag, startPoint x: 241, startPoint y: 128, endPoint x: 238, endPoint y: 137, distance: 9.6
click at [241, 128] on div "Select a reason" at bounding box center [234, 131] width 218 height 9
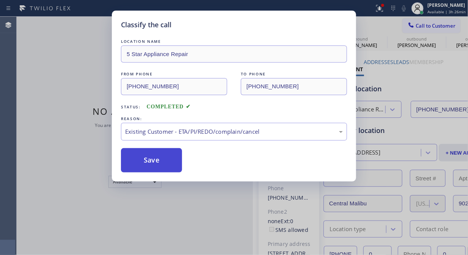
click at [166, 164] on button "Save" at bounding box center [151, 160] width 61 height 24
click at [421, 28] on span "Call to Customer" at bounding box center [436, 25] width 40 height 7
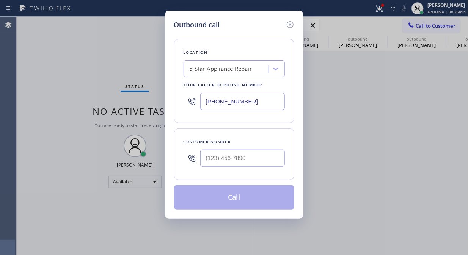
click at [421, 28] on div "Outbound call Location 5 Star Appliance Repair Your caller id phone number [PHO…" at bounding box center [234, 127] width 468 height 255
click at [228, 161] on input "(___) ___-____" at bounding box center [242, 158] width 85 height 17
paste input "310) 467-3690"
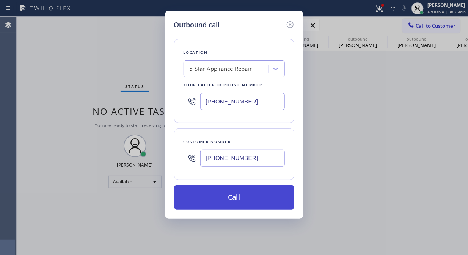
type input "[PHONE_NUMBER]"
click at [249, 196] on button "Call" at bounding box center [234, 197] width 120 height 24
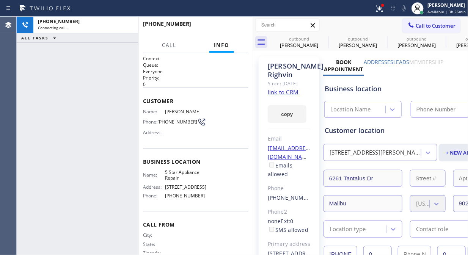
type input "[PHONE_NUMBER]"
click at [378, 9] on icon at bounding box center [379, 8] width 9 height 9
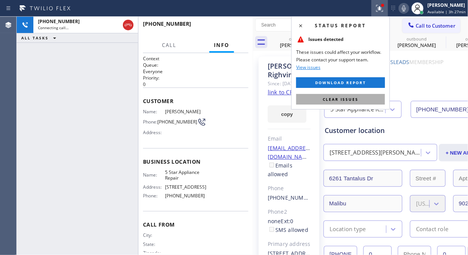
click at [341, 101] on span "Clear issues" at bounding box center [341, 99] width 36 height 5
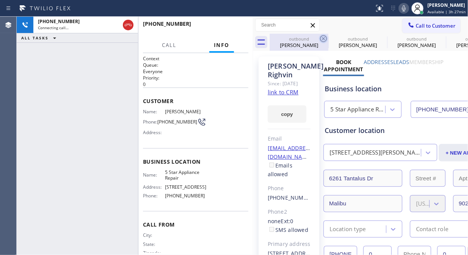
click at [323, 38] on icon at bounding box center [323, 38] width 7 height 7
click at [0, 0] on icon at bounding box center [0, 0] width 0 height 0
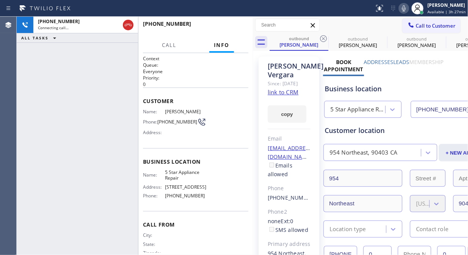
click at [323, 38] on icon at bounding box center [323, 38] width 7 height 7
click at [0, 0] on icon at bounding box center [0, 0] width 0 height 0
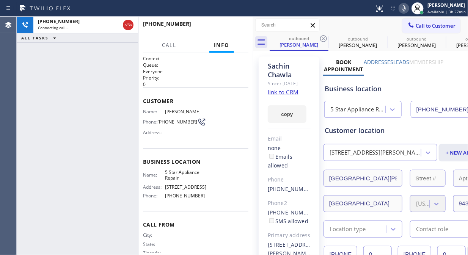
click at [323, 38] on icon at bounding box center [323, 38] width 7 height 7
click at [0, 0] on icon at bounding box center [0, 0] width 0 height 0
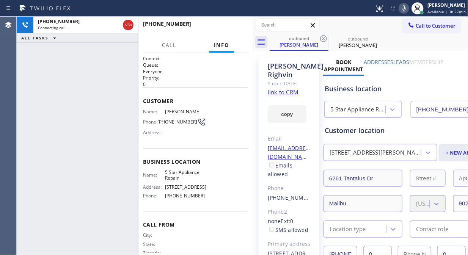
click at [323, 38] on icon at bounding box center [323, 38] width 7 height 7
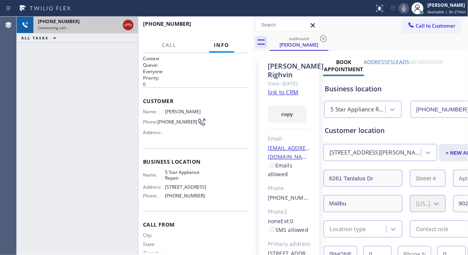
click at [132, 25] on icon at bounding box center [128, 24] width 9 height 9
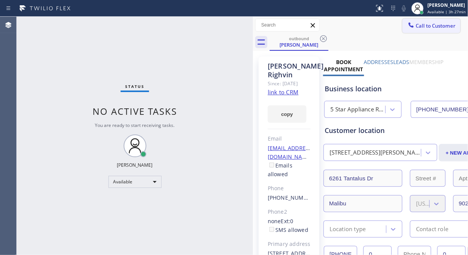
click at [421, 29] on button "Call to Customer" at bounding box center [431, 26] width 58 height 14
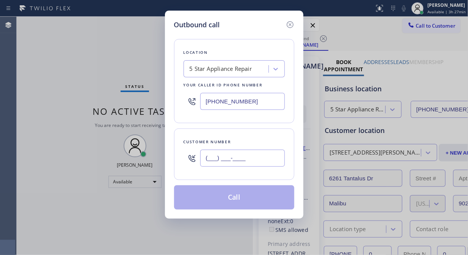
click at [227, 160] on input "(___) ___-____" at bounding box center [242, 158] width 85 height 17
paste input "310) 344-2397"
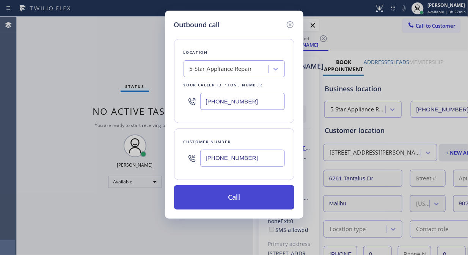
type input "[PHONE_NUMBER]"
click at [233, 202] on button "Call" at bounding box center [234, 197] width 120 height 24
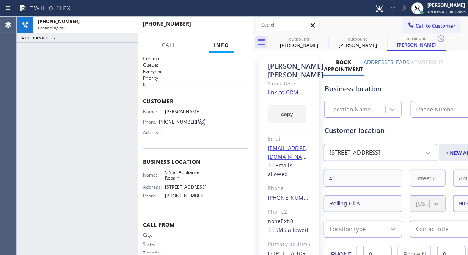
type input "[PHONE_NUMBER]"
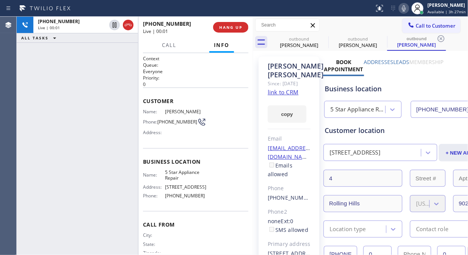
click at [61, 65] on div "[PHONE_NUMBER] Live | 00:01 ALL TASKS ALL TASKS ACTIVE TASKS TASKS IN WRAP UP" at bounding box center [77, 136] width 121 height 239
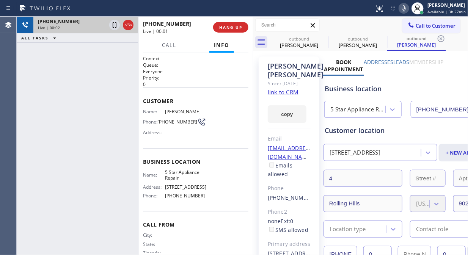
click at [124, 30] on div at bounding box center [121, 25] width 27 height 17
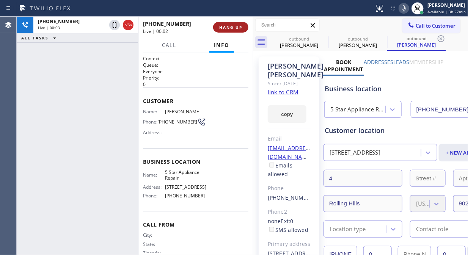
click at [229, 25] on span "HANG UP" at bounding box center [230, 27] width 23 height 5
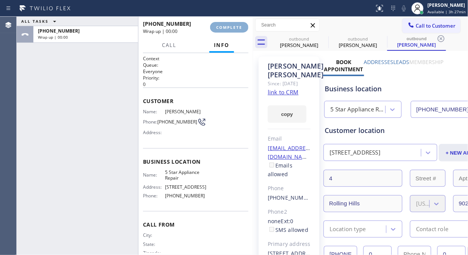
click at [229, 27] on span "COMPLETE" at bounding box center [229, 27] width 26 height 5
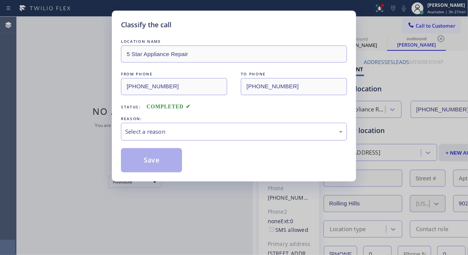
click at [217, 133] on div "Select a reason" at bounding box center [234, 131] width 218 height 9
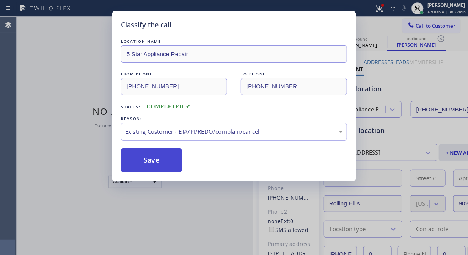
click at [152, 163] on button "Save" at bounding box center [151, 160] width 61 height 24
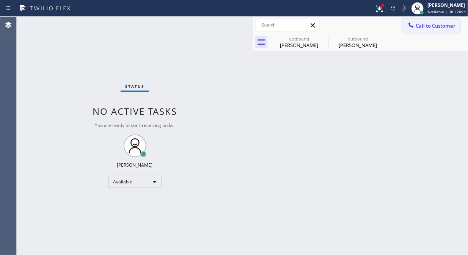
click at [421, 28] on span "Call to Customer" at bounding box center [436, 25] width 40 height 7
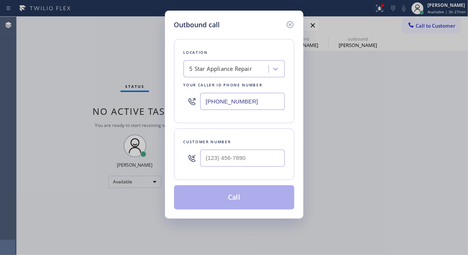
click at [264, 148] on div at bounding box center [242, 158] width 85 height 25
click at [255, 162] on input "(___) ___-____" at bounding box center [242, 158] width 85 height 17
paste input "858) 259-7573"
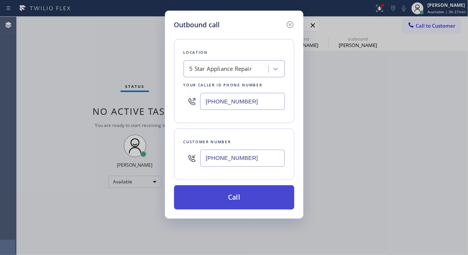
type input "[PHONE_NUMBER]"
click at [262, 198] on button "Call" at bounding box center [234, 197] width 120 height 24
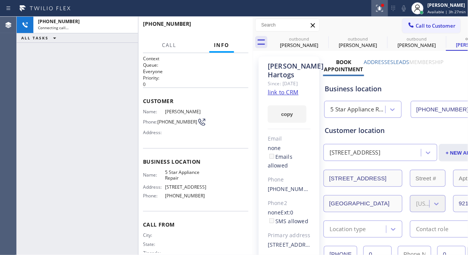
type input "[PHONE_NUMBER]"
click at [383, 10] on icon at bounding box center [379, 8] width 9 height 9
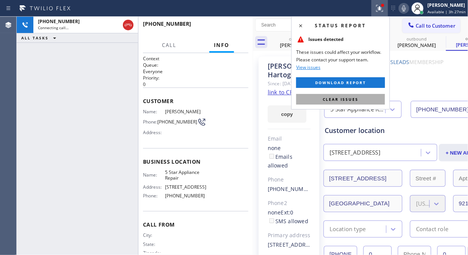
click at [358, 99] on button "Clear issues" at bounding box center [340, 99] width 89 height 11
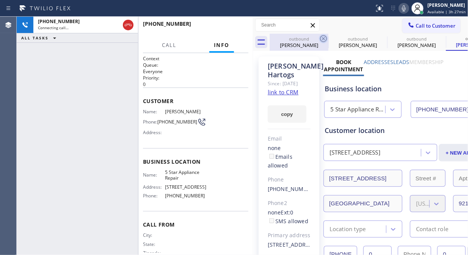
click at [324, 34] on icon at bounding box center [323, 38] width 9 height 9
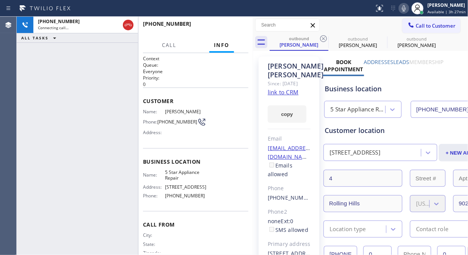
click at [324, 34] on icon at bounding box center [323, 38] width 9 height 9
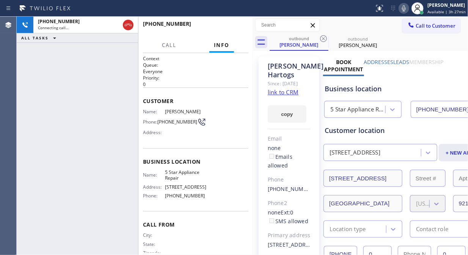
click at [324, 34] on icon at bounding box center [323, 38] width 9 height 9
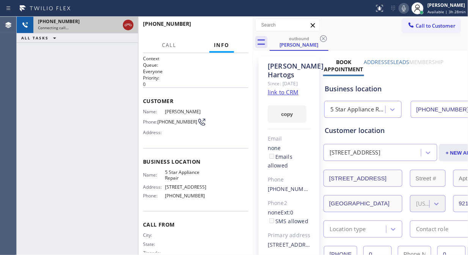
click at [129, 28] on icon at bounding box center [128, 24] width 9 height 9
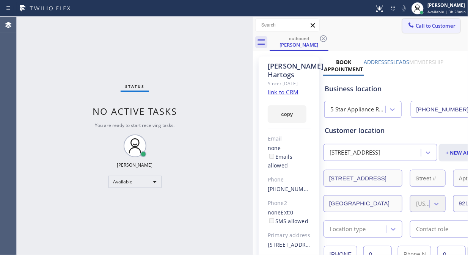
click at [421, 25] on span "Call to Customer" at bounding box center [436, 25] width 40 height 7
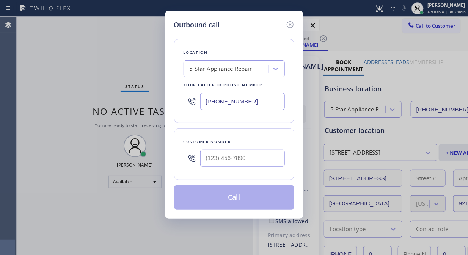
click at [238, 159] on input "text" at bounding box center [242, 158] width 85 height 17
paste input "602) 770-3584"
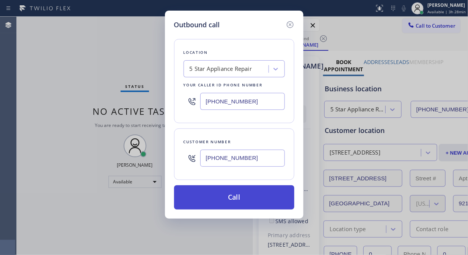
type input "[PHONE_NUMBER]"
click at [238, 196] on button "Call" at bounding box center [234, 197] width 120 height 24
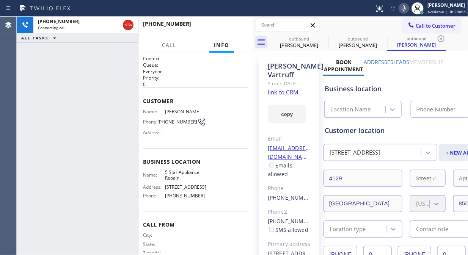
type input "[PHONE_NUMBER]"
click at [31, 55] on div "[PHONE_NUMBER] Connecting call… ALL TASKS ALL TASKS ACTIVE TASKS TASKS IN WRAP …" at bounding box center [77, 136] width 121 height 239
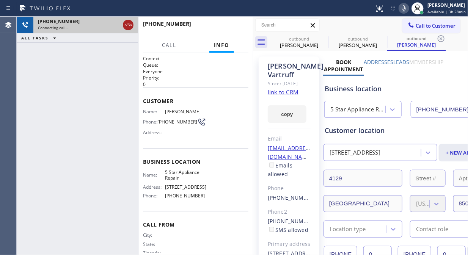
click at [124, 26] on icon at bounding box center [128, 24] width 9 height 9
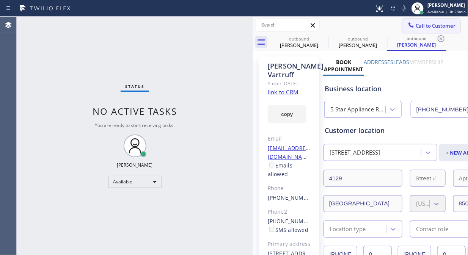
click at [416, 28] on span "Call to Customer" at bounding box center [436, 25] width 40 height 7
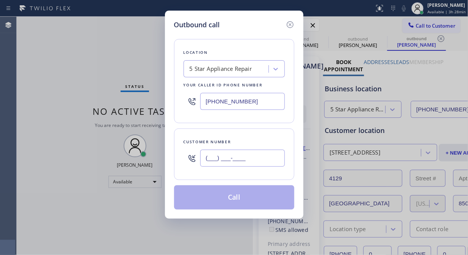
click at [202, 160] on input "(___) ___-____" at bounding box center [242, 158] width 85 height 17
paste input "602) 770-3584"
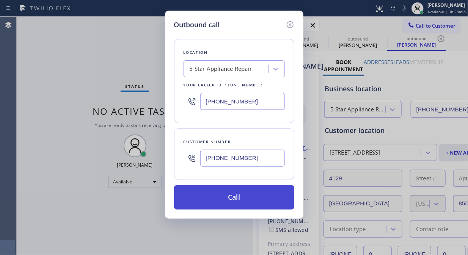
type input "[PHONE_NUMBER]"
click at [225, 199] on button "Call" at bounding box center [234, 197] width 120 height 24
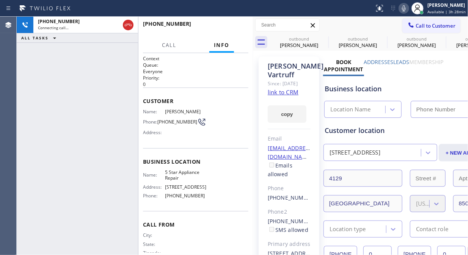
type input "[PHONE_NUMBER]"
click at [323, 36] on icon at bounding box center [323, 38] width 9 height 9
click at [0, 0] on icon at bounding box center [0, 0] width 0 height 0
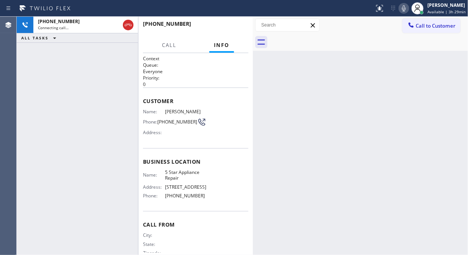
click at [48, 69] on div "[PHONE_NUMBER] Connecting call… ALL TASKS ALL TASKS ACTIVE TASKS TASKS IN WRAP …" at bounding box center [77, 136] width 121 height 239
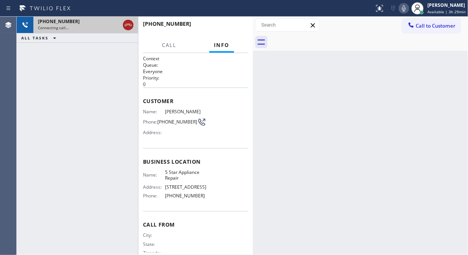
click at [129, 27] on icon at bounding box center [128, 24] width 9 height 9
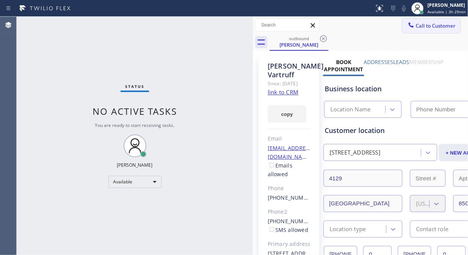
type input "[PHONE_NUMBER]"
click at [421, 27] on span "Call to Customer" at bounding box center [436, 25] width 40 height 7
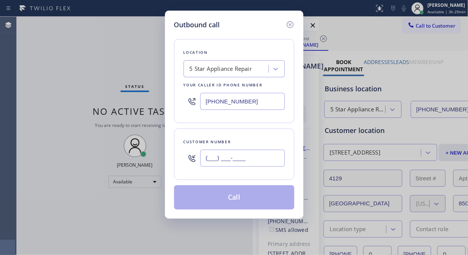
click at [220, 162] on input "(___) ___-____" at bounding box center [242, 158] width 85 height 17
paste input "929) 355-5009"
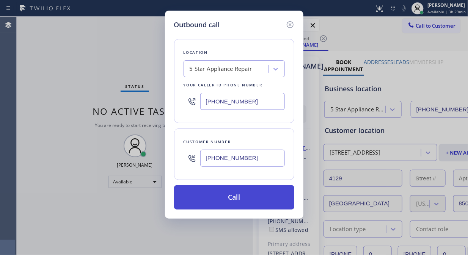
type input "[PHONE_NUMBER]"
click at [237, 203] on button "Call" at bounding box center [234, 197] width 120 height 24
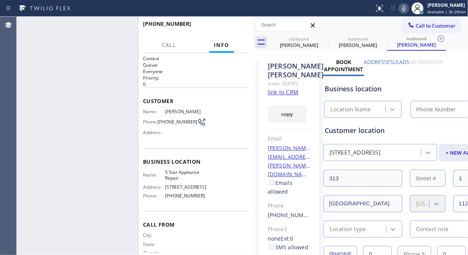
type input "[PHONE_NUMBER]"
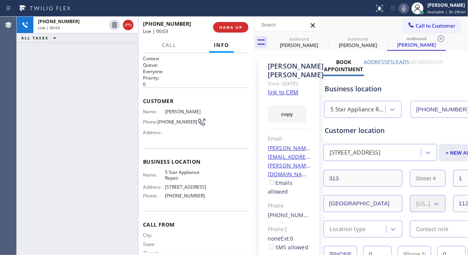
click at [283, 96] on link "link to CRM" at bounding box center [283, 92] width 31 height 8
click at [406, 9] on icon at bounding box center [404, 8] width 4 height 6
click at [408, 7] on icon at bounding box center [403, 8] width 9 height 9
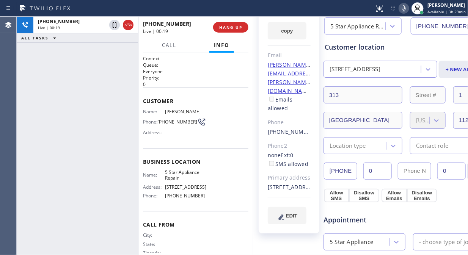
scroll to position [84, 0]
drag, startPoint x: 283, startPoint y: 187, endPoint x: 259, endPoint y: 186, distance: 23.9
click at [259, 186] on div "[PERSON_NAME] Since: [DATE] link to CRM copy Email [PERSON_NAME][EMAIL_ADDRESS]…" at bounding box center [289, 102] width 61 height 261
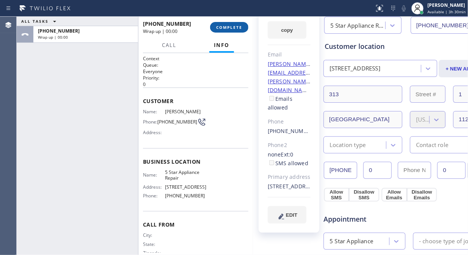
click at [232, 24] on button "COMPLETE" at bounding box center [229, 27] width 38 height 11
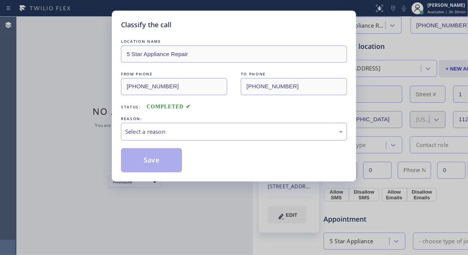
click at [226, 130] on div "Select a reason" at bounding box center [234, 131] width 218 height 9
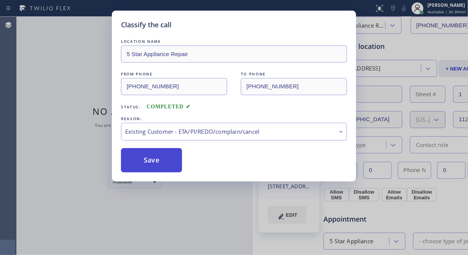
click at [166, 163] on button "Save" at bounding box center [151, 160] width 61 height 24
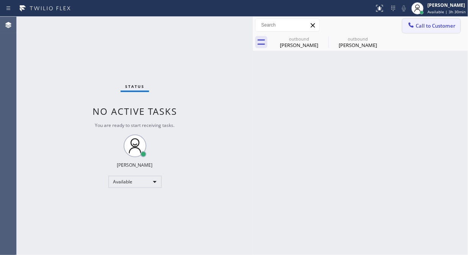
click at [410, 29] on div at bounding box center [411, 25] width 9 height 9
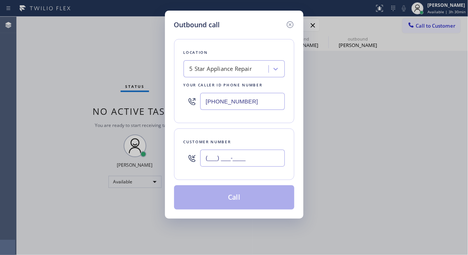
click at [251, 156] on input "(___) ___-____" at bounding box center [242, 158] width 85 height 17
paste input "917) 226-1669"
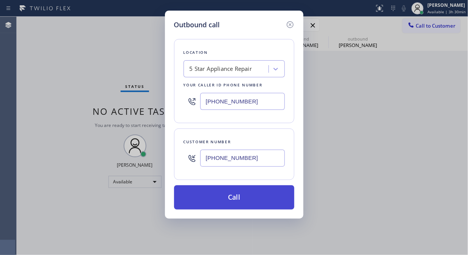
type input "[PHONE_NUMBER]"
click at [248, 201] on button "Call" at bounding box center [234, 197] width 120 height 24
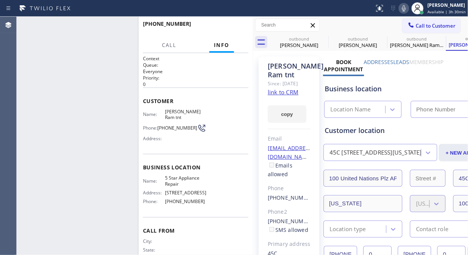
type input "[PHONE_NUMBER]"
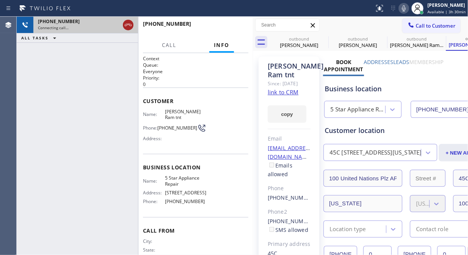
click at [126, 25] on icon at bounding box center [128, 24] width 9 height 9
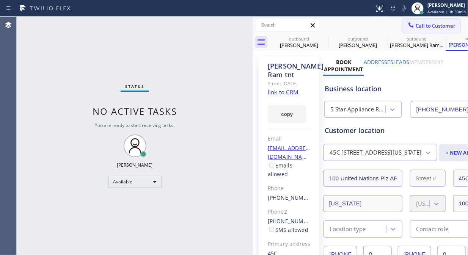
click at [416, 26] on span "Call to Customer" at bounding box center [436, 25] width 40 height 7
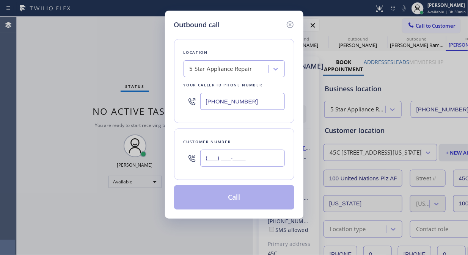
click at [234, 157] on input "(___) ___-____" at bounding box center [242, 158] width 85 height 17
paste input "628) 888-4025"
type input "[PHONE_NUMBER]"
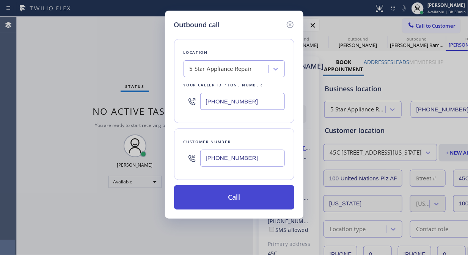
click at [240, 201] on button "Call" at bounding box center [234, 197] width 120 height 24
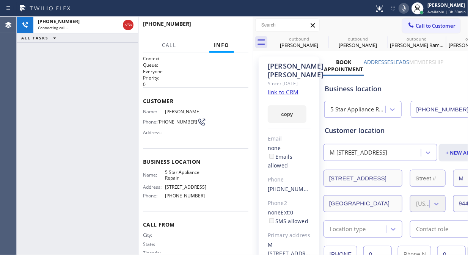
type input "[PHONE_NUMBER]"
click at [25, 94] on div "[PHONE_NUMBER] Live | 00:01 ALL TASKS ALL TASKS ACTIVE TASKS TASKS IN WRAP UP" at bounding box center [77, 136] width 121 height 239
click at [224, 28] on span "HANG UP" at bounding box center [230, 27] width 23 height 5
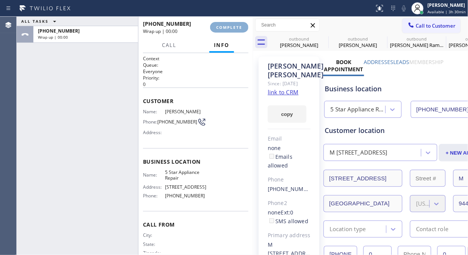
click at [224, 28] on span "COMPLETE" at bounding box center [229, 27] width 26 height 5
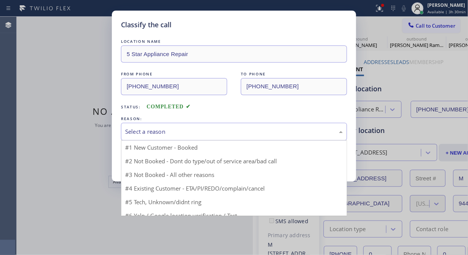
click at [209, 133] on div "Select a reason" at bounding box center [234, 131] width 218 height 9
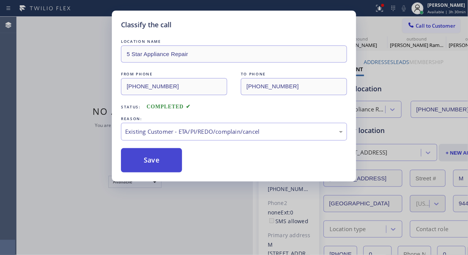
click at [169, 164] on button "Save" at bounding box center [151, 160] width 61 height 24
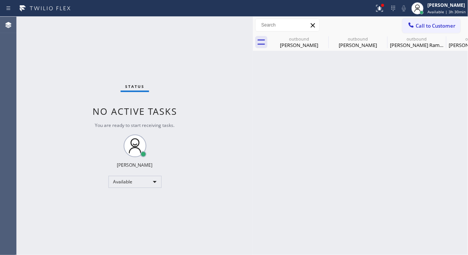
click at [421, 26] on span "Call to Customer" at bounding box center [436, 25] width 40 height 7
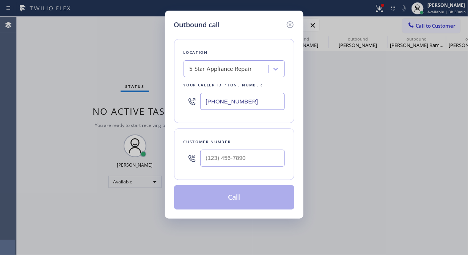
click at [224, 149] on div at bounding box center [242, 158] width 85 height 25
click at [224, 161] on input "(___) ___-____" at bounding box center [242, 158] width 85 height 17
paste input "650) 996-0987"
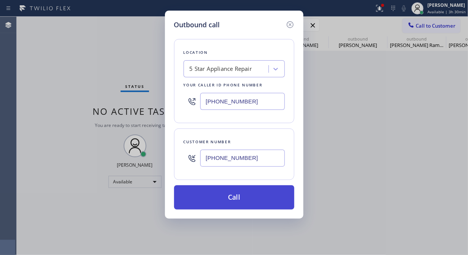
type input "[PHONE_NUMBER]"
click at [254, 203] on button "Call" at bounding box center [234, 197] width 120 height 24
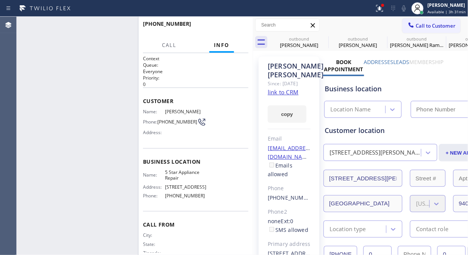
type input "[PHONE_NUMBER]"
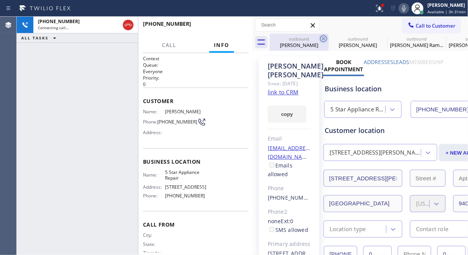
click at [325, 36] on icon at bounding box center [323, 38] width 9 height 9
click at [0, 0] on icon at bounding box center [0, 0] width 0 height 0
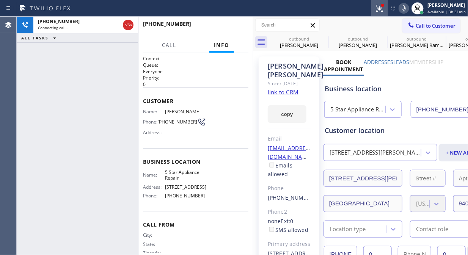
click at [0, 0] on icon at bounding box center [0, 0] width 0 height 0
click at [380, 11] on icon at bounding box center [379, 8] width 9 height 9
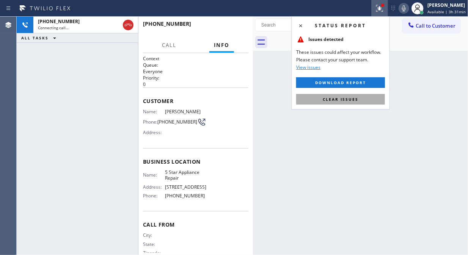
click at [338, 98] on span "Clear issues" at bounding box center [341, 99] width 36 height 5
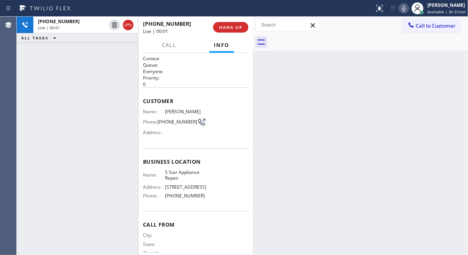
click at [37, 74] on div "[PHONE_NUMBER] Live | 00:01 ALL TASKS ALL TASKS ACTIVE TASKS TASKS IN WRAP UP" at bounding box center [77, 136] width 121 height 239
click at [229, 28] on span "HANG UP" at bounding box center [230, 27] width 23 height 5
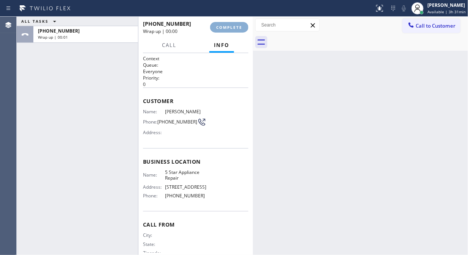
click at [229, 28] on span "COMPLETE" at bounding box center [229, 27] width 26 height 5
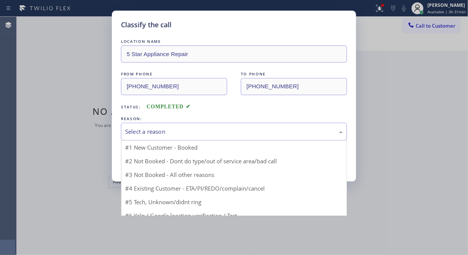
click at [225, 127] on div "Select a reason" at bounding box center [234, 132] width 226 height 18
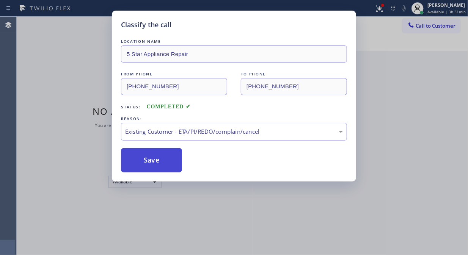
click at [175, 162] on button "Save" at bounding box center [151, 160] width 61 height 24
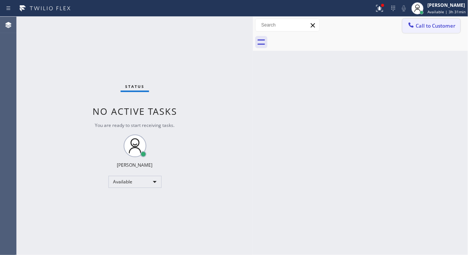
click at [421, 29] on button "Call to Customer" at bounding box center [431, 26] width 58 height 14
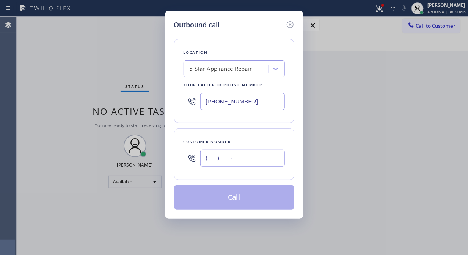
click at [252, 162] on input "(___) ___-____" at bounding box center [242, 158] width 85 height 17
paste input "917) 592-3953"
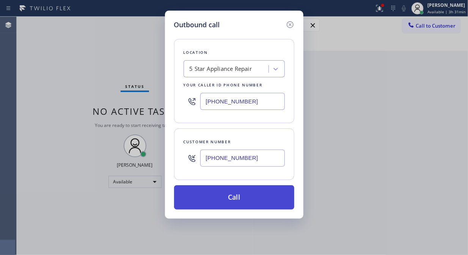
type input "[PHONE_NUMBER]"
click at [236, 195] on button "Call" at bounding box center [234, 197] width 120 height 24
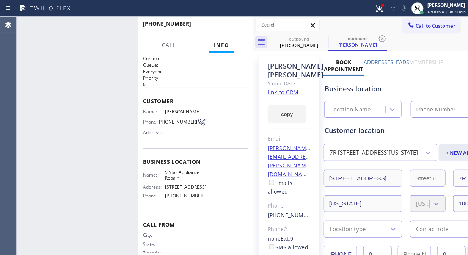
type input "[PHONE_NUMBER]"
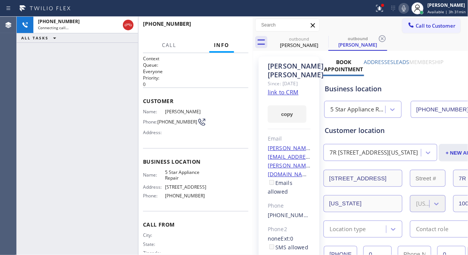
click at [56, 96] on div "[PHONE_NUMBER] Connecting call… ALL TASKS ALL TASKS ACTIVE TASKS TASKS IN WRAP …" at bounding box center [77, 136] width 121 height 239
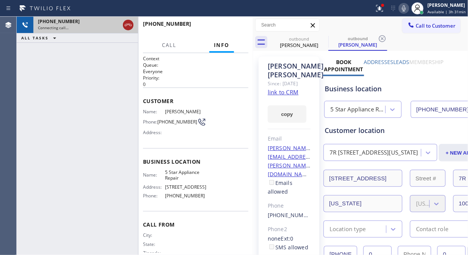
click at [129, 23] on icon at bounding box center [128, 24] width 9 height 9
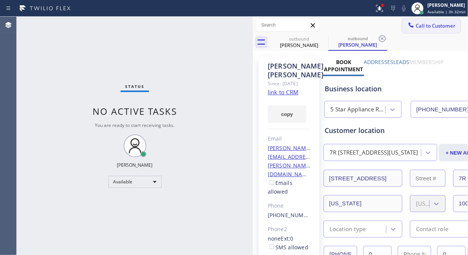
click at [409, 27] on icon at bounding box center [411, 24] width 5 height 5
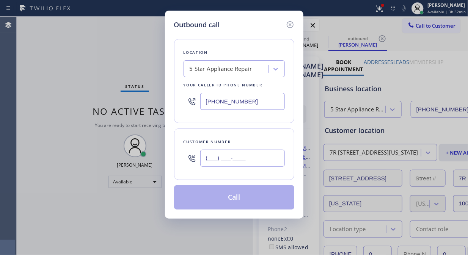
click at [208, 160] on input "(___) ___-____" at bounding box center [242, 158] width 85 height 17
paste input "619) 723-4532"
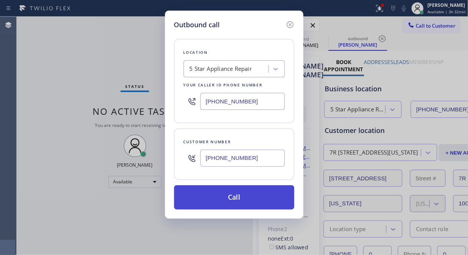
type input "[PHONE_NUMBER]"
click at [230, 199] on button "Call" at bounding box center [234, 197] width 120 height 24
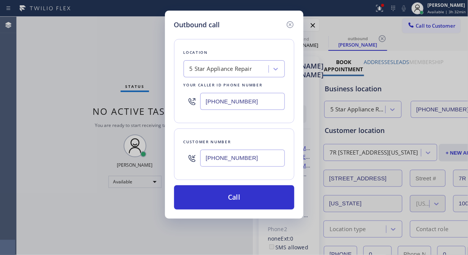
click at [380, 6] on icon at bounding box center [379, 8] width 9 height 9
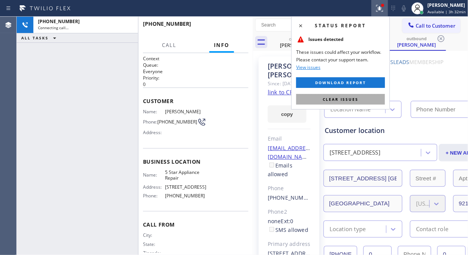
click at [317, 102] on button "Clear issues" at bounding box center [340, 99] width 89 height 11
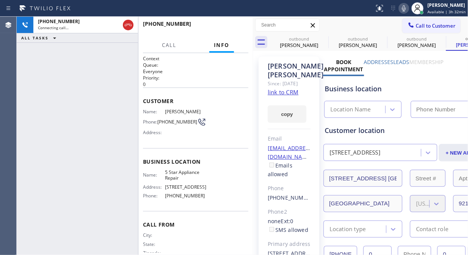
type input "[PHONE_NUMBER]"
click at [322, 39] on icon at bounding box center [323, 38] width 9 height 9
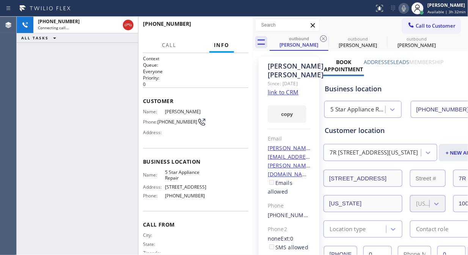
click at [322, 39] on icon at bounding box center [323, 38] width 9 height 9
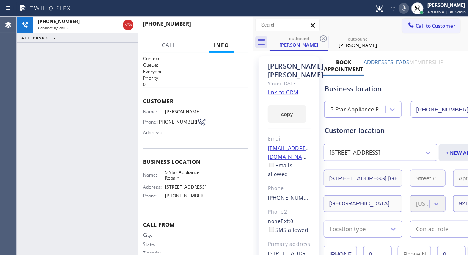
click at [322, 39] on icon at bounding box center [323, 38] width 9 height 9
click at [42, 96] on div "[PHONE_NUMBER] Connecting call… ALL TASKS ALL TASKS ACTIVE TASKS TASKS IN WRAP …" at bounding box center [77, 136] width 121 height 239
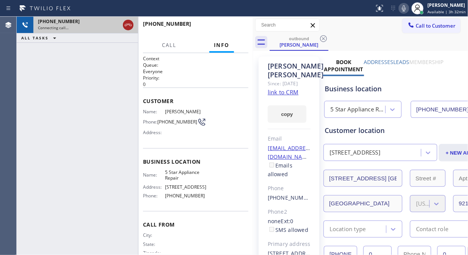
click at [130, 24] on icon at bounding box center [128, 24] width 9 height 9
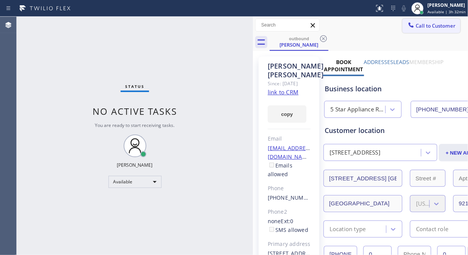
click at [419, 27] on span "Call to Customer" at bounding box center [436, 25] width 40 height 7
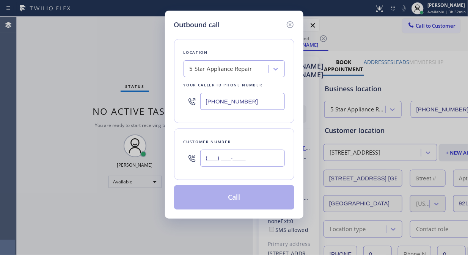
click at [205, 160] on input "(___) ___-____" at bounding box center [242, 158] width 85 height 17
paste input "732) 476-9733"
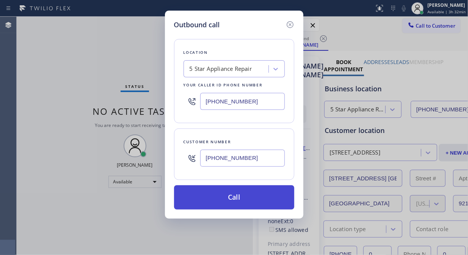
type input "[PHONE_NUMBER]"
click at [244, 201] on button "Call" at bounding box center [234, 197] width 120 height 24
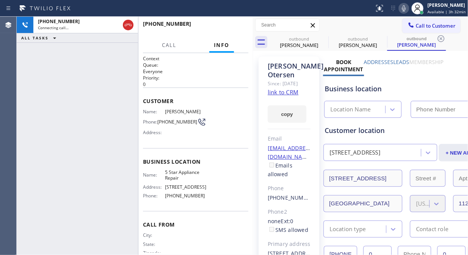
type input "[PHONE_NUMBER]"
click at [320, 36] on icon at bounding box center [323, 38] width 9 height 9
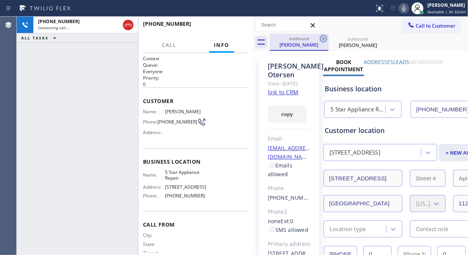
click at [322, 37] on icon at bounding box center [323, 38] width 7 height 7
click at [359, 39] on div "outbound [PERSON_NAME]" at bounding box center [369, 42] width 198 height 17
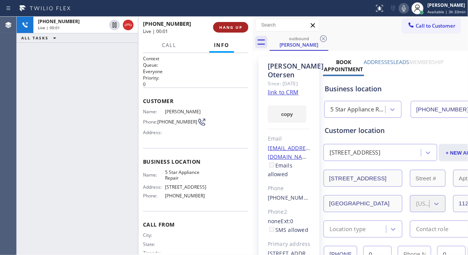
click at [238, 25] on span "HANG UP" at bounding box center [230, 27] width 23 height 5
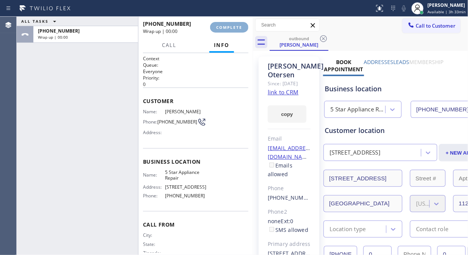
click at [238, 25] on span "COMPLETE" at bounding box center [229, 27] width 26 height 5
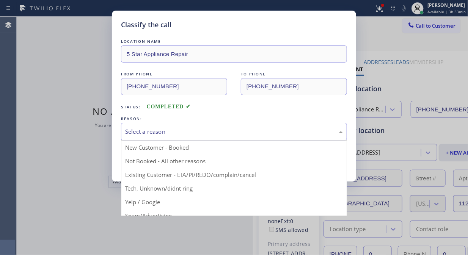
click at [250, 130] on div "Select a reason" at bounding box center [234, 131] width 218 height 9
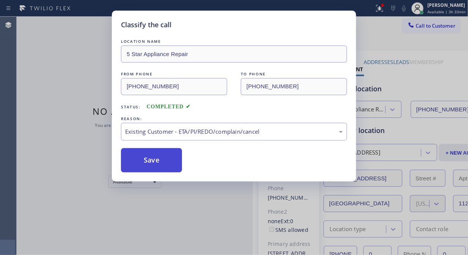
click at [171, 157] on button "Save" at bounding box center [151, 160] width 61 height 24
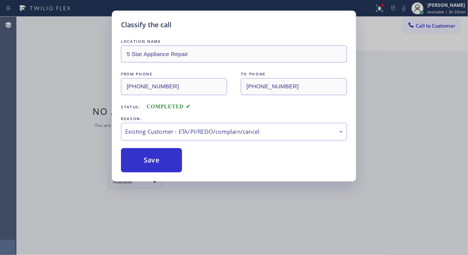
click at [381, 9] on div "Classify the call LOCATION NAME 5 Star Appliance Repair FROM PHONE [PHONE_NUMBE…" at bounding box center [234, 127] width 468 height 255
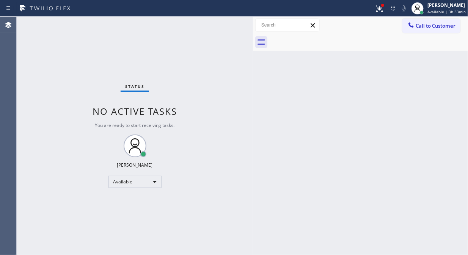
click at [381, 9] on icon at bounding box center [378, 7] width 5 height 5
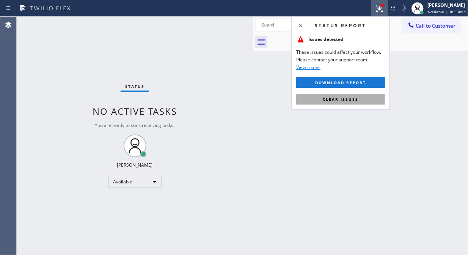
click at [336, 103] on button "Clear issues" at bounding box center [340, 99] width 89 height 11
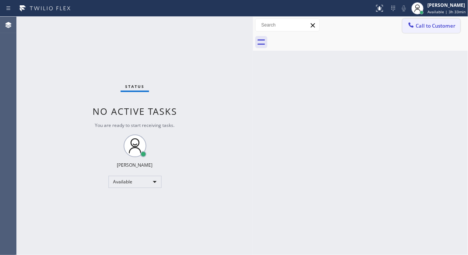
click at [421, 28] on span "Call to Customer" at bounding box center [436, 25] width 40 height 7
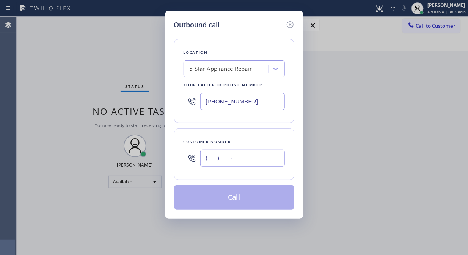
click at [215, 154] on input "(___) ___-____" at bounding box center [242, 158] width 85 height 17
paste input "732) 476-9733"
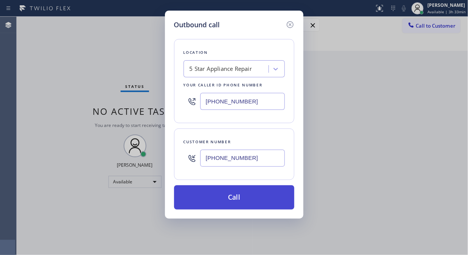
type input "[PHONE_NUMBER]"
click at [245, 200] on button "Call" at bounding box center [234, 197] width 120 height 24
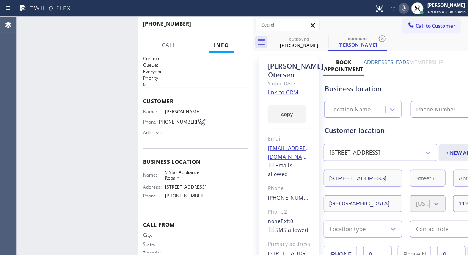
type input "[PHONE_NUMBER]"
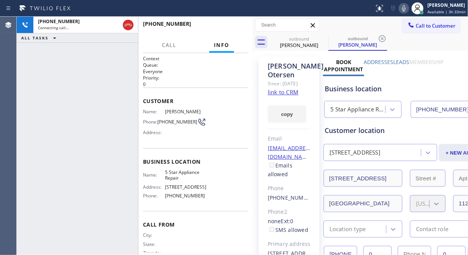
click at [404, 9] on icon at bounding box center [403, 8] width 9 height 9
click at [404, 8] on icon at bounding box center [404, 8] width 4 height 6
click at [58, 61] on div "[PHONE_NUMBER] Live | 00:01 ALL TASKS ALL TASKS ACTIVE TASKS TASKS IN WRAP UP" at bounding box center [77, 136] width 121 height 239
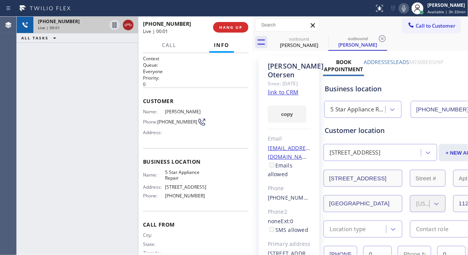
click at [127, 22] on icon at bounding box center [128, 24] width 9 height 9
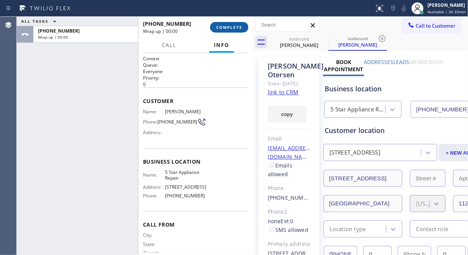
click at [224, 23] on button "COMPLETE" at bounding box center [229, 27] width 38 height 11
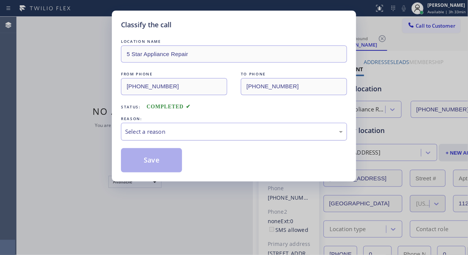
click at [216, 138] on div "Select a reason" at bounding box center [234, 132] width 226 height 18
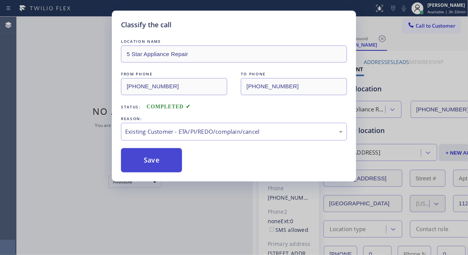
click at [168, 162] on button "Save" at bounding box center [151, 160] width 61 height 24
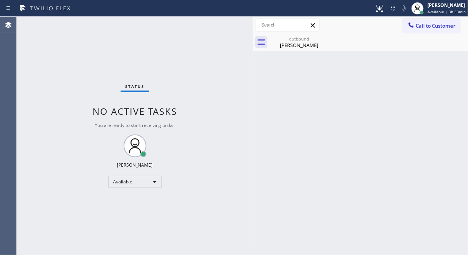
click at [421, 27] on span "Call to Customer" at bounding box center [436, 25] width 40 height 7
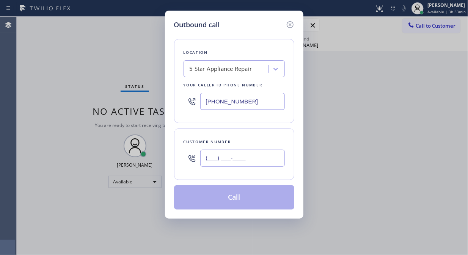
click at [245, 154] on input "(___) ___-____" at bounding box center [242, 158] width 85 height 17
paste input "310) 259-6914"
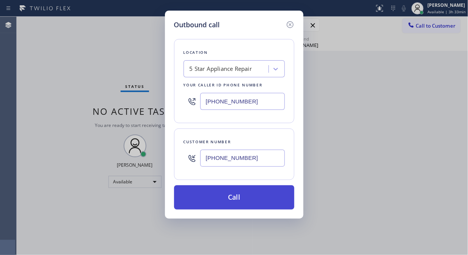
type input "[PHONE_NUMBER]"
click at [239, 194] on button "Call" at bounding box center [234, 197] width 120 height 24
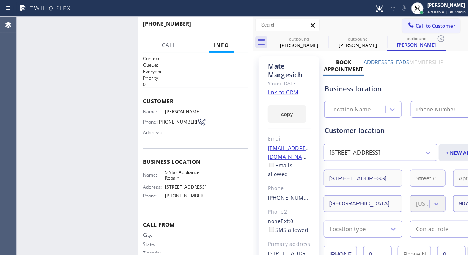
type input "[PHONE_NUMBER]"
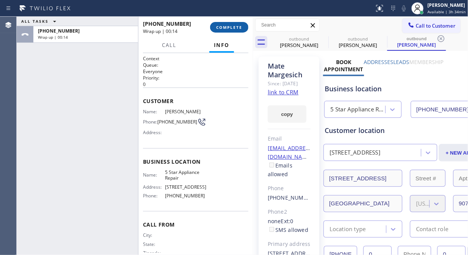
click at [230, 27] on span "COMPLETE" at bounding box center [229, 27] width 26 height 5
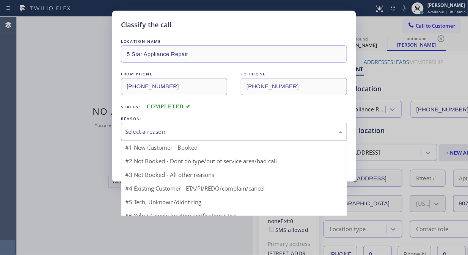
click at [231, 134] on div "Select a reason" at bounding box center [234, 131] width 218 height 9
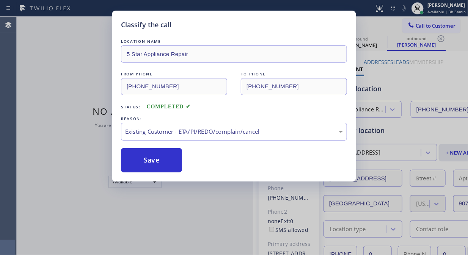
click at [166, 168] on button "Save" at bounding box center [151, 160] width 61 height 24
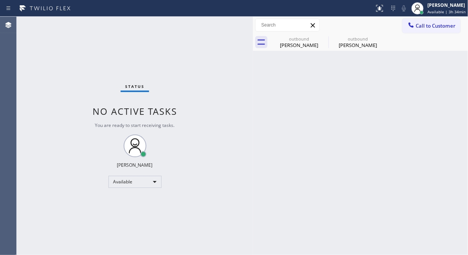
click at [419, 25] on span "Call to Customer" at bounding box center [436, 25] width 40 height 7
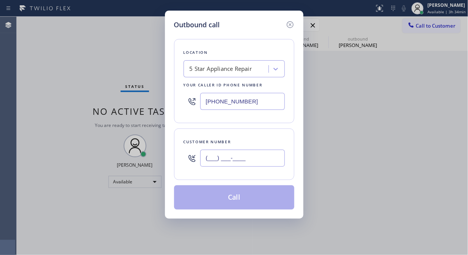
click at [261, 152] on input "(___) ___-____" at bounding box center [242, 158] width 85 height 17
paste input "732) 476-9733"
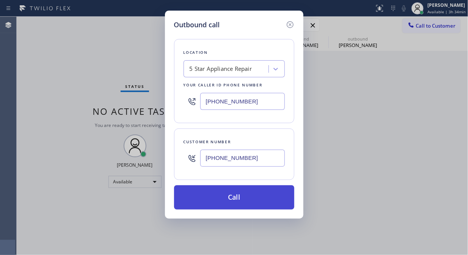
type input "[PHONE_NUMBER]"
click at [249, 194] on button "Call" at bounding box center [234, 197] width 120 height 24
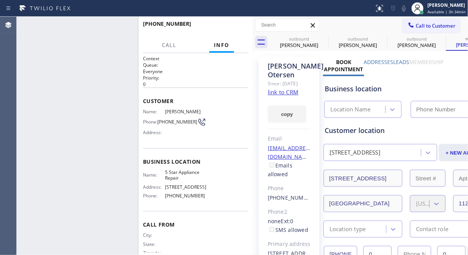
type input "[PHONE_NUMBER]"
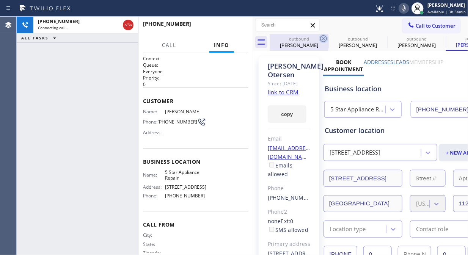
click at [323, 36] on icon at bounding box center [323, 38] width 9 height 9
click at [0, 0] on icon at bounding box center [0, 0] width 0 height 0
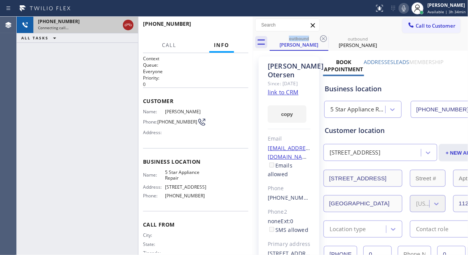
click at [129, 25] on icon at bounding box center [128, 24] width 9 height 9
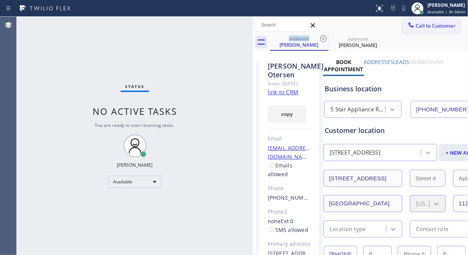
click at [421, 29] on button "Call to Customer" at bounding box center [431, 26] width 58 height 14
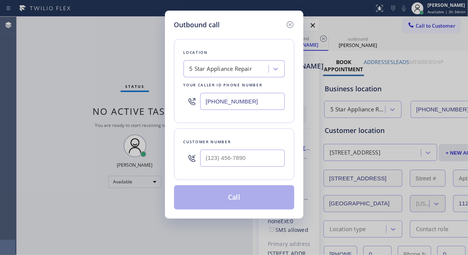
click at [261, 169] on div at bounding box center [242, 158] width 85 height 25
click at [255, 155] on input "(___) ___-____" at bounding box center [242, 158] width 85 height 17
paste input "917) 848-0971"
type input "[PHONE_NUMBER]"
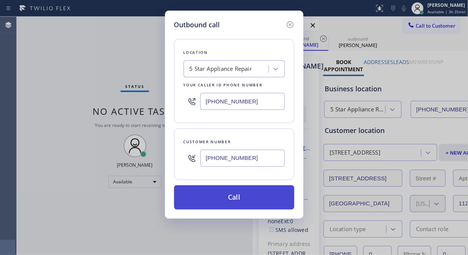
drag, startPoint x: 226, startPoint y: 197, endPoint x: 232, endPoint y: 198, distance: 5.7
click at [227, 197] on button "Call" at bounding box center [234, 197] width 120 height 24
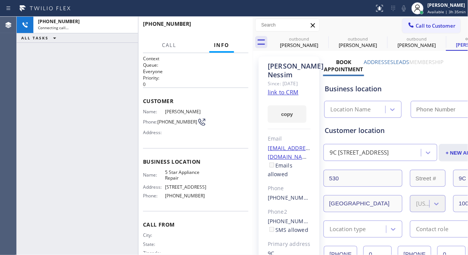
type input "[PHONE_NUMBER]"
click at [404, 9] on icon at bounding box center [404, 8] width 4 height 6
click at [404, 9] on rect at bounding box center [403, 7] width 5 height 5
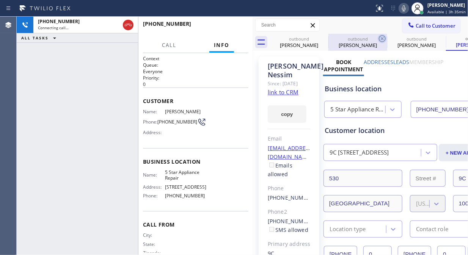
click at [0, 0] on icon at bounding box center [0, 0] width 0 height 0
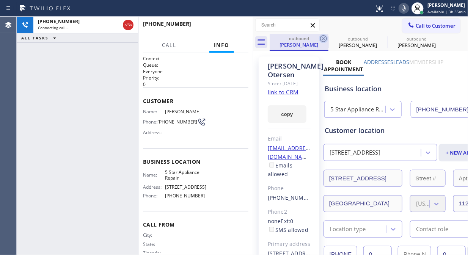
click at [323, 37] on icon at bounding box center [323, 38] width 9 height 9
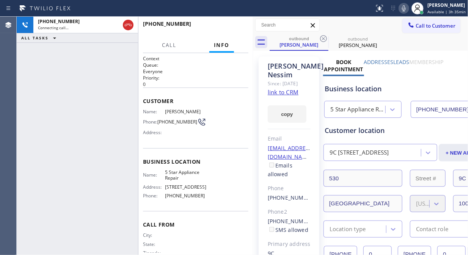
click at [323, 37] on icon at bounding box center [323, 38] width 9 height 9
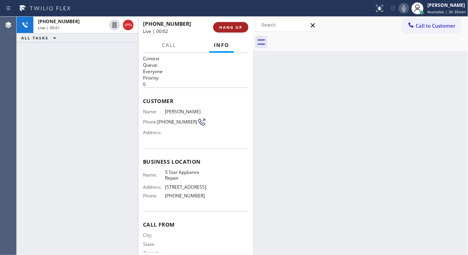
drag, startPoint x: 236, startPoint y: 22, endPoint x: 237, endPoint y: 27, distance: 5.0
click at [236, 23] on button "HANG UP" at bounding box center [230, 27] width 35 height 11
click at [237, 28] on span "HANG UP" at bounding box center [230, 27] width 23 height 5
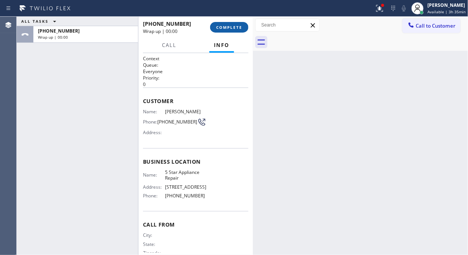
click at [237, 30] on button "COMPLETE" at bounding box center [229, 27] width 38 height 11
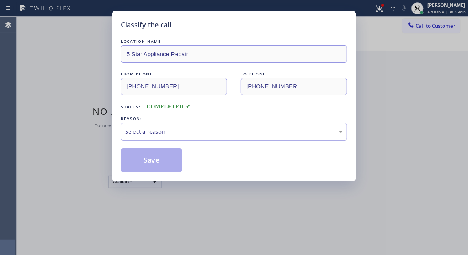
click at [232, 134] on div "Select a reason" at bounding box center [234, 131] width 218 height 9
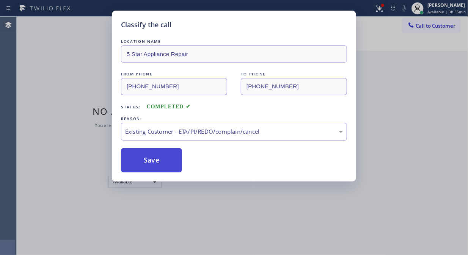
click at [144, 162] on button "Save" at bounding box center [151, 160] width 61 height 24
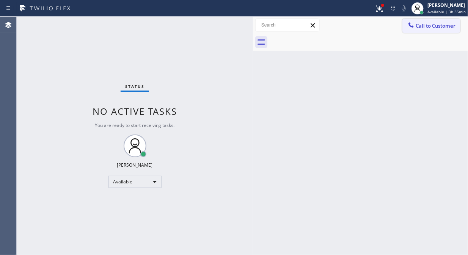
click at [421, 22] on span "Call to Customer" at bounding box center [436, 25] width 40 height 7
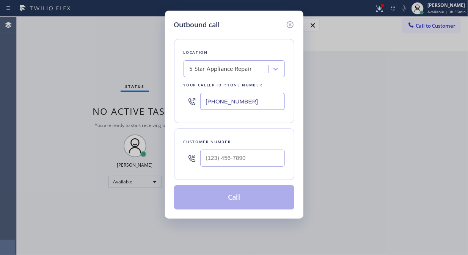
click at [228, 147] on div at bounding box center [242, 158] width 85 height 25
click at [224, 156] on input "(___) ___-____" at bounding box center [242, 158] width 85 height 17
paste input "650) 759-4953"
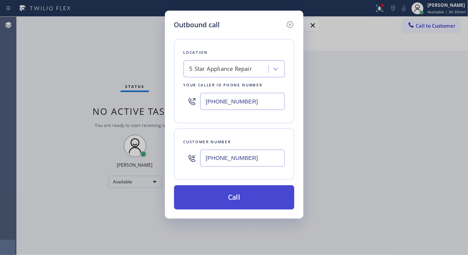
type input "[PHONE_NUMBER]"
click at [236, 199] on button "Call" at bounding box center [234, 197] width 120 height 24
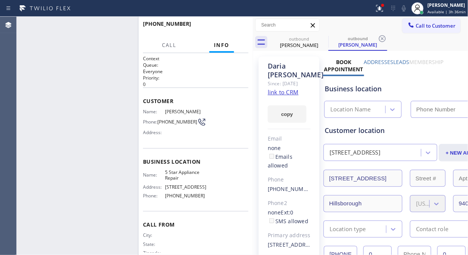
type input "[PHONE_NUMBER]"
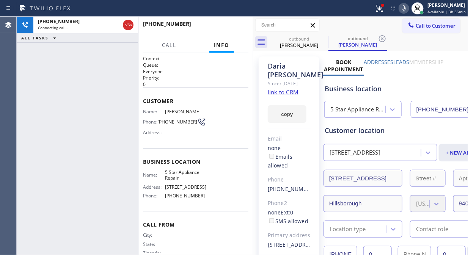
click at [130, 23] on icon at bounding box center [128, 24] width 9 height 9
click at [421, 28] on span "Call to Customer" at bounding box center [436, 25] width 40 height 7
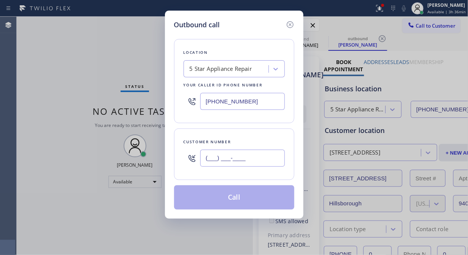
click at [210, 155] on input "(___) ___-____" at bounding box center [242, 158] width 85 height 17
paste input "212) 612-9662"
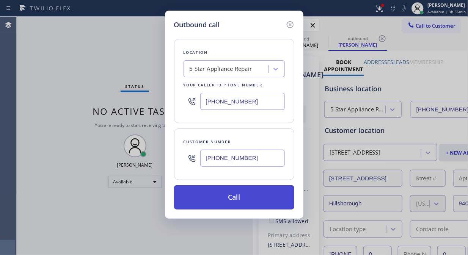
type input "[PHONE_NUMBER]"
click at [232, 195] on button "Call" at bounding box center [234, 197] width 120 height 24
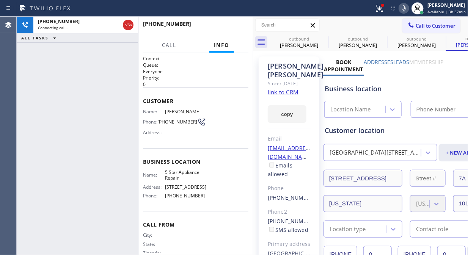
type input "[PHONE_NUMBER]"
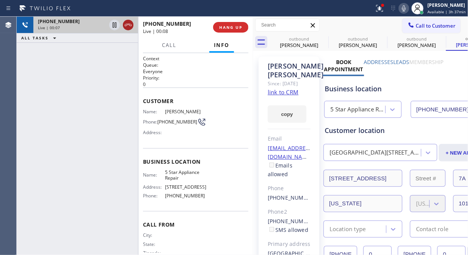
click at [126, 27] on icon at bounding box center [128, 24] width 9 height 9
click at [237, 26] on span "HANG UP" at bounding box center [230, 27] width 23 height 5
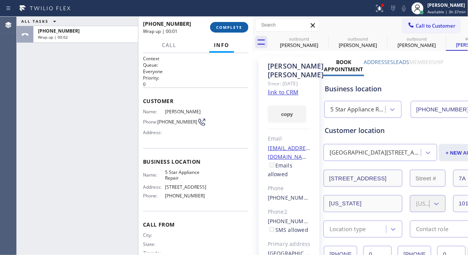
click at [228, 27] on span "COMPLETE" at bounding box center [229, 27] width 26 height 5
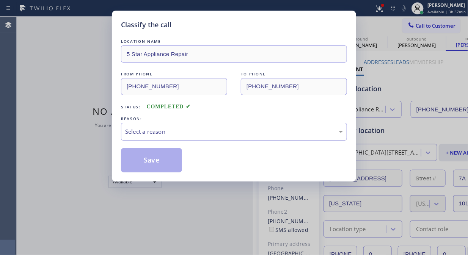
click at [228, 130] on div "Select a reason" at bounding box center [234, 131] width 218 height 9
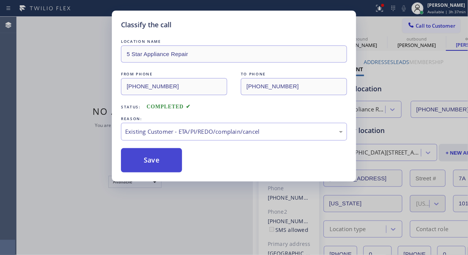
click at [171, 169] on button "Save" at bounding box center [151, 160] width 61 height 24
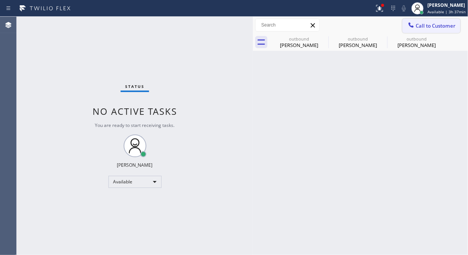
click at [420, 28] on span "Call to Customer" at bounding box center [436, 25] width 40 height 7
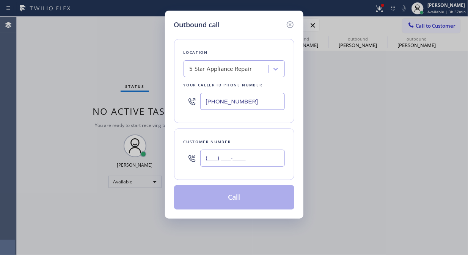
click at [267, 167] on input "(___) ___-____" at bounding box center [242, 158] width 85 height 17
paste input "619) 265-6595"
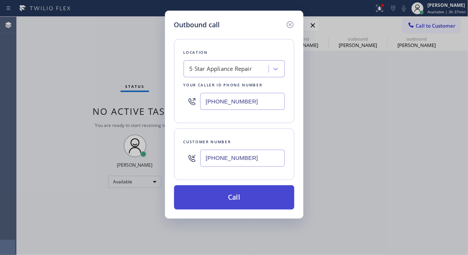
type input "[PHONE_NUMBER]"
click at [261, 195] on button "Call" at bounding box center [234, 197] width 120 height 24
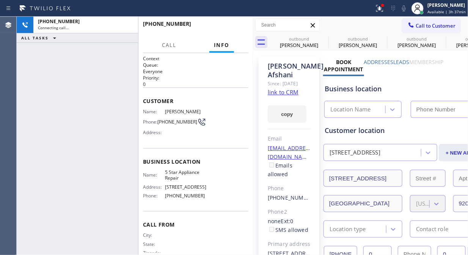
type input "[PHONE_NUMBER]"
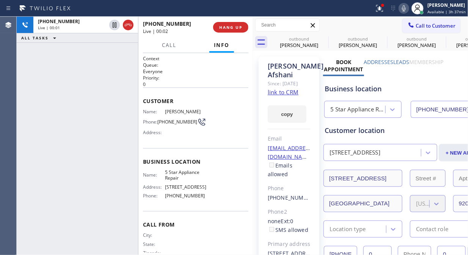
click at [46, 96] on div "[PHONE_NUMBER] Live | 00:01 ALL TASKS ALL TASKS ACTIVE TASKS TASKS IN WRAP UP" at bounding box center [77, 136] width 121 height 239
click at [287, 96] on link "link to CRM" at bounding box center [283, 92] width 31 height 8
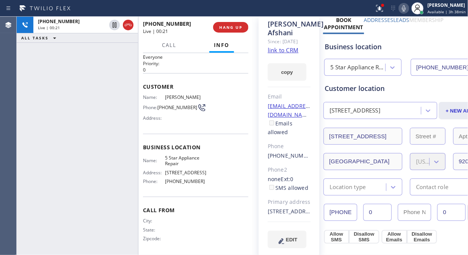
scroll to position [84, 0]
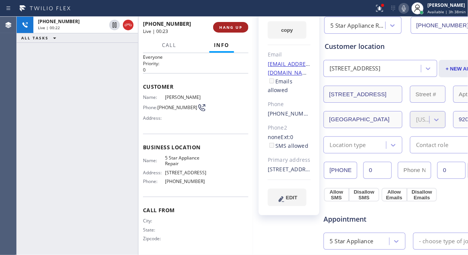
click at [221, 28] on span "HANG UP" at bounding box center [230, 27] width 23 height 5
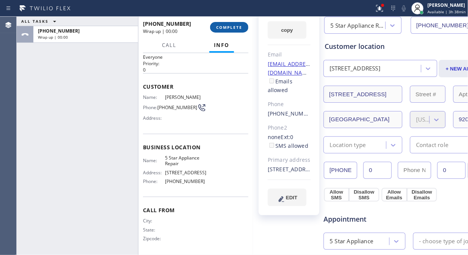
click at [222, 29] on span "COMPLETE" at bounding box center [229, 27] width 26 height 5
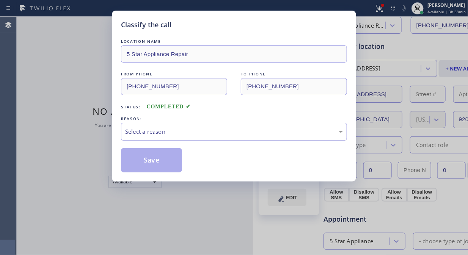
click at [245, 135] on div "Select a reason" at bounding box center [234, 131] width 218 height 9
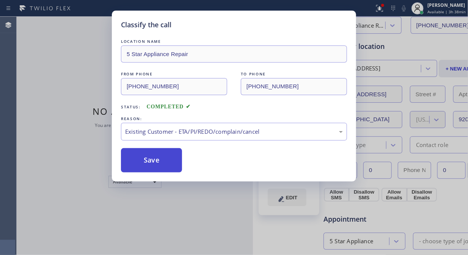
click at [143, 162] on button "Save" at bounding box center [151, 160] width 61 height 24
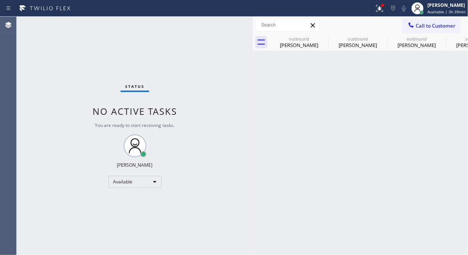
click at [0, 0] on icon at bounding box center [0, 0] width 0 height 0
click at [323, 36] on div "outbound [PERSON_NAME] outbound [PERSON_NAME] outbound [PERSON_NAME] outbound […" at bounding box center [369, 42] width 198 height 17
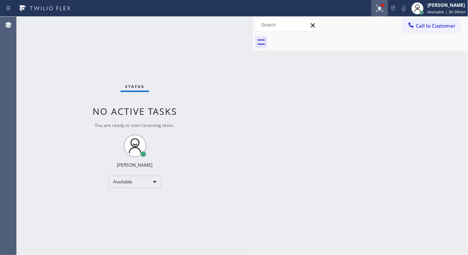
click at [384, 8] on icon at bounding box center [379, 8] width 9 height 9
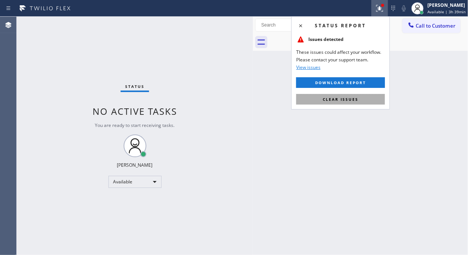
click at [355, 97] on span "Clear issues" at bounding box center [341, 99] width 36 height 5
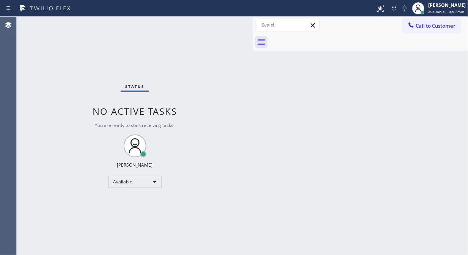
click at [53, 42] on div "Status No active tasks You are ready to start receiving tasks. [PERSON_NAME] Av…" at bounding box center [135, 136] width 236 height 239
click at [48, 105] on div "Status No active tasks You are ready to start receiving tasks. [PERSON_NAME] Av…" at bounding box center [135, 136] width 236 height 239
click at [140, 183] on div "Available" at bounding box center [134, 182] width 53 height 12
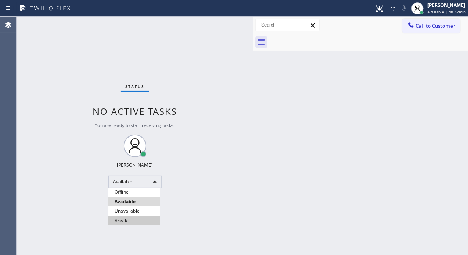
click at [127, 219] on li "Break" at bounding box center [134, 220] width 52 height 9
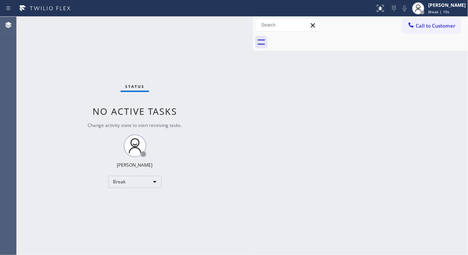
click at [42, 86] on div "Status No active tasks Change activity state to start receiving tasks. Fila Gar…" at bounding box center [135, 136] width 236 height 239
click at [267, 109] on div "Back to Dashboard Change Sender ID Customers Technicians Select a contact Outbo…" at bounding box center [360, 136] width 215 height 239
click at [327, 222] on div "Back to Dashboard Change Sender ID Customers Technicians Select a contact Outbo…" at bounding box center [360, 136] width 215 height 239
click at [34, 72] on div "Status No active tasks Change activity state to start receiving tasks. Fila Gar…" at bounding box center [135, 136] width 236 height 239
click at [350, 99] on div "Back to Dashboard Change Sender ID Customers Technicians Select a contact Outbo…" at bounding box center [360, 136] width 215 height 239
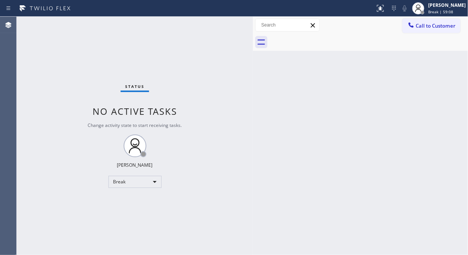
click at [35, 108] on div "Status No active tasks Change activity state to start receiving tasks. Fila Gar…" at bounding box center [135, 136] width 236 height 239
drag, startPoint x: 27, startPoint y: 114, endPoint x: 92, endPoint y: 151, distance: 75.2
click at [30, 114] on div "Status No active tasks Change activity state to start receiving tasks. Fila Gar…" at bounding box center [135, 136] width 236 height 239
click at [143, 184] on div "Break" at bounding box center [134, 182] width 53 height 12
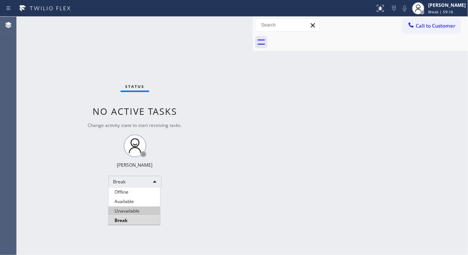
click at [122, 213] on li "Unavailable" at bounding box center [134, 211] width 52 height 9
